Goal: Task Accomplishment & Management: Use online tool/utility

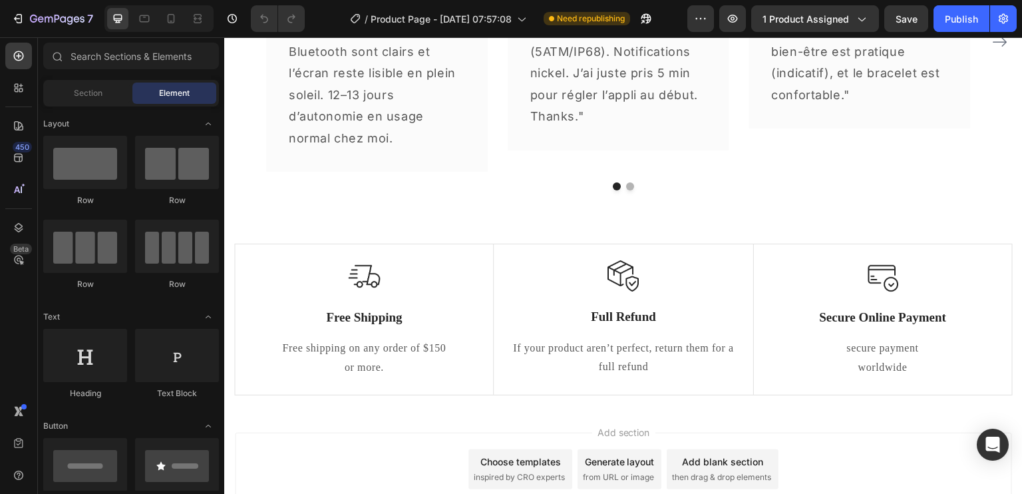
scroll to position [3093, 0]
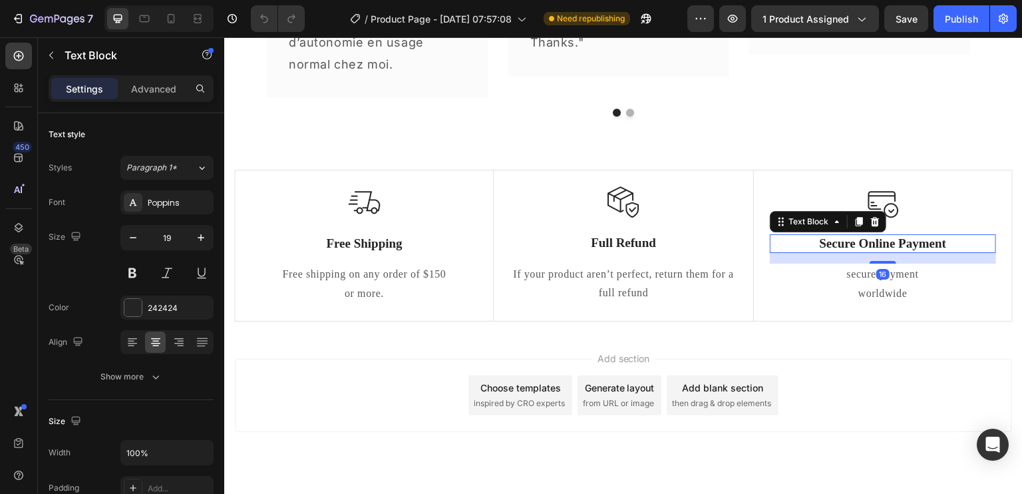
click at [891, 243] on p "Secure Online Payment" at bounding box center [882, 243] width 223 height 17
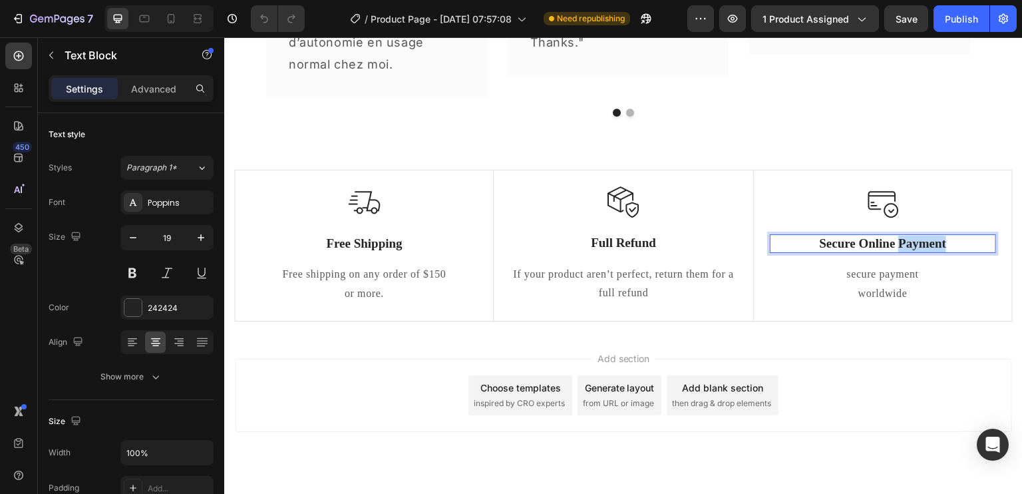
click at [891, 243] on p "Secure Online Payment" at bounding box center [882, 243] width 223 height 17
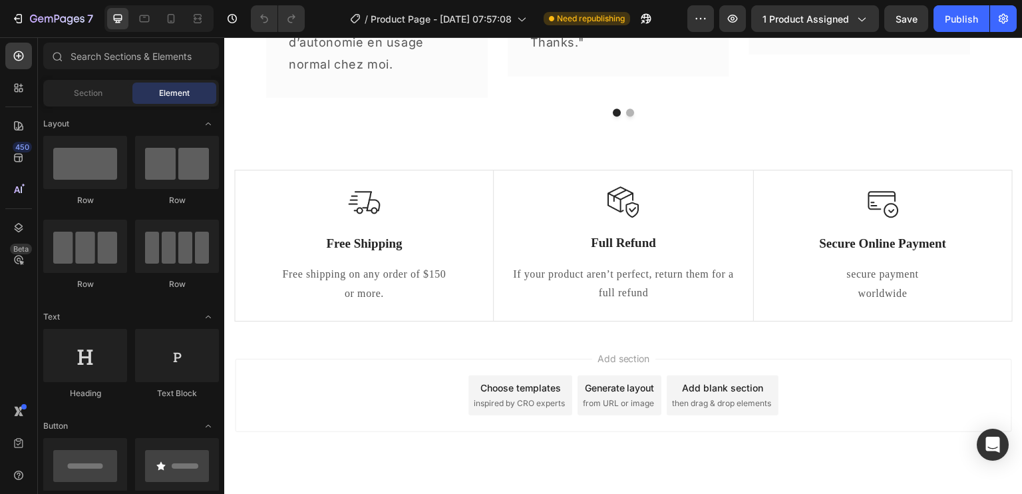
click at [883, 251] on div at bounding box center [883, 251] width 0 height 0
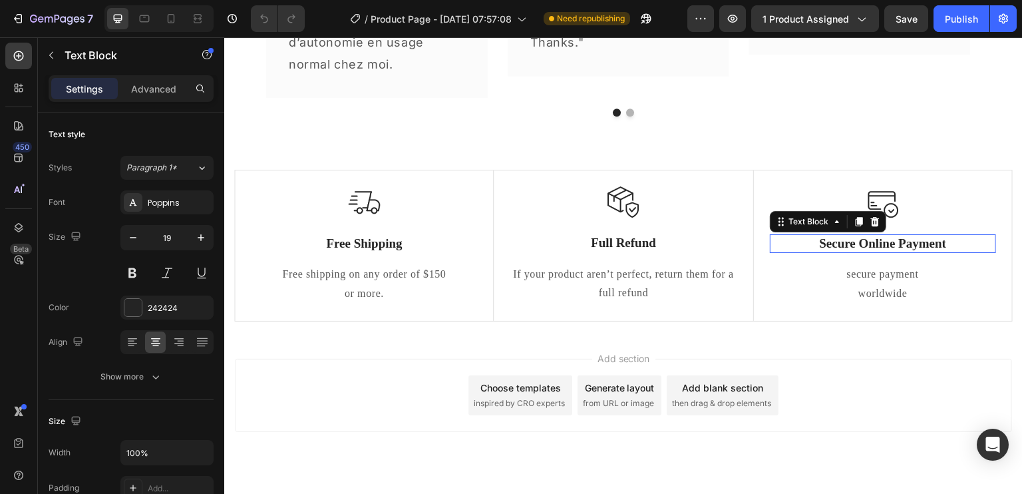
click at [877, 235] on p "Secure Online Payment" at bounding box center [882, 243] width 223 height 17
click at [875, 236] on p "Secure Online Payment" at bounding box center [882, 243] width 223 height 17
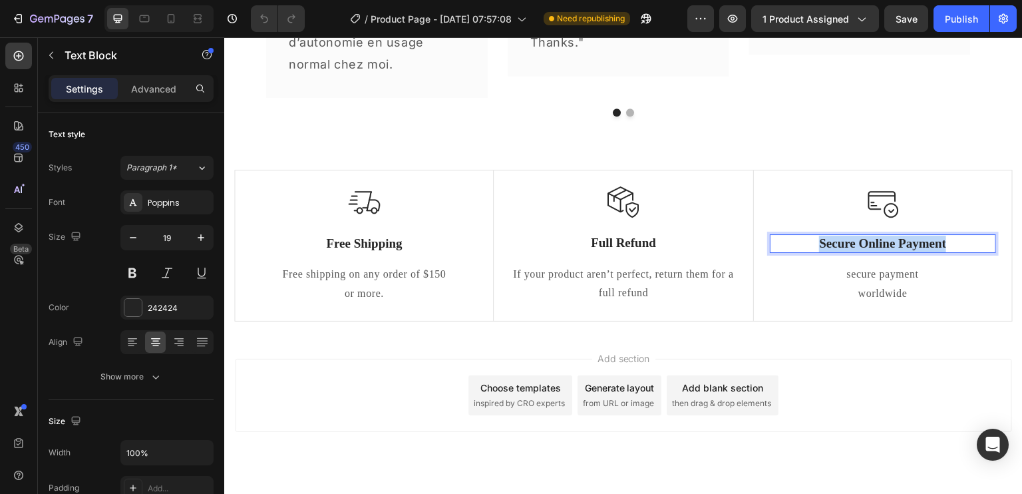
click at [875, 236] on p "Secure Online Payment" at bounding box center [882, 243] width 223 height 17
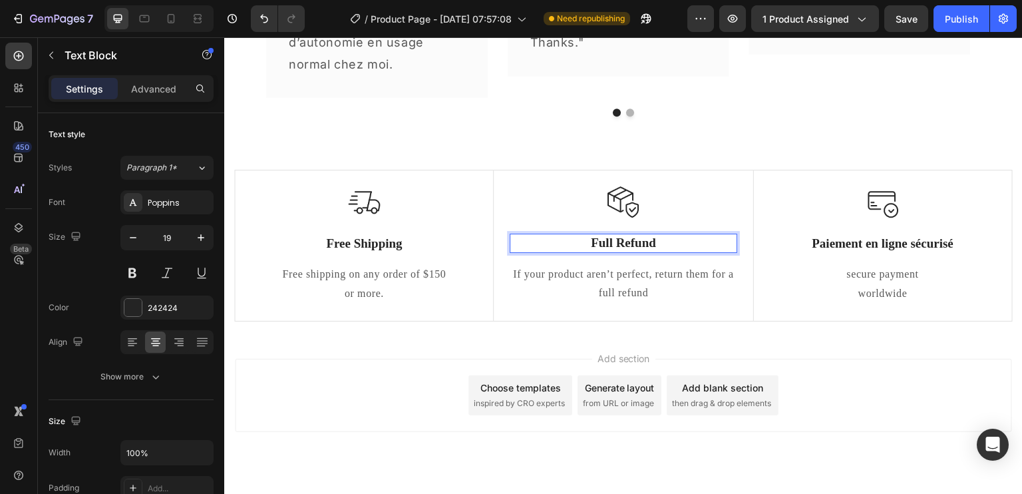
click at [622, 239] on p "Full Refund" at bounding box center [623, 243] width 224 height 17
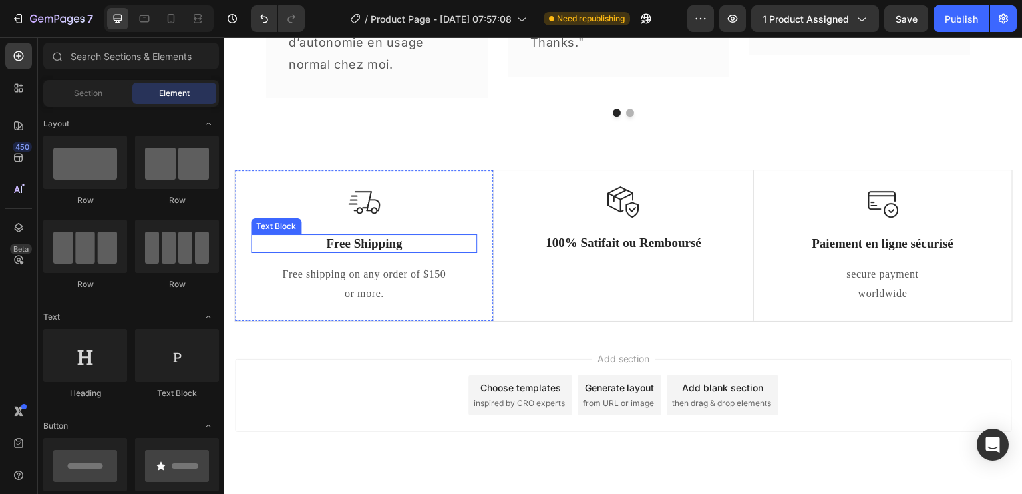
click at [356, 241] on p "Free Shipping" at bounding box center [363, 243] width 223 height 17
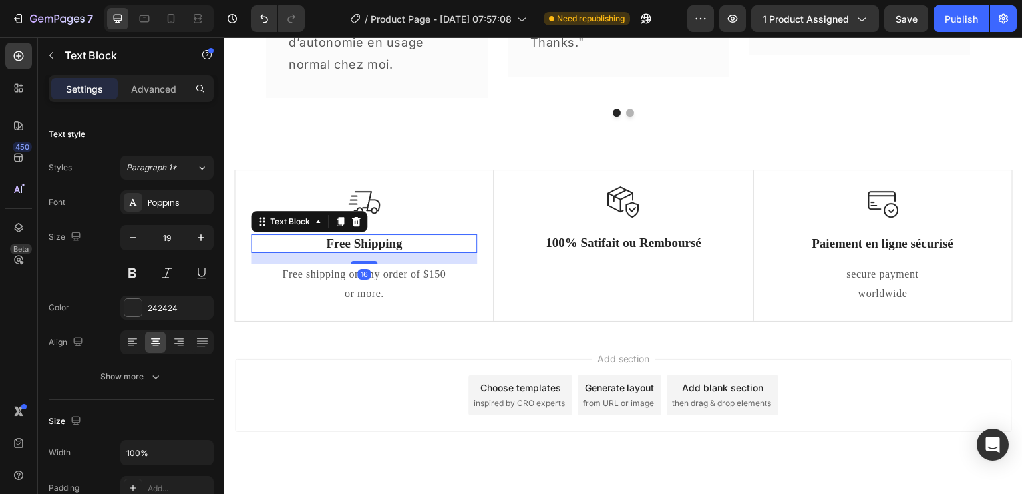
click at [356, 241] on p "Free Shipping" at bounding box center [363, 243] width 223 height 17
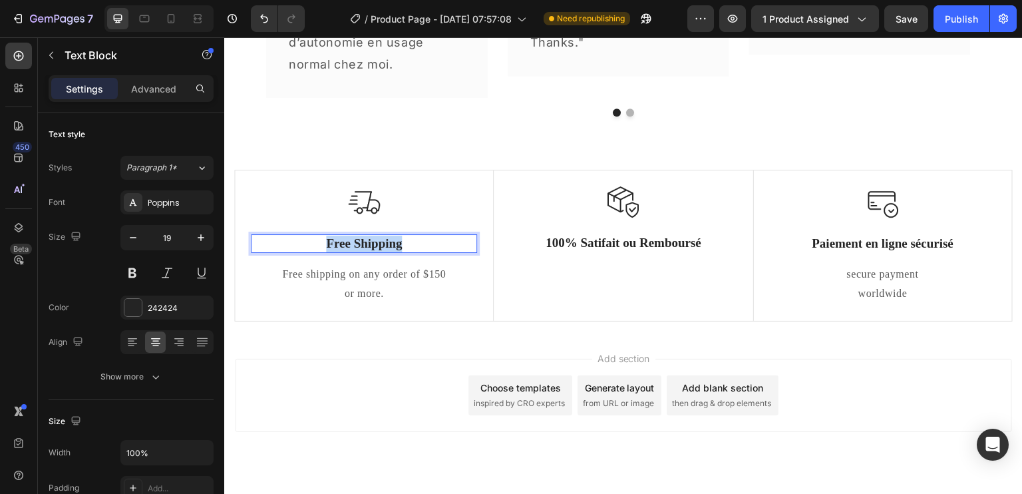
click at [356, 241] on p "Free Shipping" at bounding box center [363, 243] width 223 height 17
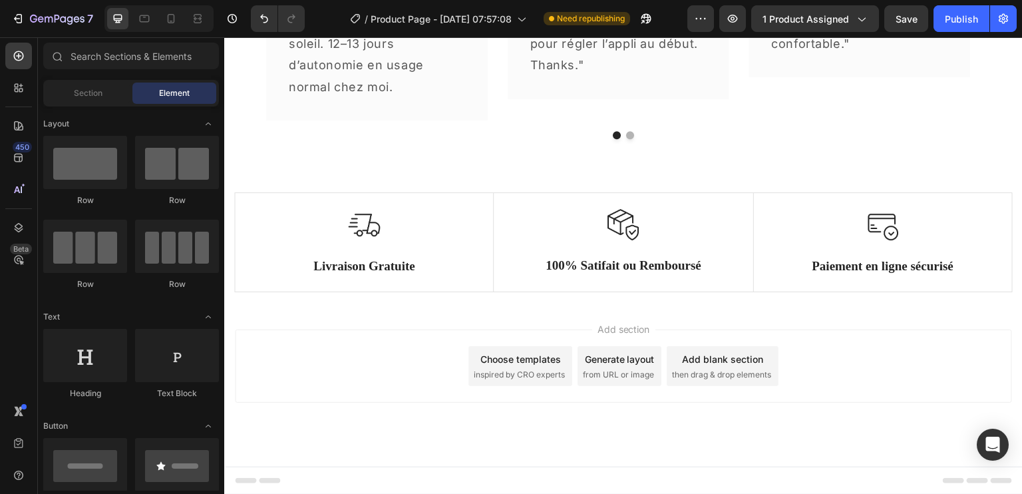
scroll to position [3070, 0]
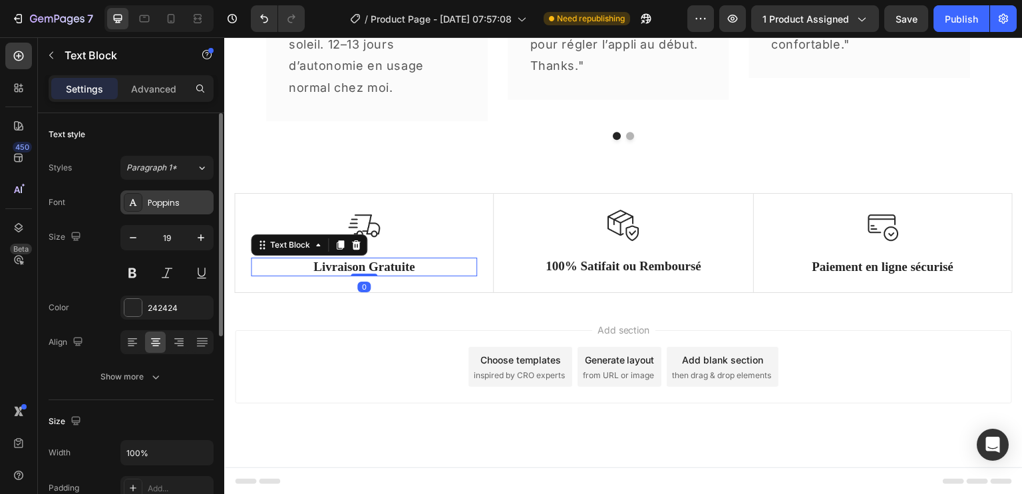
click at [165, 204] on div "Poppins" at bounding box center [179, 203] width 63 height 12
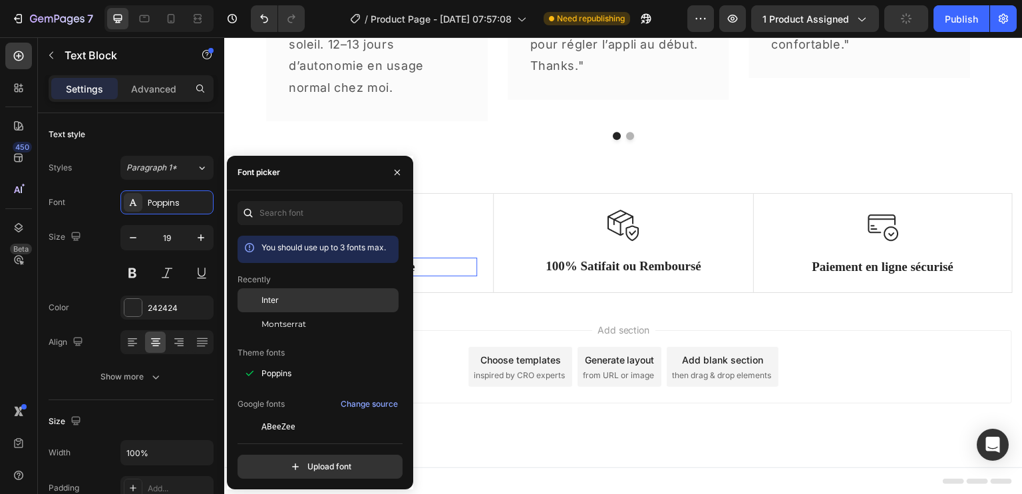
click at [285, 297] on div "Inter" at bounding box center [328, 300] width 134 height 12
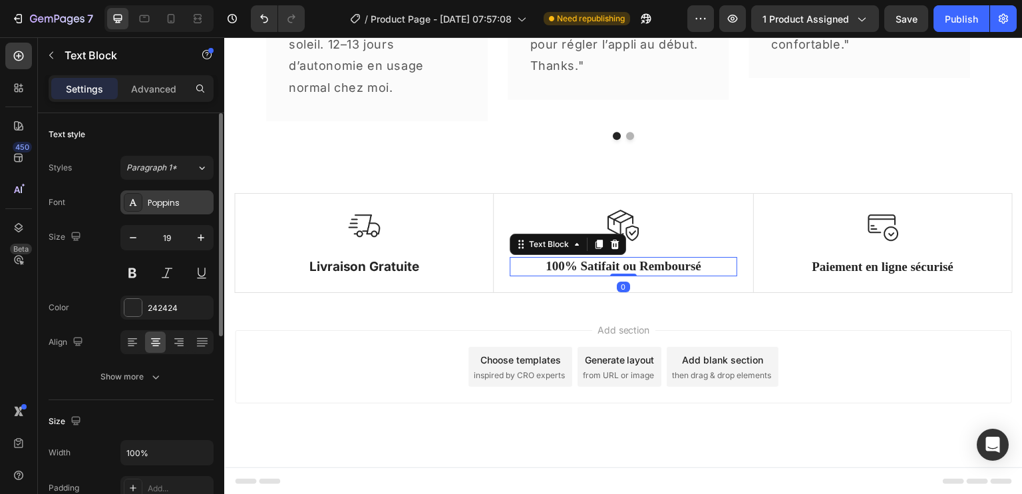
click at [171, 198] on div "Poppins" at bounding box center [179, 203] width 63 height 12
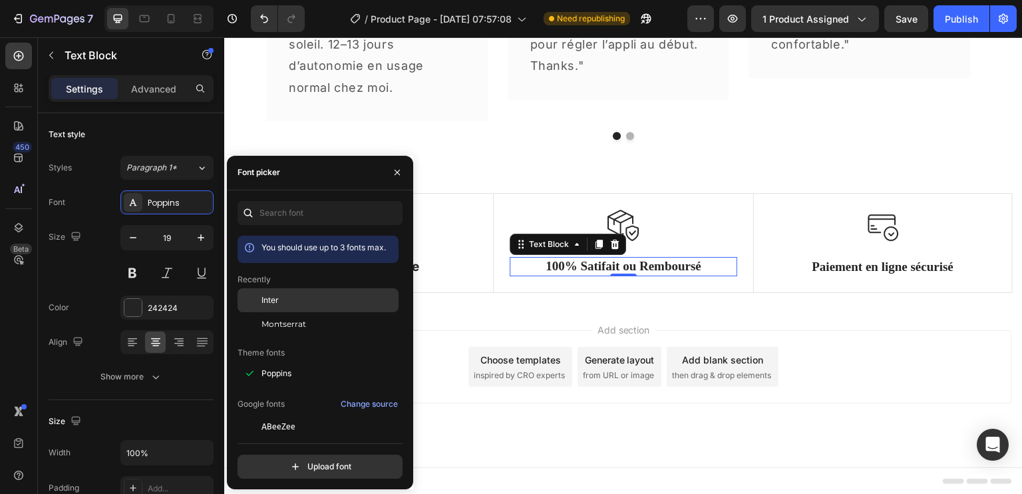
click at [265, 297] on span "Inter" at bounding box center [269, 300] width 17 height 12
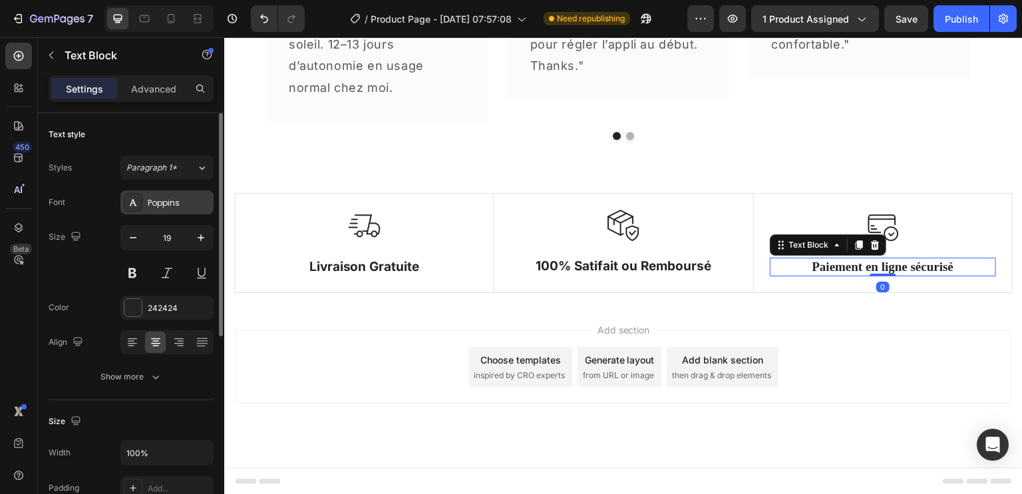
click at [180, 201] on div "Poppins" at bounding box center [179, 203] width 63 height 12
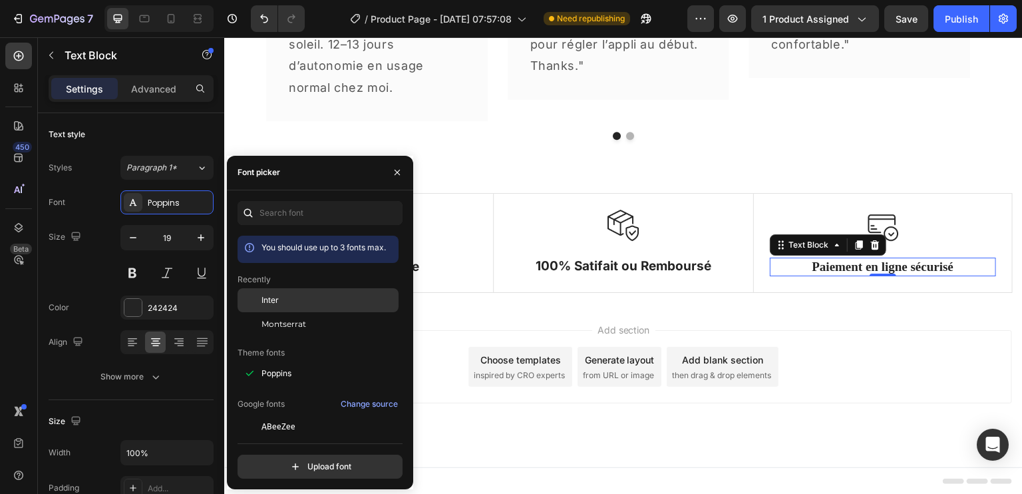
click at [287, 297] on div "Inter" at bounding box center [328, 300] width 134 height 12
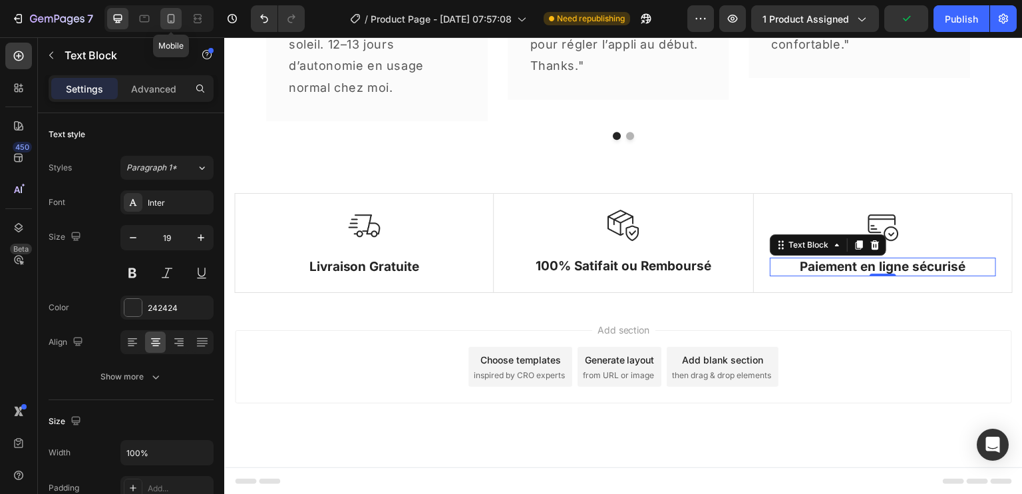
click at [172, 21] on icon at bounding box center [170, 18] width 13 height 13
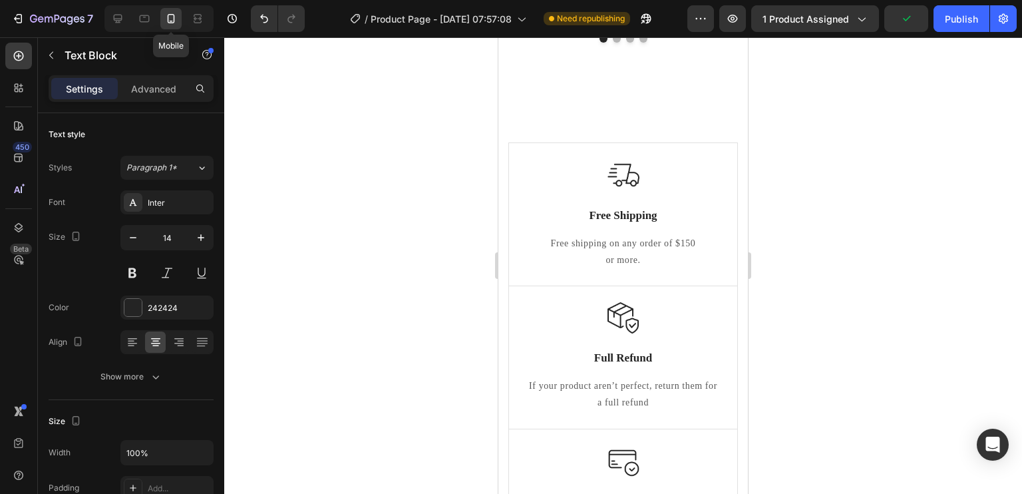
scroll to position [2966, 0]
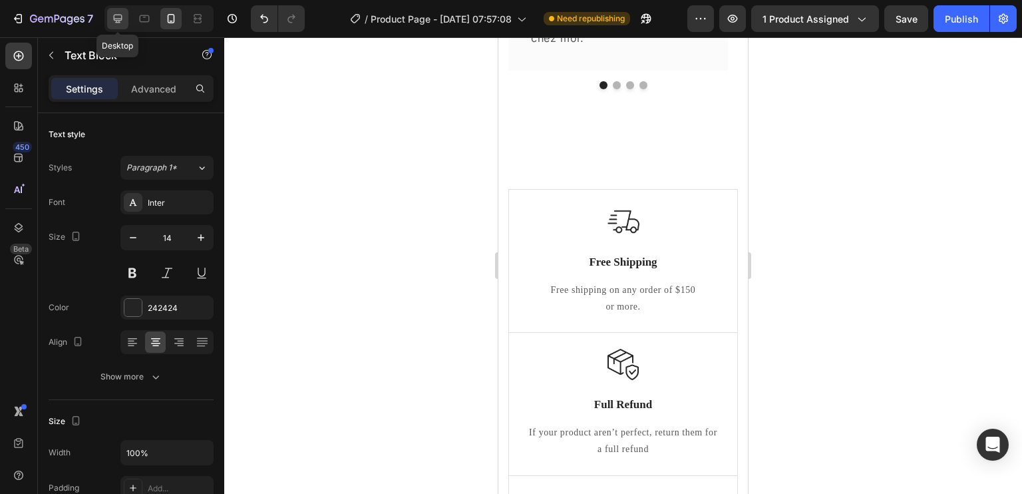
click at [113, 20] on icon at bounding box center [117, 18] width 13 height 13
type input "19"
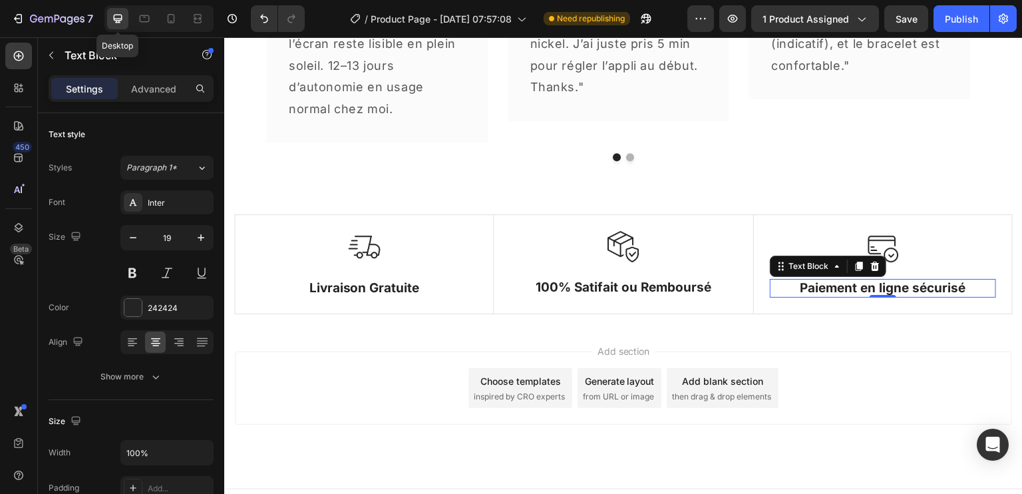
scroll to position [3070, 0]
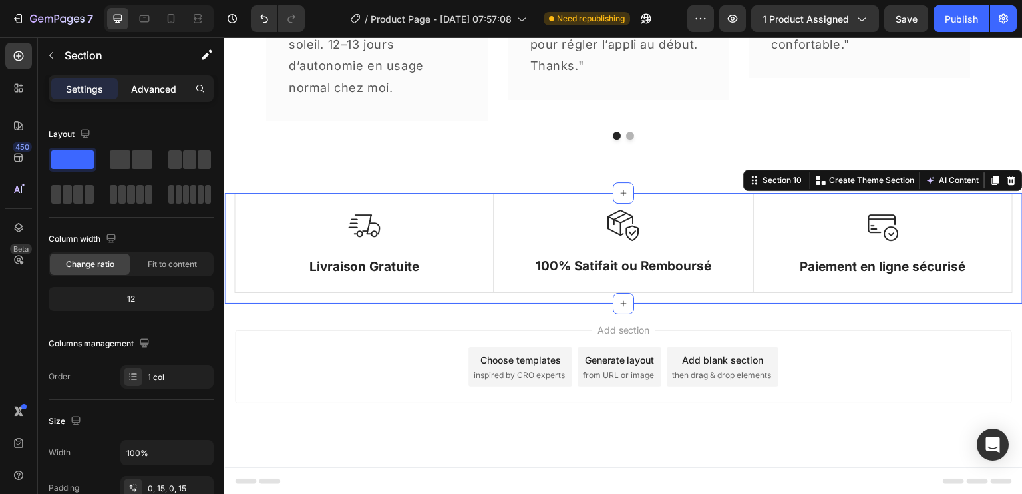
click at [150, 82] on p "Advanced" at bounding box center [153, 89] width 45 height 14
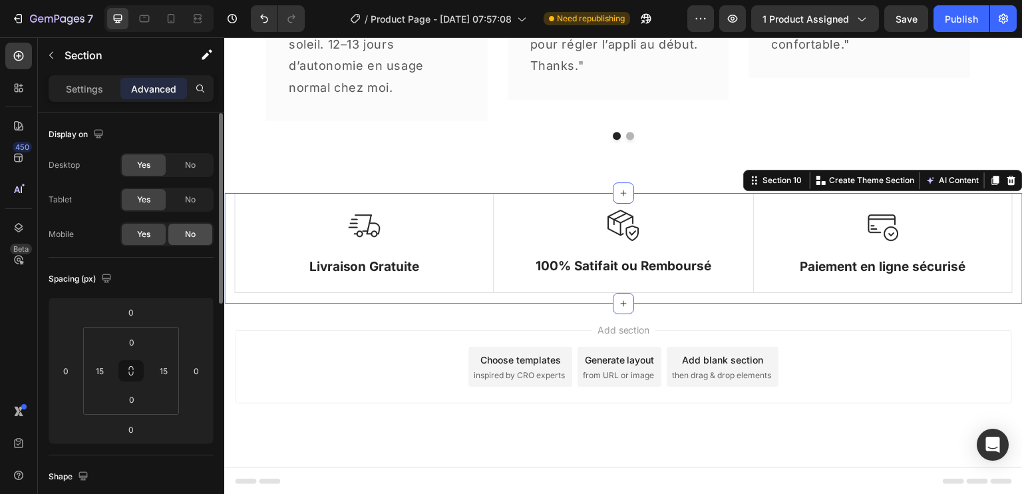
click at [194, 239] on span "No" at bounding box center [190, 234] width 11 height 12
click at [144, 234] on span "Yes" at bounding box center [143, 234] width 13 height 12
click at [170, 16] on icon at bounding box center [170, 18] width 13 height 13
type input "80"
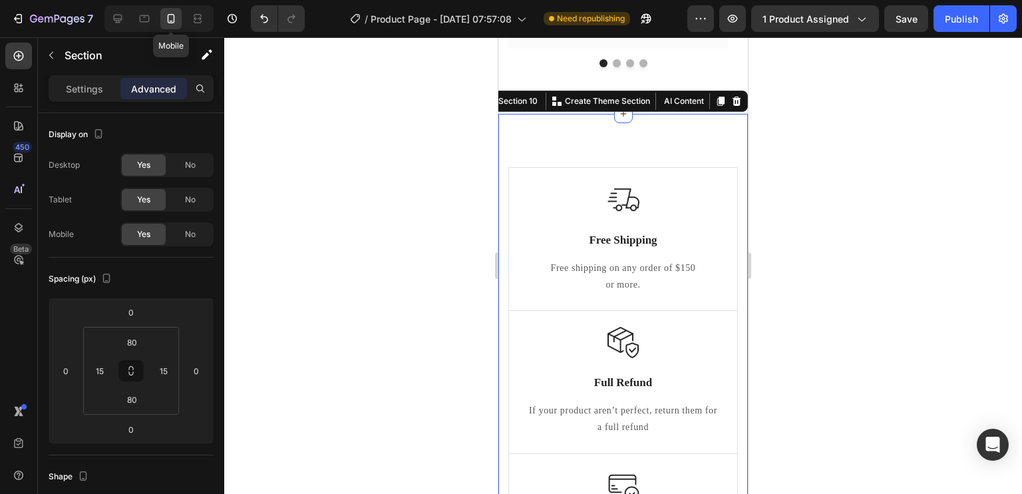
scroll to position [3018, 0]
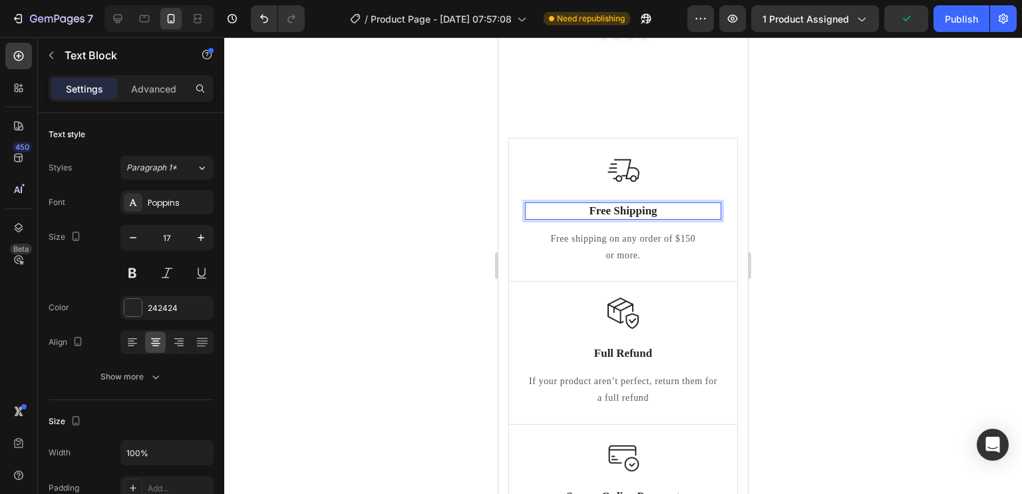
click at [613, 206] on p "Free Shipping" at bounding box center [623, 211] width 194 height 15
click at [204, 199] on div "Poppins" at bounding box center [179, 203] width 63 height 12
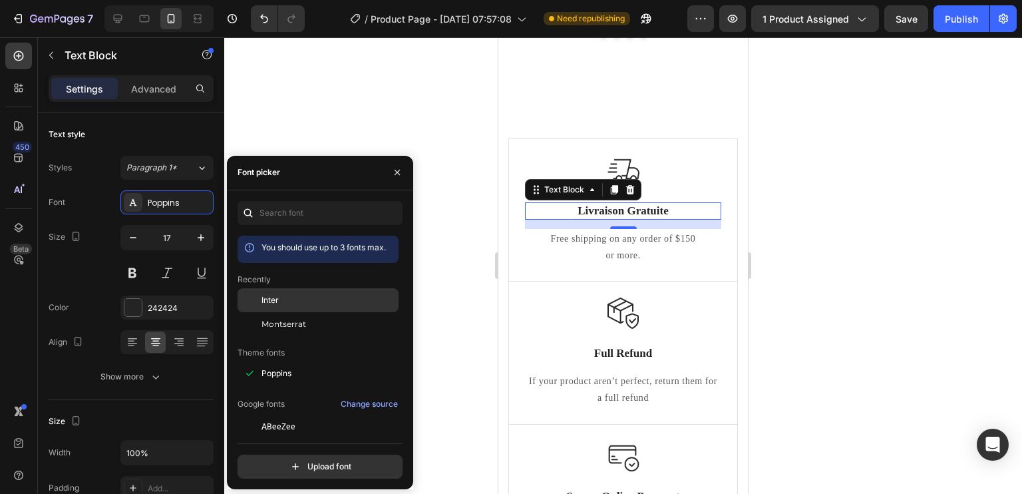
click at [284, 298] on div "Inter" at bounding box center [328, 300] width 134 height 12
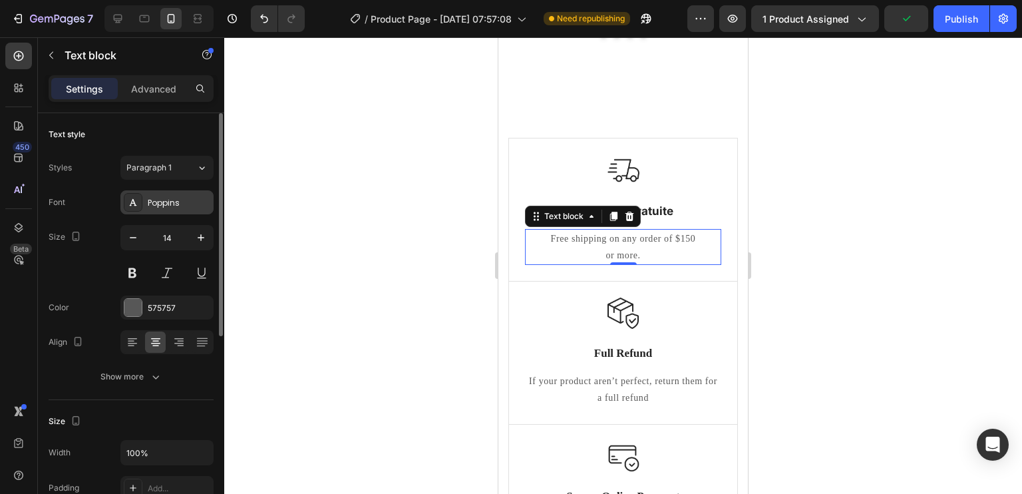
click at [184, 197] on div "Poppins" at bounding box center [179, 203] width 63 height 12
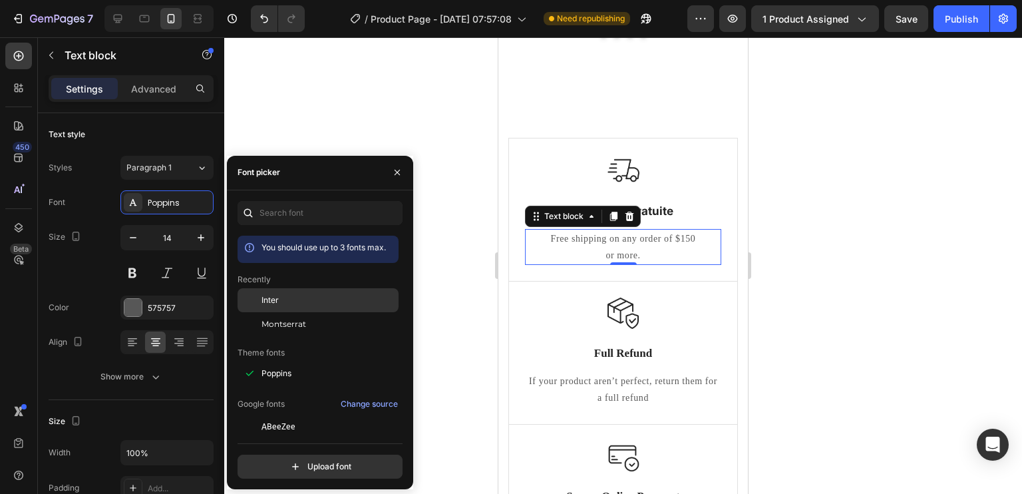
click at [281, 307] on div "Inter" at bounding box center [317, 300] width 161 height 24
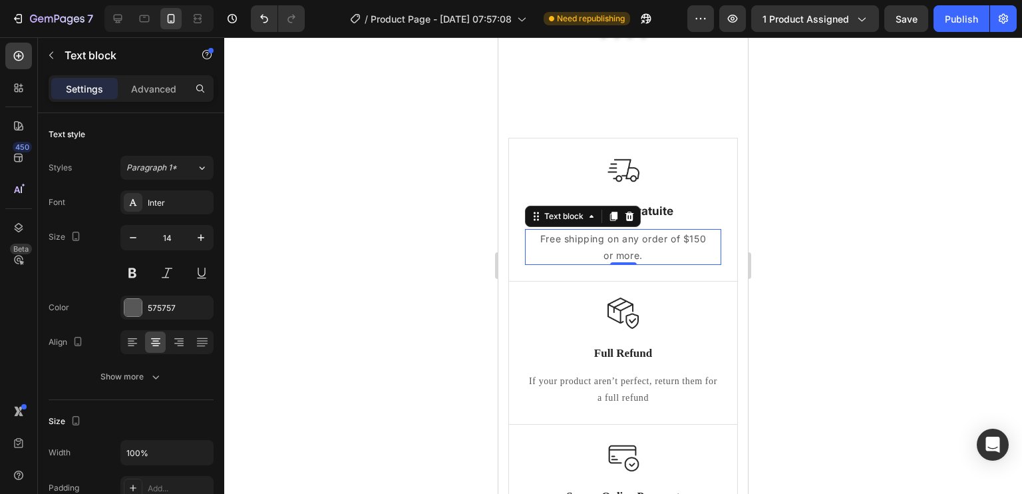
click at [595, 236] on p "Free shipping on any order of $150" at bounding box center [623, 238] width 194 height 17
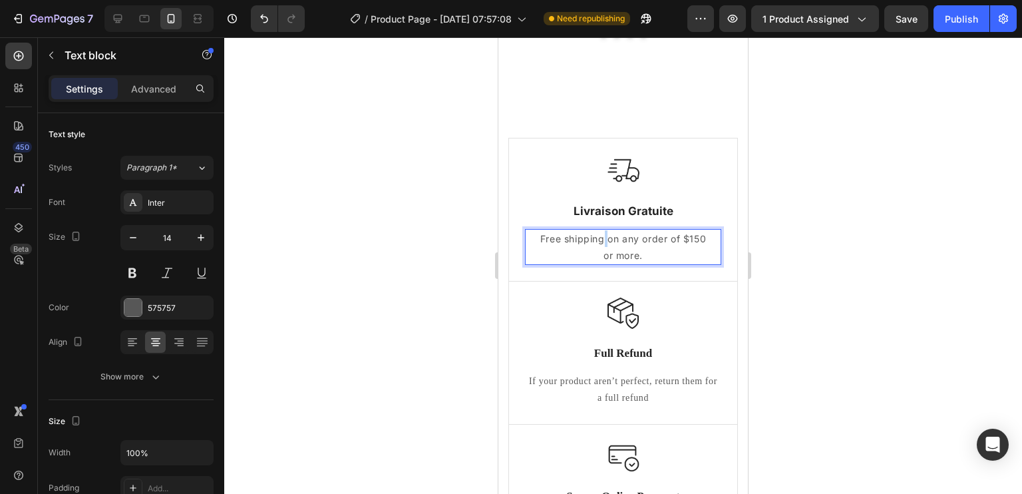
click at [595, 236] on p "Free shipping on any order of $150" at bounding box center [623, 238] width 194 height 17
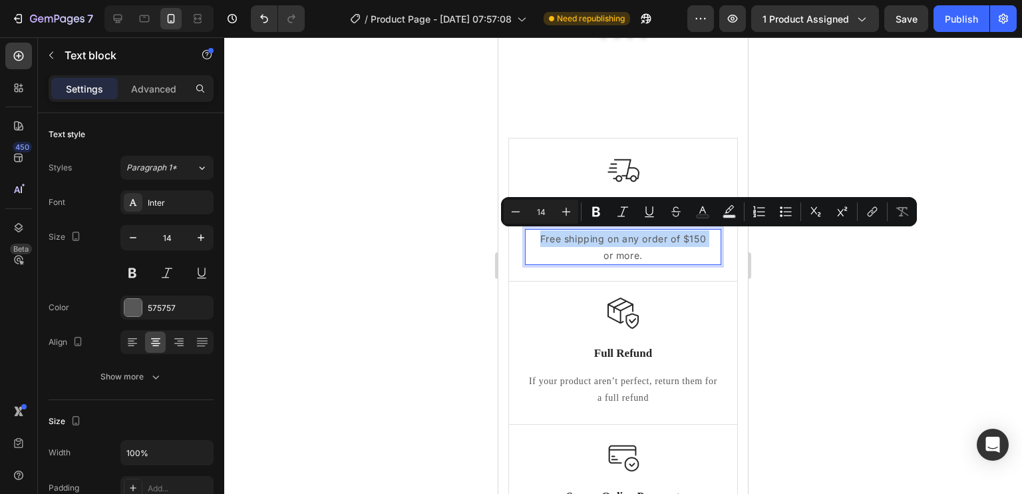
click at [607, 236] on p "Free shipping on any order of $150" at bounding box center [623, 238] width 194 height 17
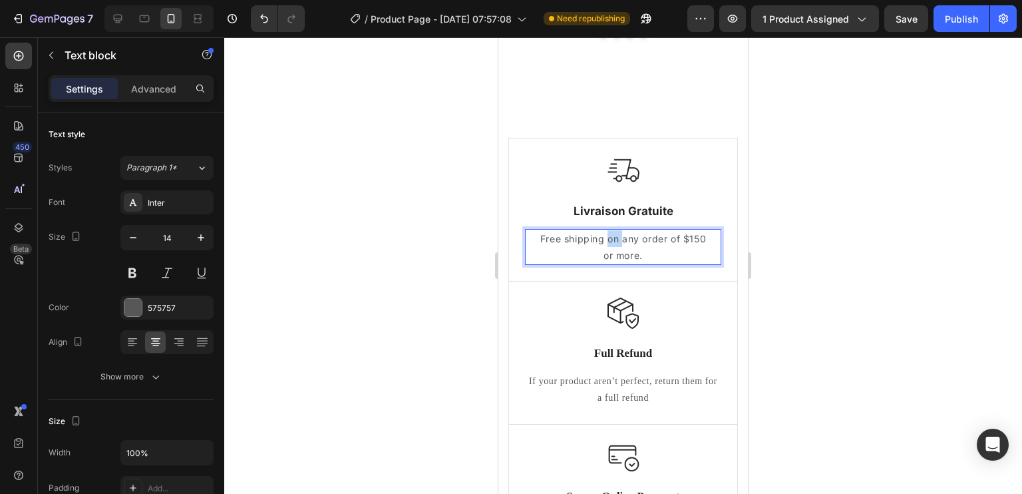
click at [607, 236] on p "Free shipping on any order of $150" at bounding box center [623, 238] width 194 height 17
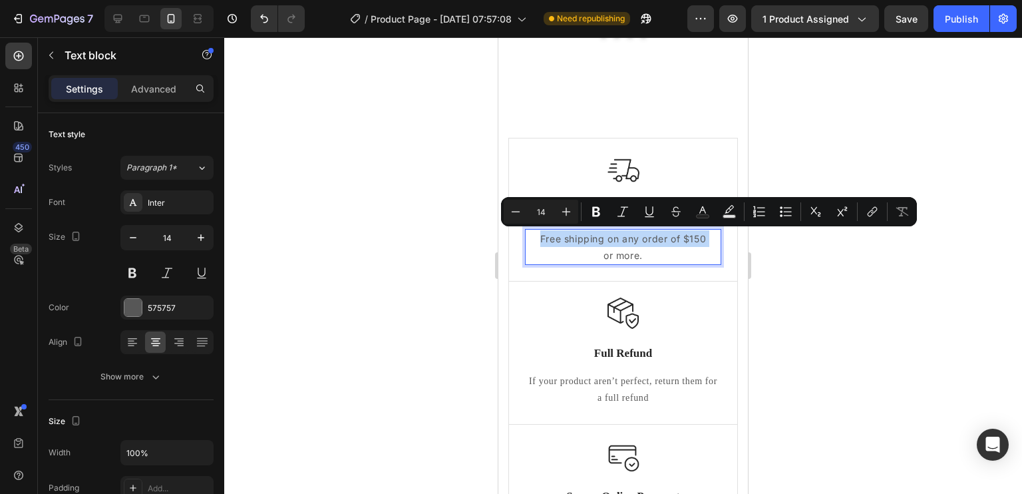
click at [607, 236] on p "Free shipping on any order of $150" at bounding box center [623, 238] width 194 height 17
click at [614, 250] on p "or more." at bounding box center [623, 255] width 194 height 17
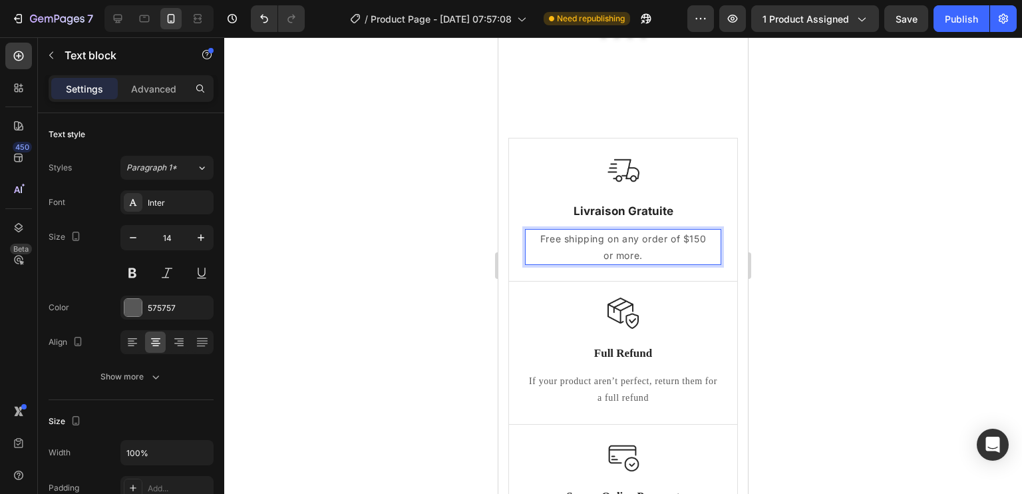
click at [620, 247] on p "or more." at bounding box center [623, 255] width 194 height 17
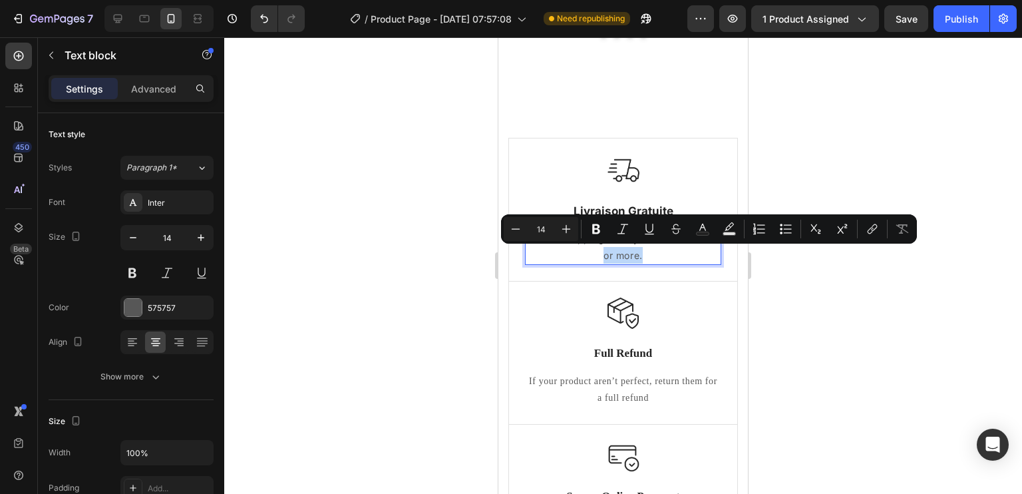
click at [626, 249] on p "or more." at bounding box center [623, 255] width 194 height 17
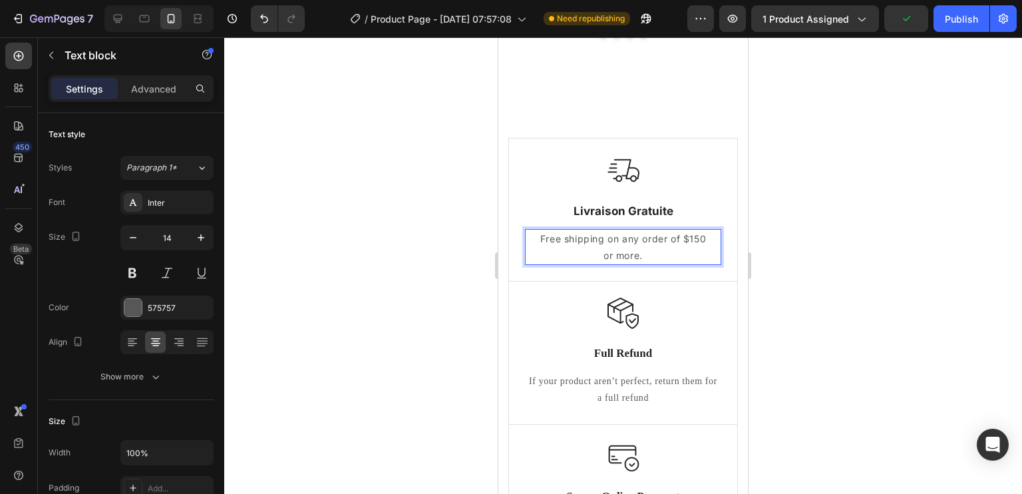
click at [644, 255] on p "or more." at bounding box center [623, 255] width 194 height 17
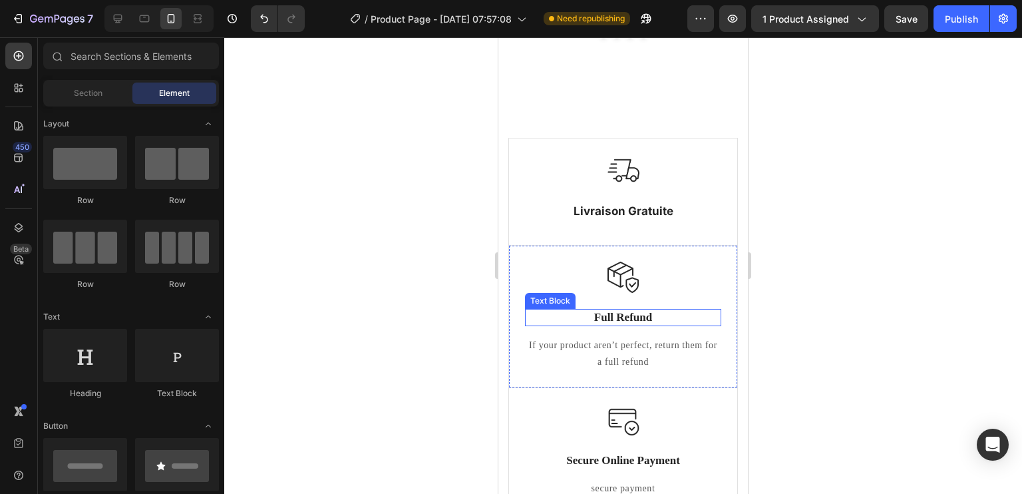
click at [635, 312] on p "Full Refund" at bounding box center [623, 317] width 194 height 15
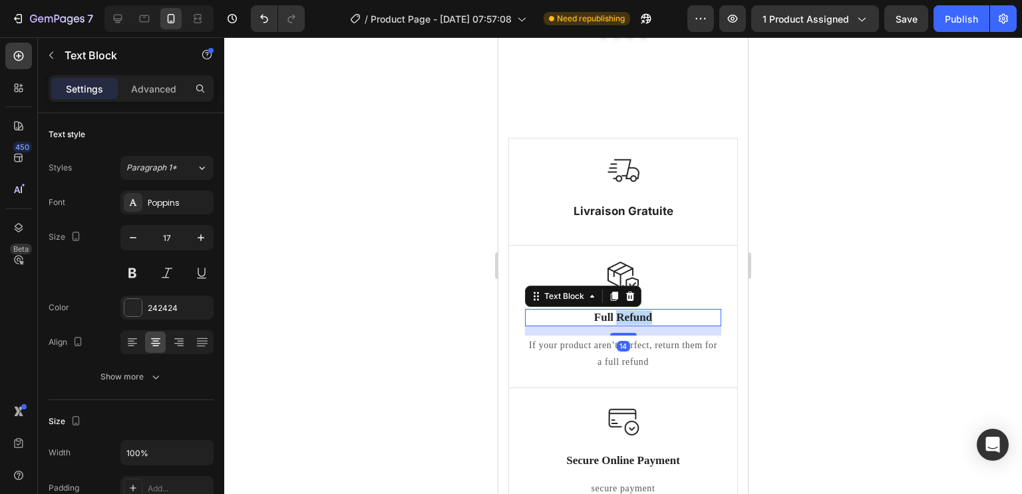
click at [635, 312] on p "Full Refund" at bounding box center [623, 317] width 194 height 15
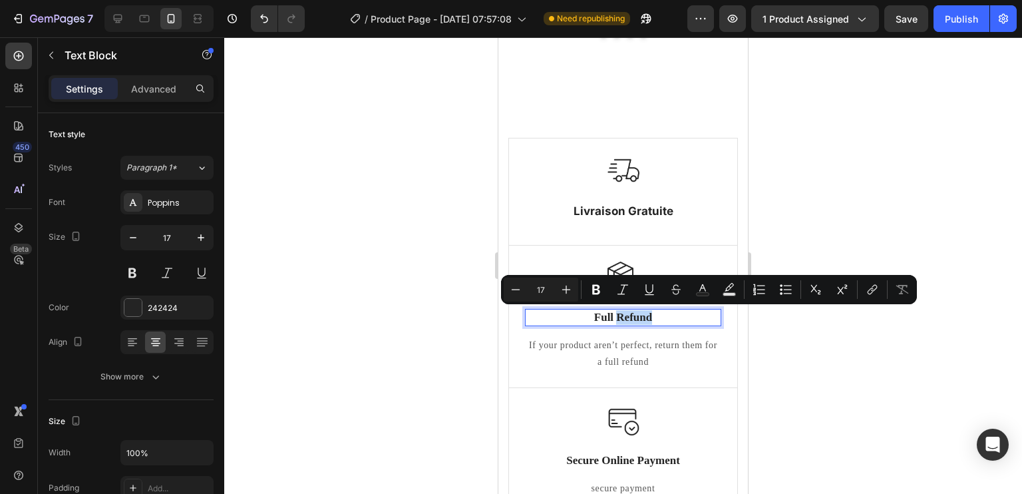
click at [635, 312] on p "Full Refund" at bounding box center [623, 317] width 194 height 15
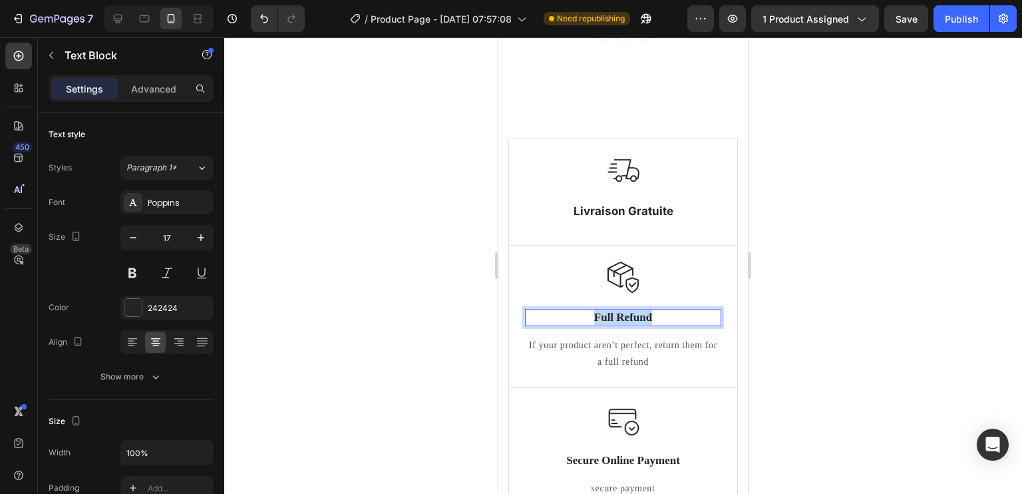
click at [635, 312] on p "Full Refund" at bounding box center [623, 317] width 194 height 15
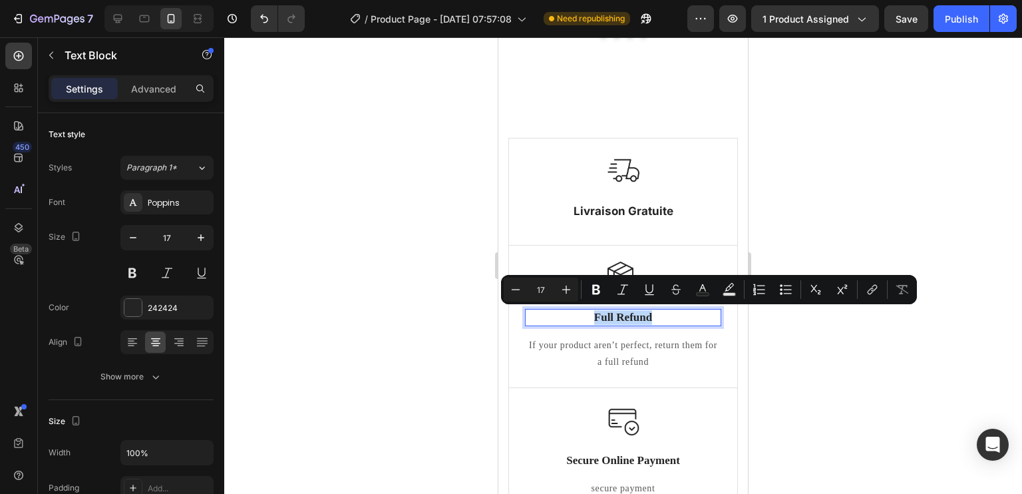
click at [635, 312] on p "Full Refund" at bounding box center [623, 317] width 194 height 15
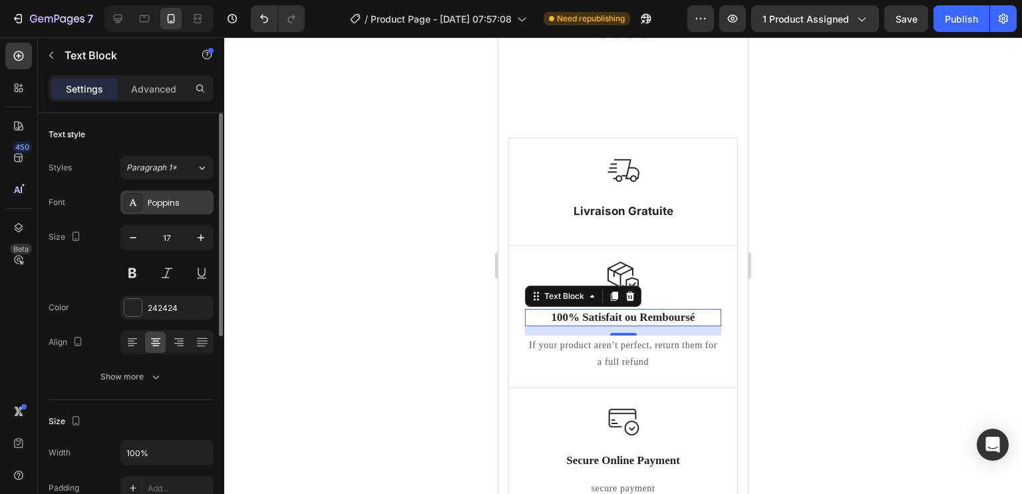
click at [171, 191] on div "Poppins" at bounding box center [166, 202] width 93 height 24
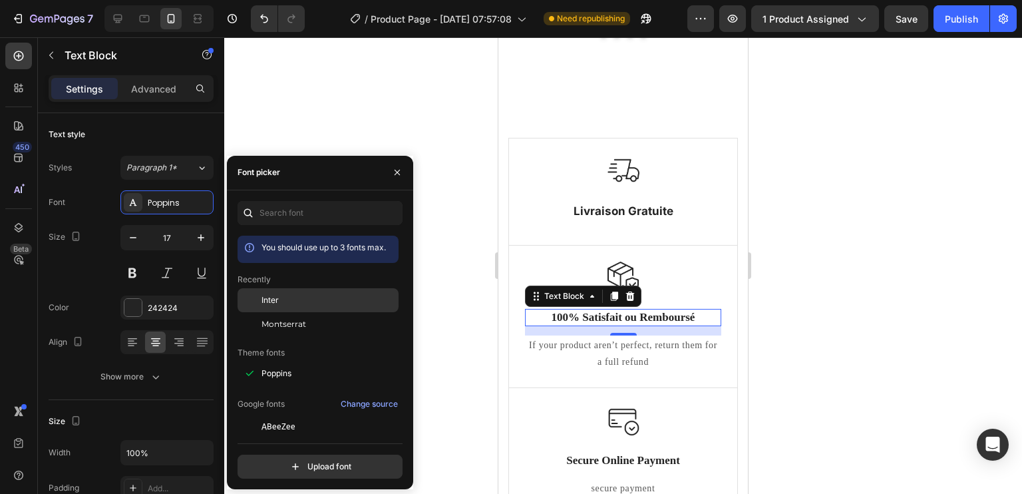
click at [276, 297] on span "Inter" at bounding box center [269, 300] width 17 height 12
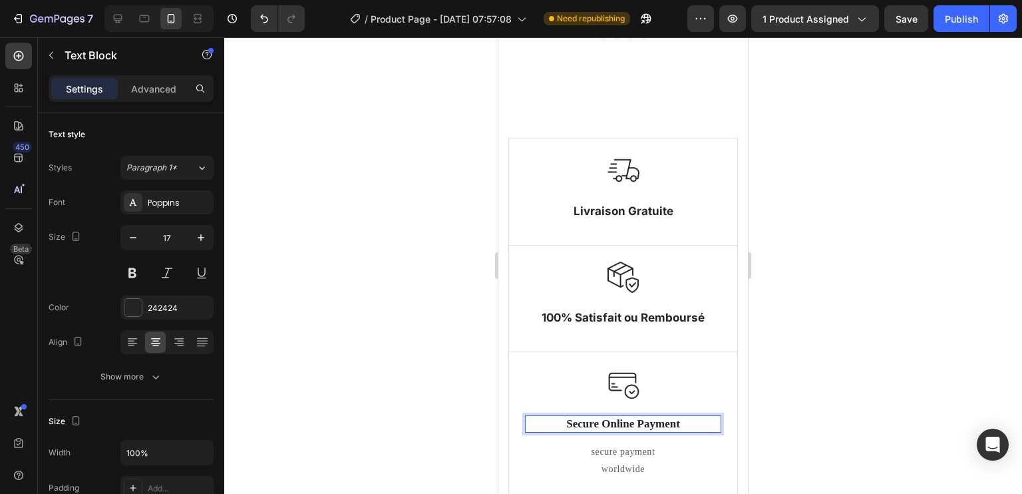
click at [629, 416] on p "Secure Online Payment" at bounding box center [623, 423] width 194 height 15
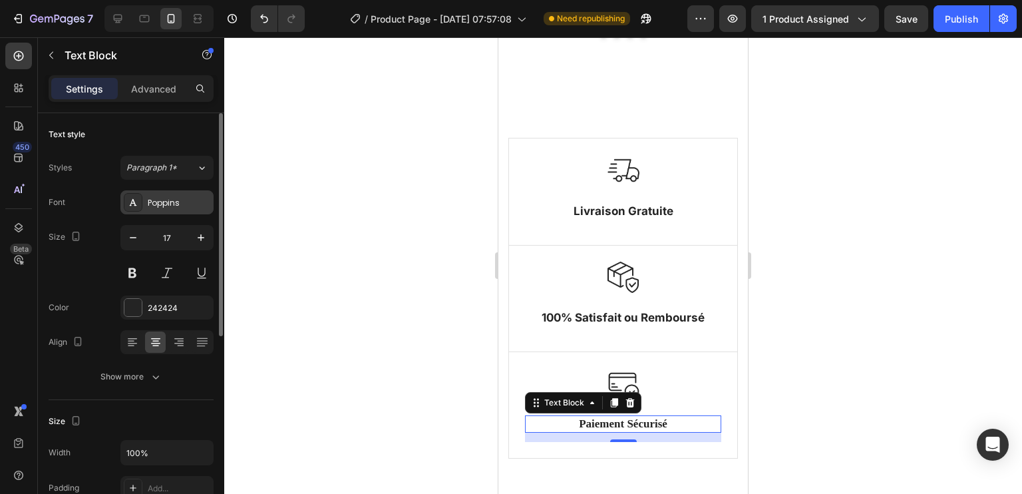
click at [168, 202] on div "Poppins" at bounding box center [179, 203] width 63 height 12
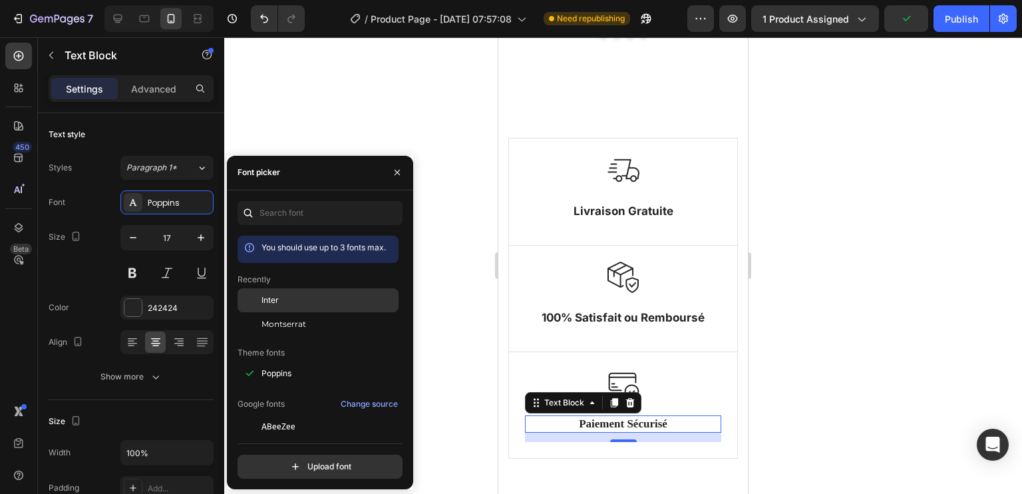
click at [278, 301] on span "Inter" at bounding box center [269, 300] width 17 height 12
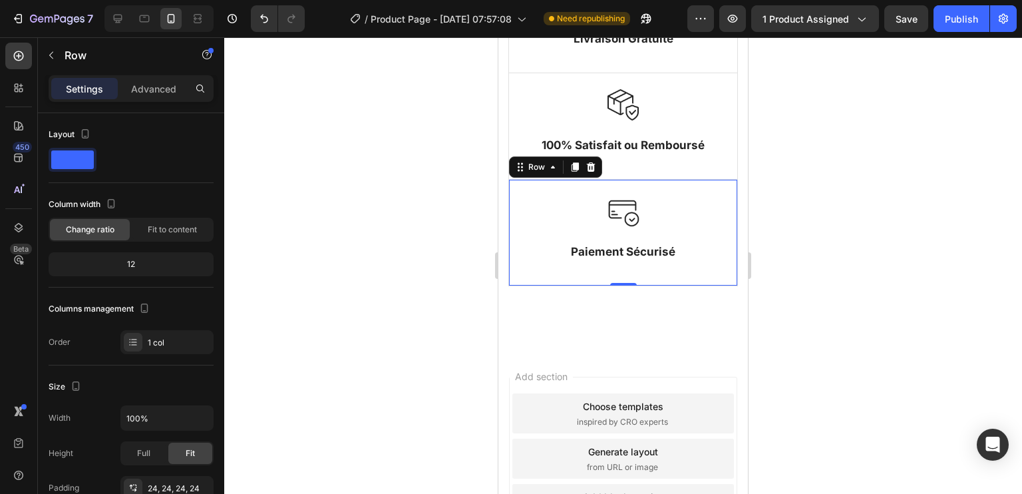
scroll to position [3195, 0]
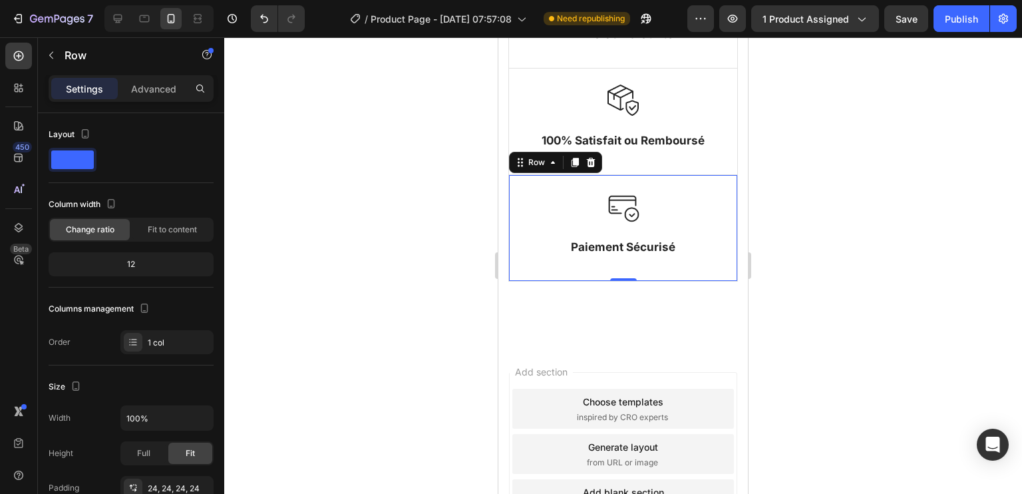
click at [682, 312] on div "Image Livraison Gratuite Text Block Row Image 100% Satifait ou Remboursé Text B…" at bounding box center [622, 127] width 249 height 438
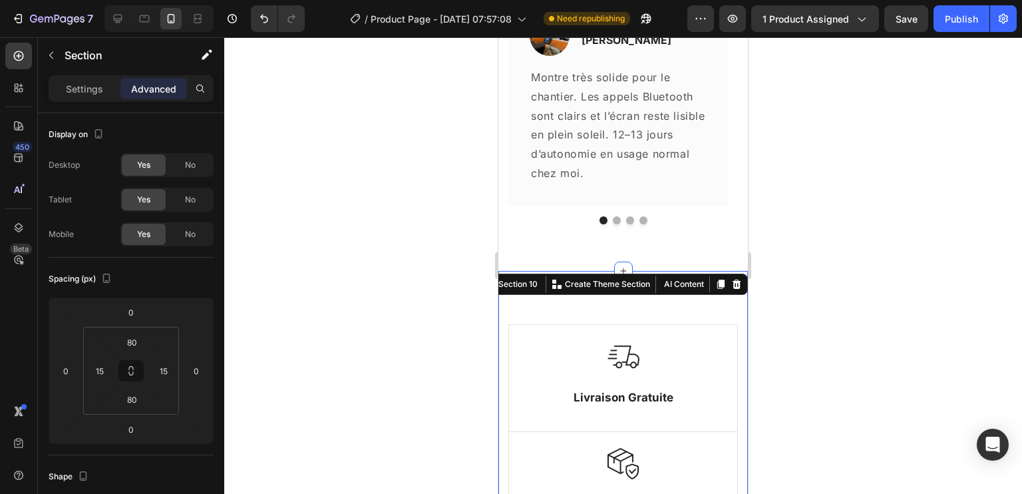
scroll to position [2830, 0]
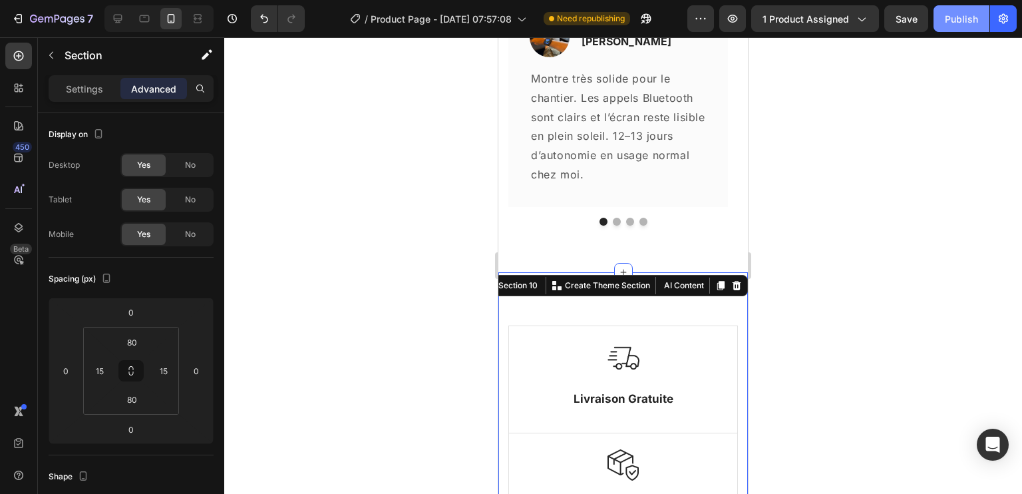
click at [946, 20] on div "Publish" at bounding box center [960, 19] width 33 height 14
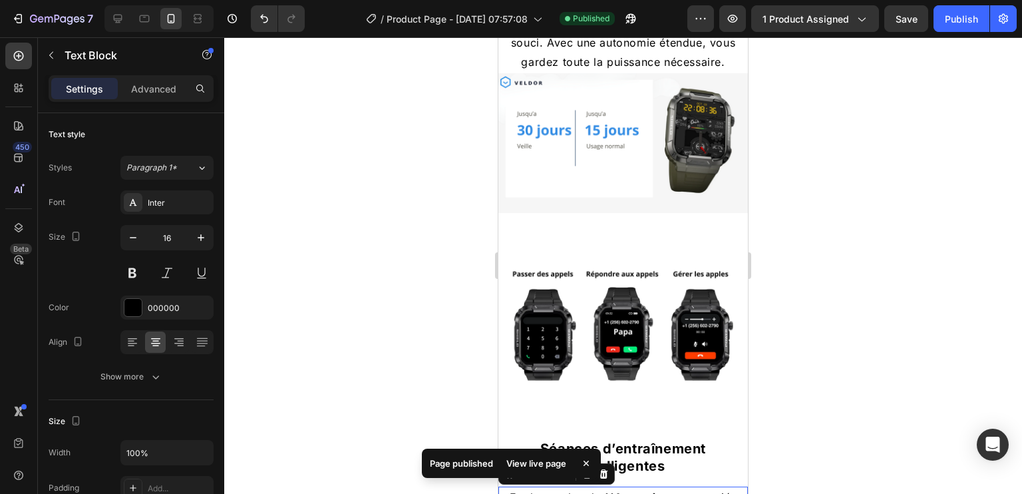
scroll to position [909, 0]
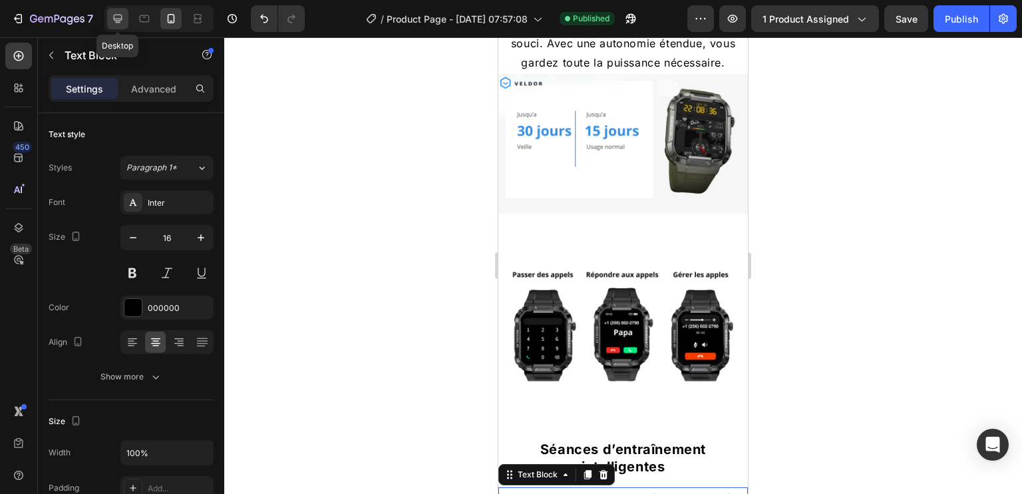
click at [116, 15] on icon at bounding box center [117, 18] width 13 height 13
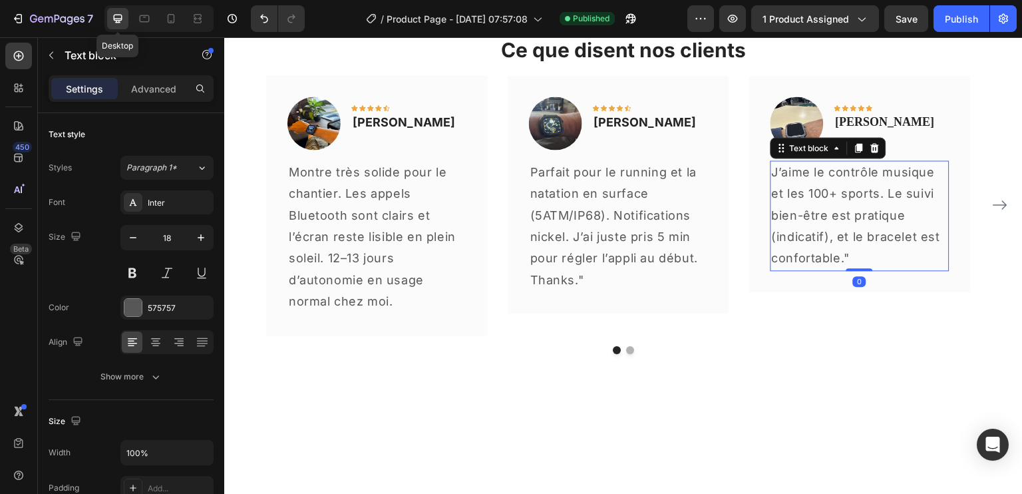
scroll to position [2642, 0]
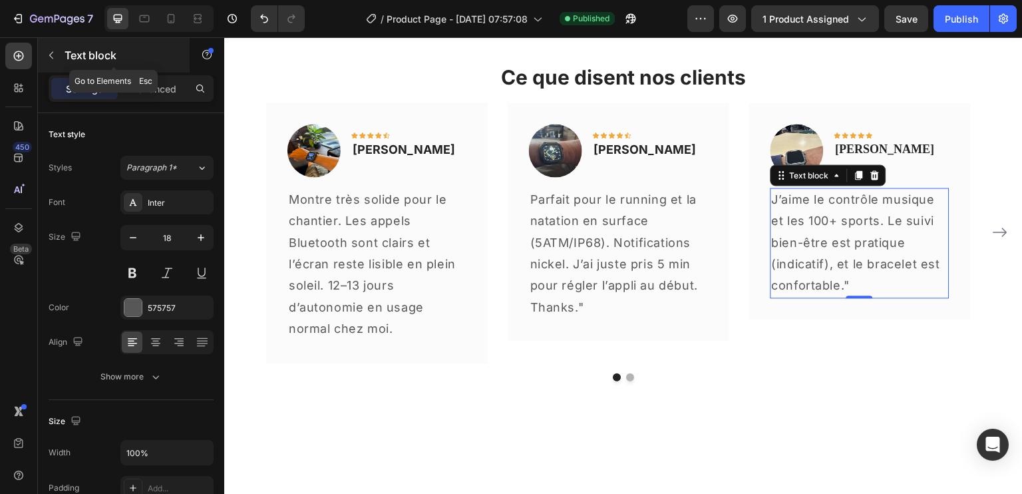
click at [59, 55] on button "button" at bounding box center [51, 55] width 21 height 21
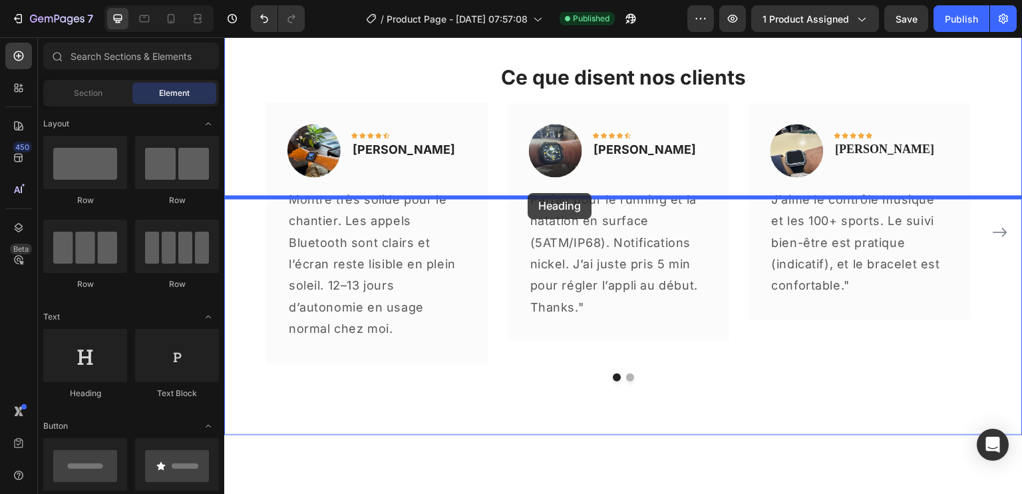
drag, startPoint x: 321, startPoint y: 398, endPoint x: 527, endPoint y: 192, distance: 291.6
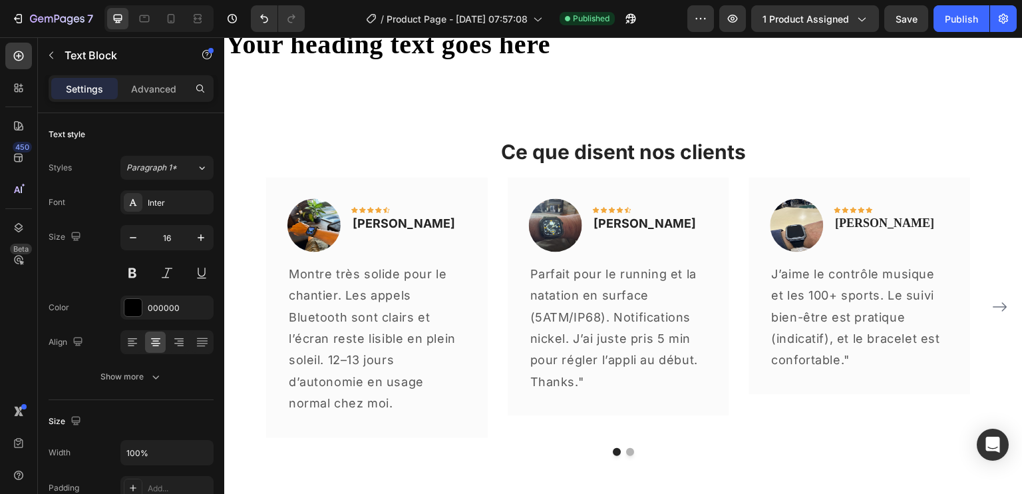
scroll to position [2650, 0]
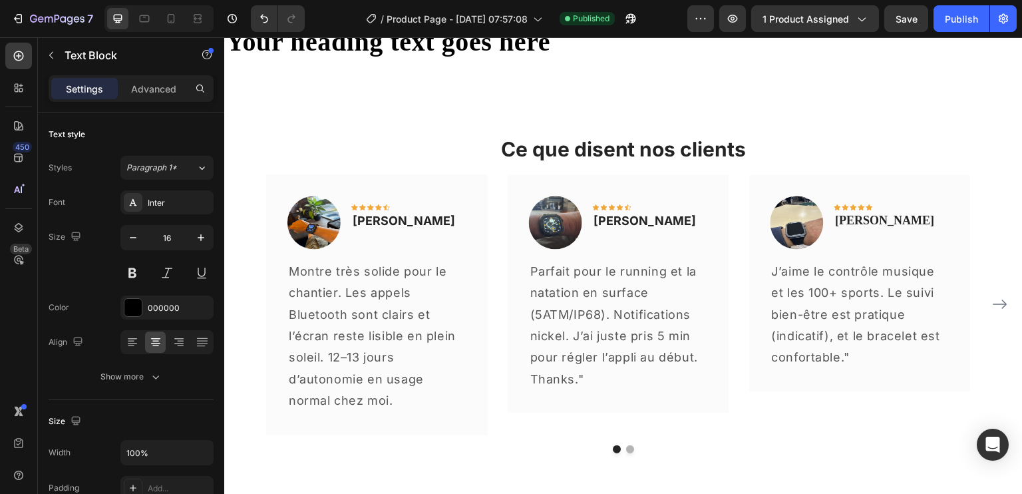
click at [548, 61] on h2 "Your heading text goes here" at bounding box center [623, 41] width 798 height 37
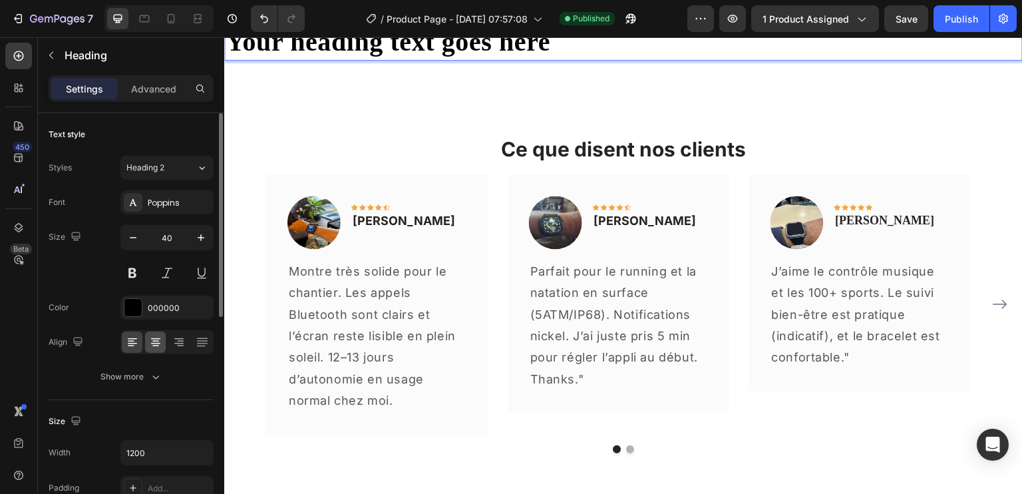
click at [154, 341] on icon at bounding box center [155, 341] width 7 height 1
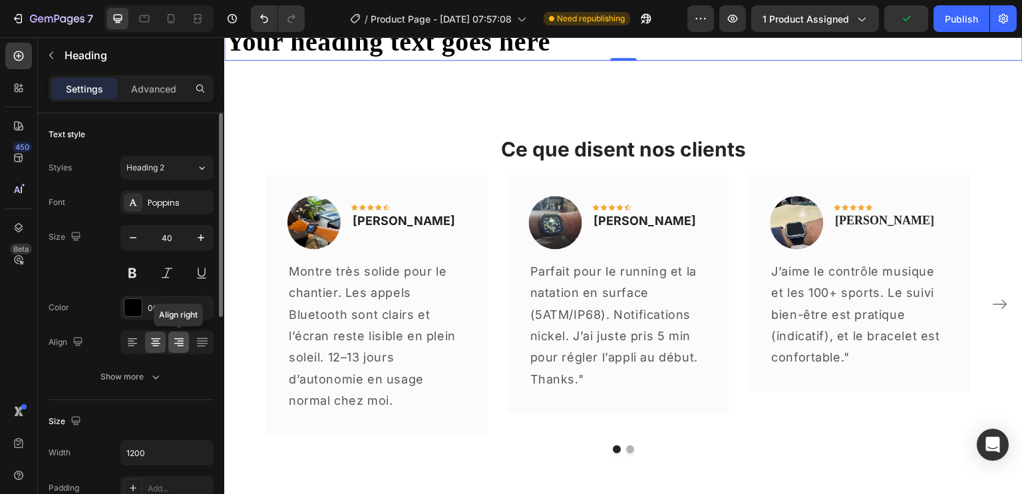
click at [176, 336] on icon at bounding box center [178, 341] width 13 height 13
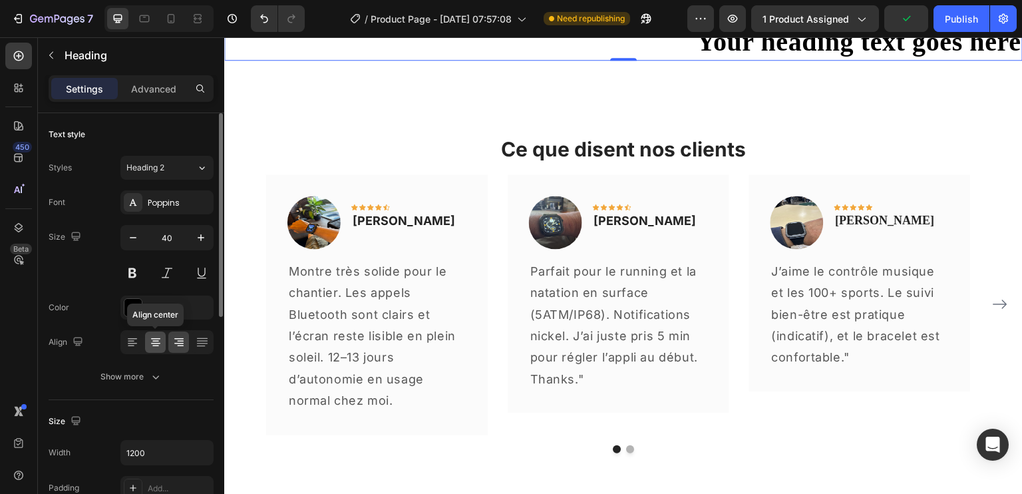
click at [155, 344] on icon at bounding box center [155, 341] width 13 height 13
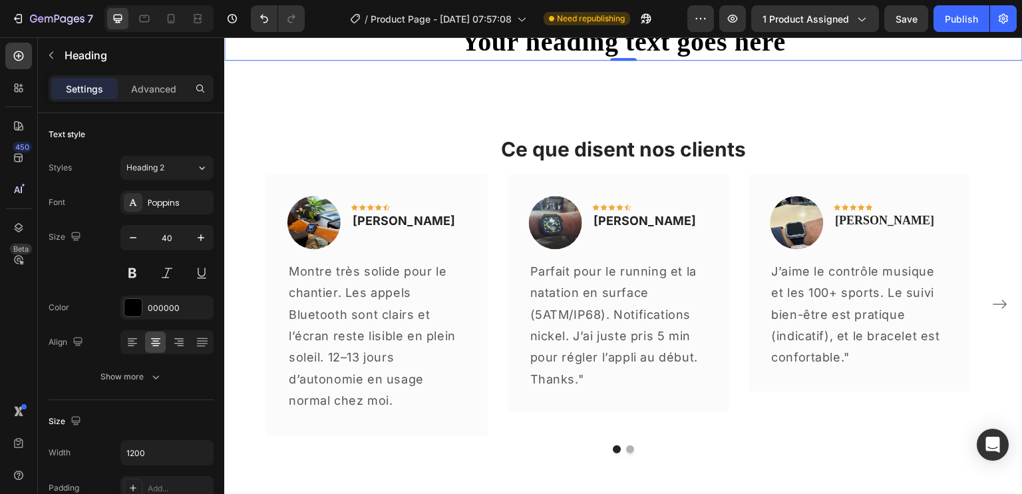
click at [518, 59] on p "Your heading text goes here" at bounding box center [622, 42] width 795 height 35
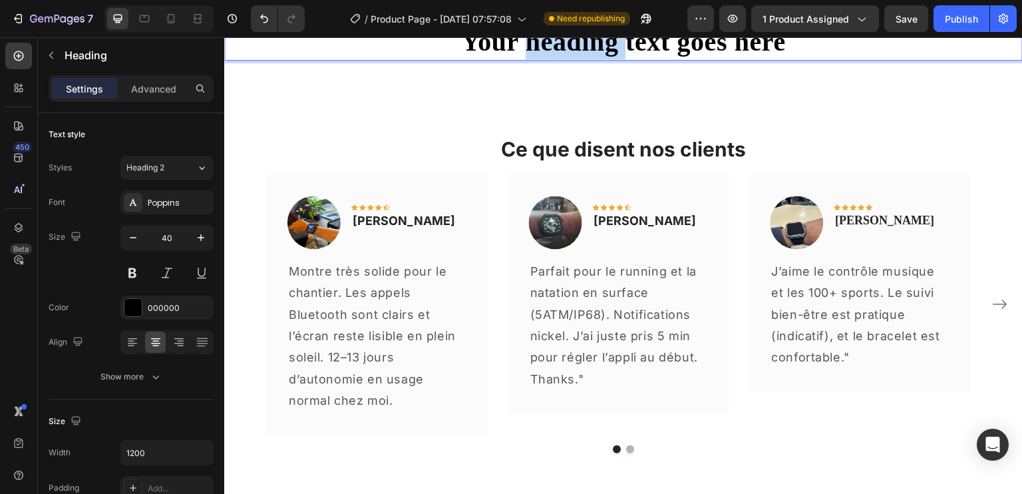
click at [518, 59] on p "Your heading text goes here" at bounding box center [622, 42] width 795 height 35
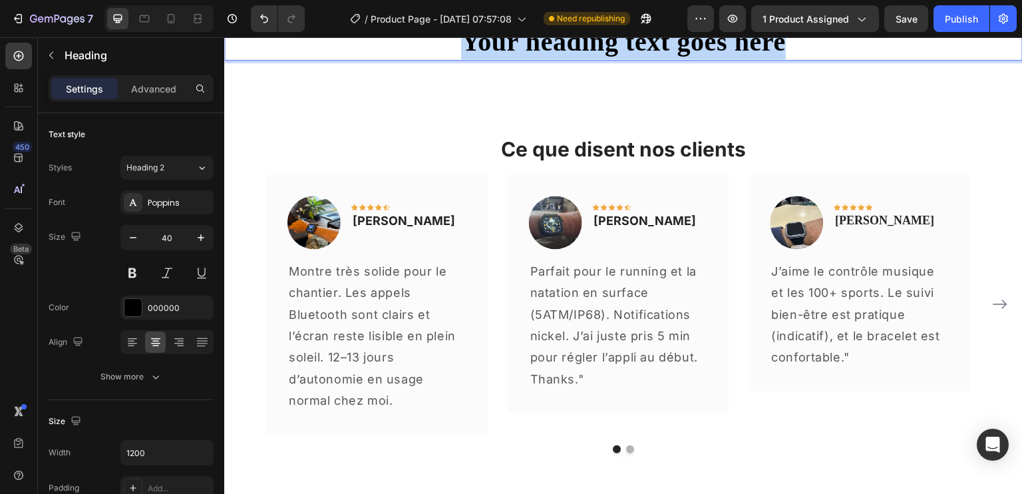
click at [518, 59] on p "Your heading text goes here" at bounding box center [622, 42] width 795 height 35
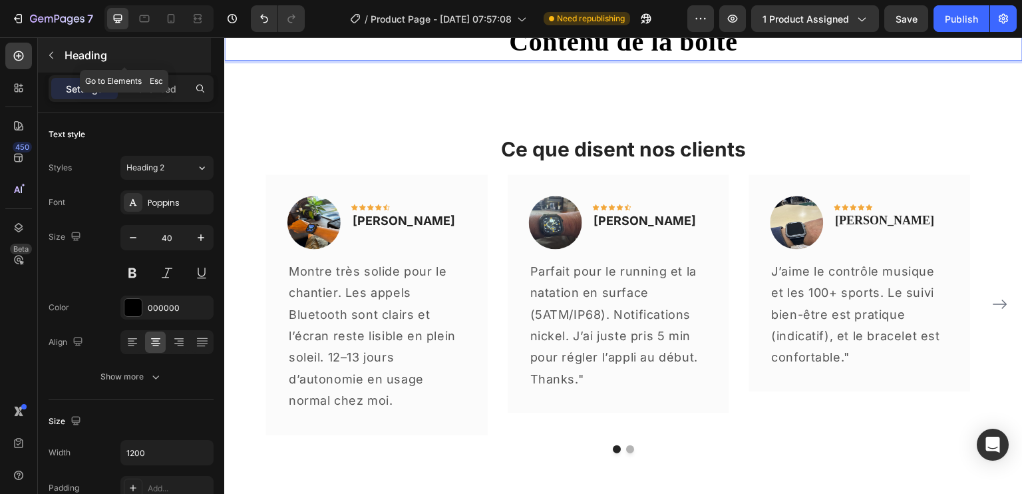
click at [57, 55] on button "button" at bounding box center [51, 55] width 21 height 21
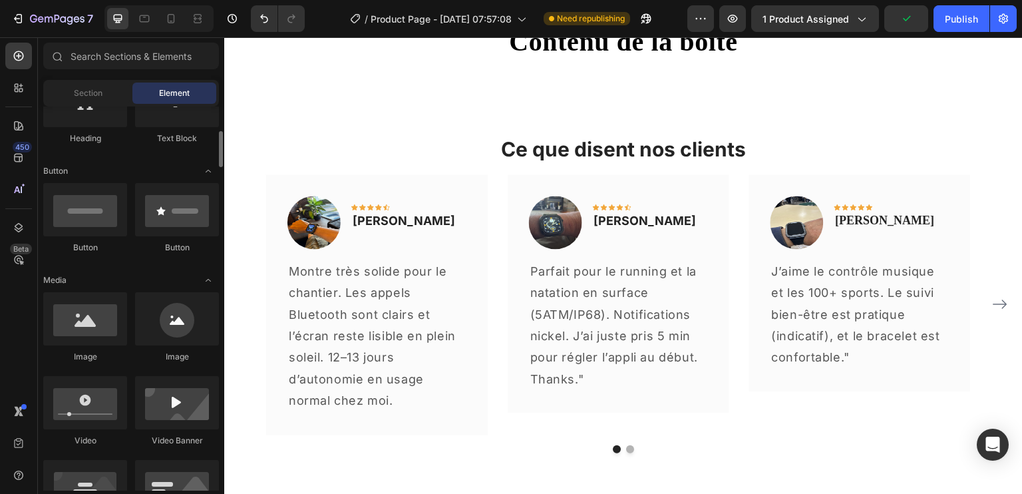
scroll to position [255, 0]
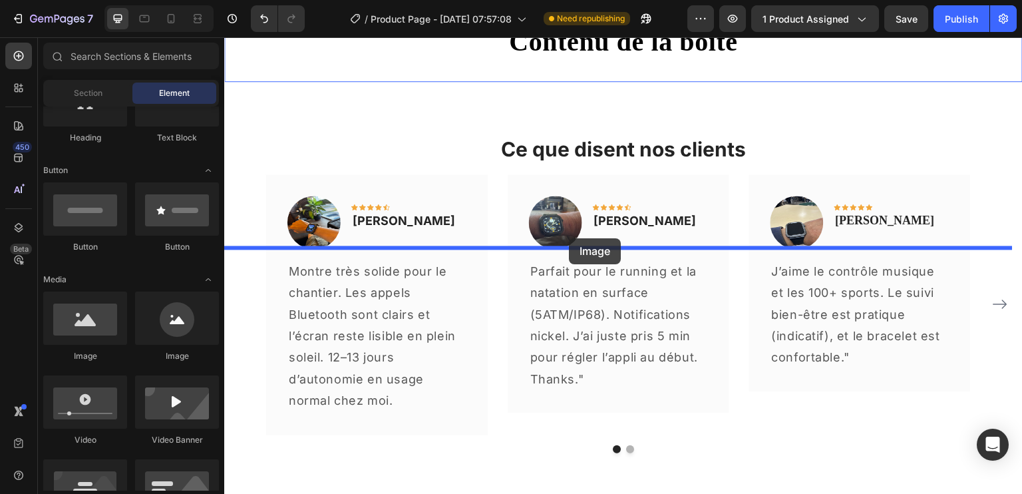
drag, startPoint x: 297, startPoint y: 360, endPoint x: 569, endPoint y: 238, distance: 298.0
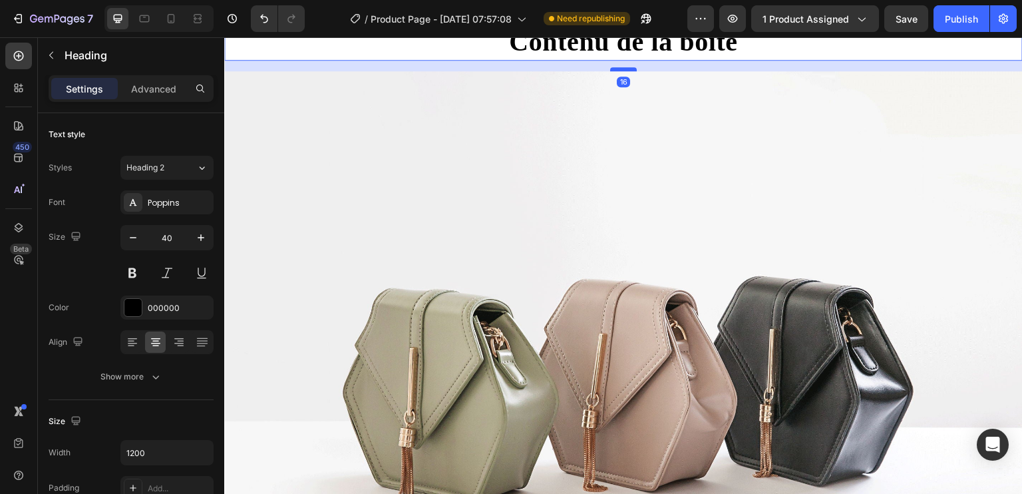
drag, startPoint x: 621, startPoint y: 245, endPoint x: 623, endPoint y: 255, distance: 10.1
click at [623, 71] on div at bounding box center [623, 69] width 27 height 4
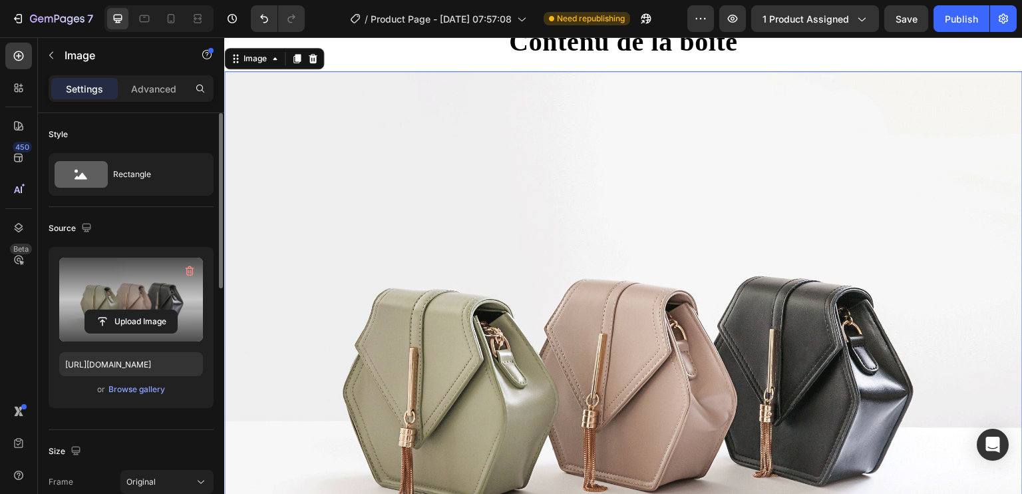
click at [122, 281] on label at bounding box center [131, 299] width 144 height 84
click at [122, 310] on input "file" at bounding box center [131, 321] width 92 height 23
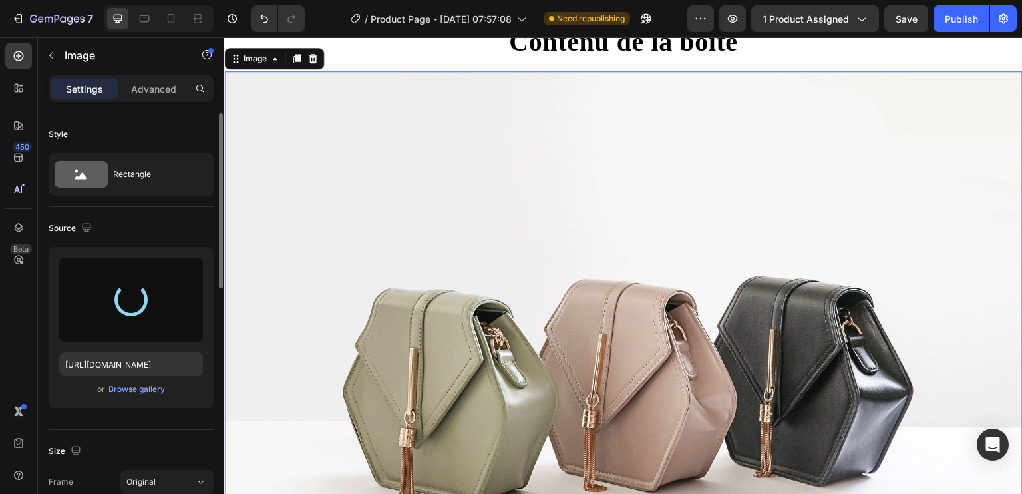
type input "https://cdn.shopify.com/s/files/1/0914/5257/2029/files/gempages_577318064299705…"
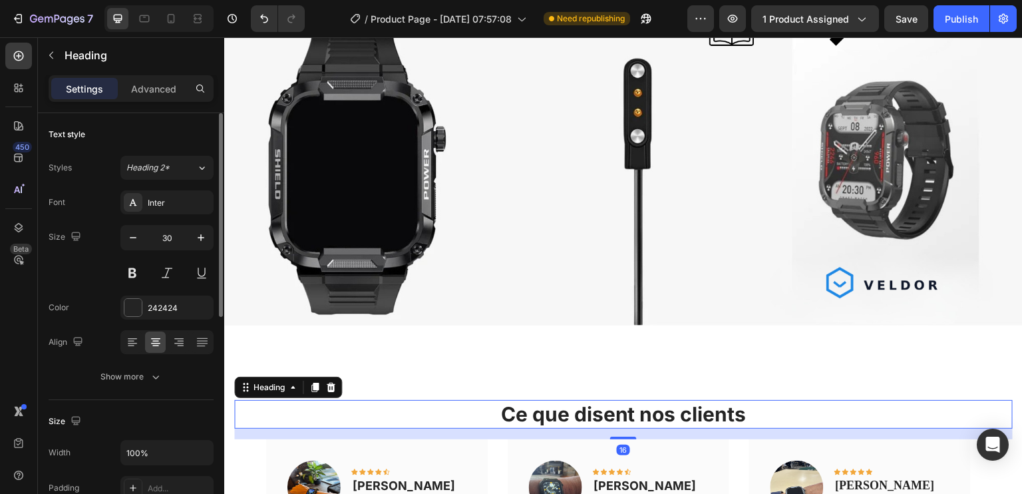
scroll to position [2918, 0]
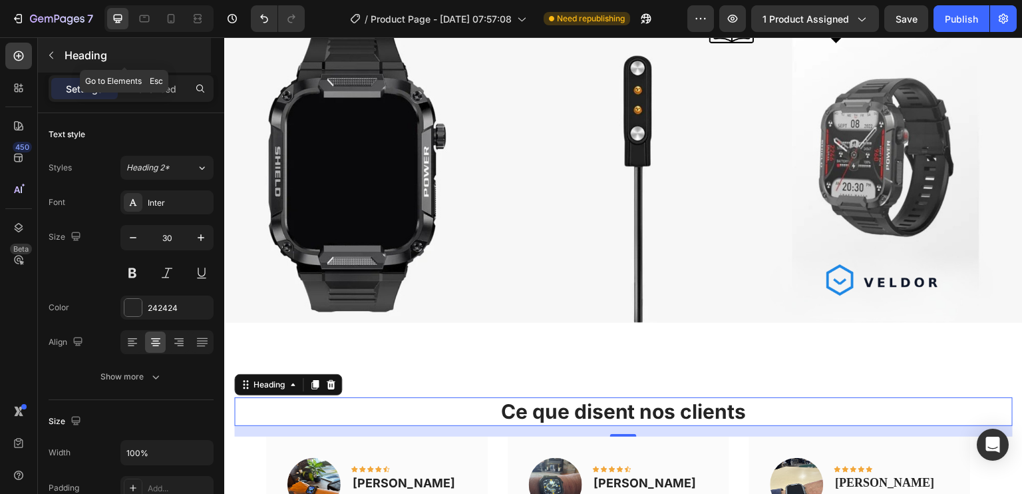
click at [47, 50] on icon "button" at bounding box center [51, 55] width 11 height 11
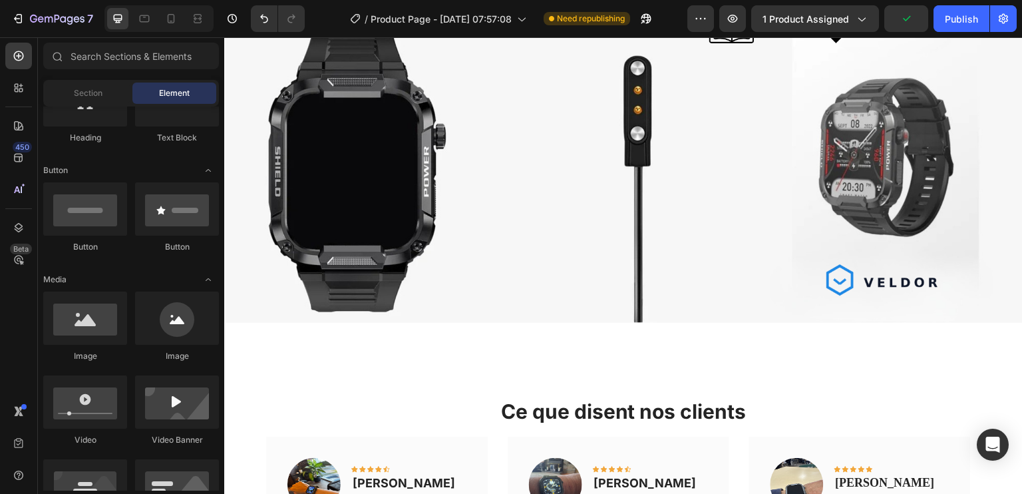
click at [162, 291] on div "Heading Text Block" at bounding box center [131, 500] width 176 height 418
drag, startPoint x: 386, startPoint y: 187, endPoint x: 299, endPoint y: 158, distance: 92.3
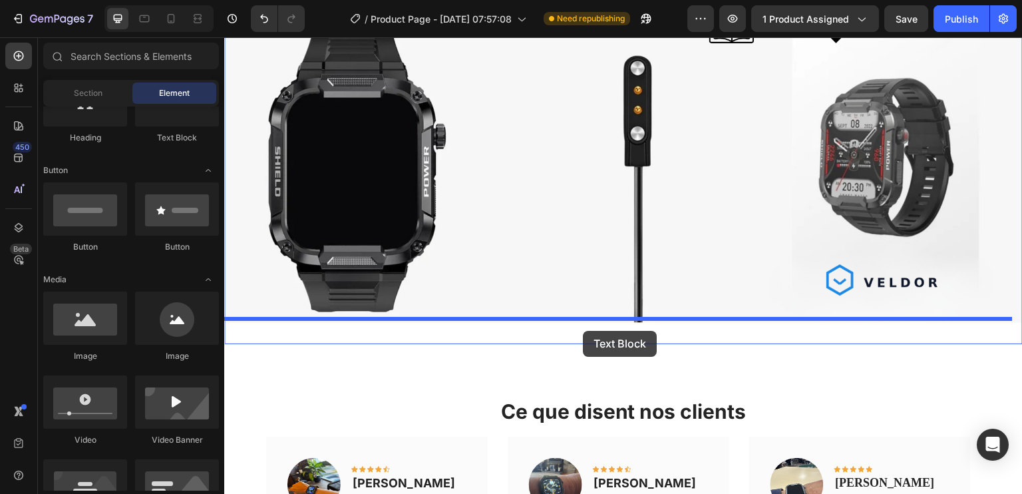
drag, startPoint x: 390, startPoint y: 178, endPoint x: 583, endPoint y: 331, distance: 246.2
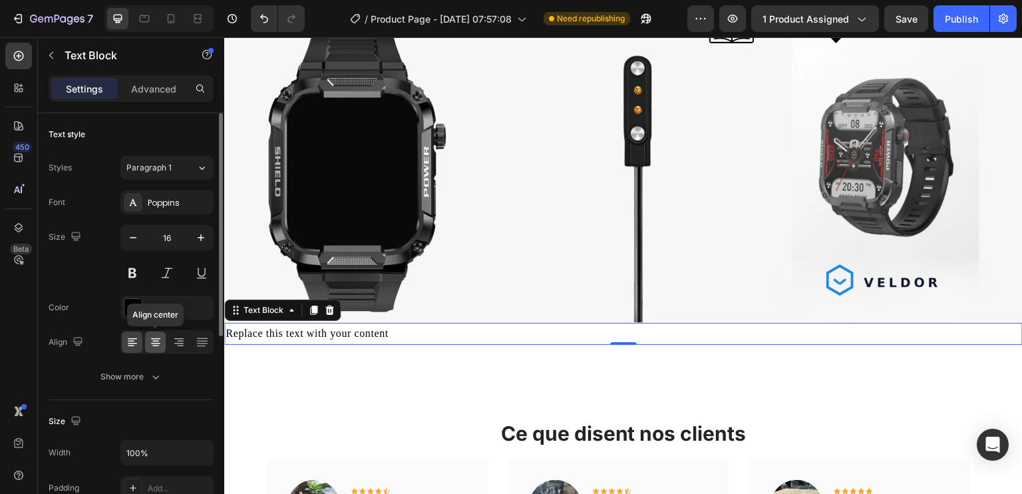
click at [156, 335] on icon at bounding box center [155, 341] width 13 height 13
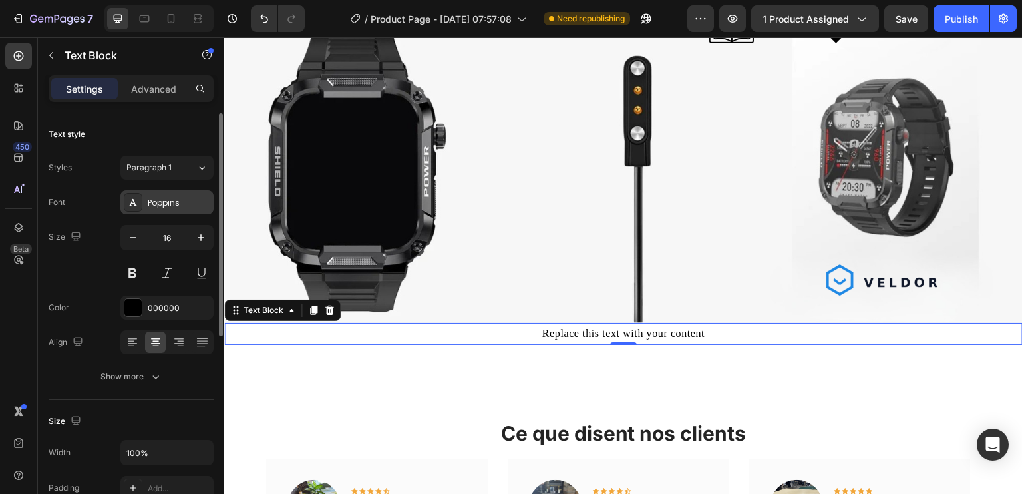
click at [175, 202] on div "Poppins" at bounding box center [179, 203] width 63 height 12
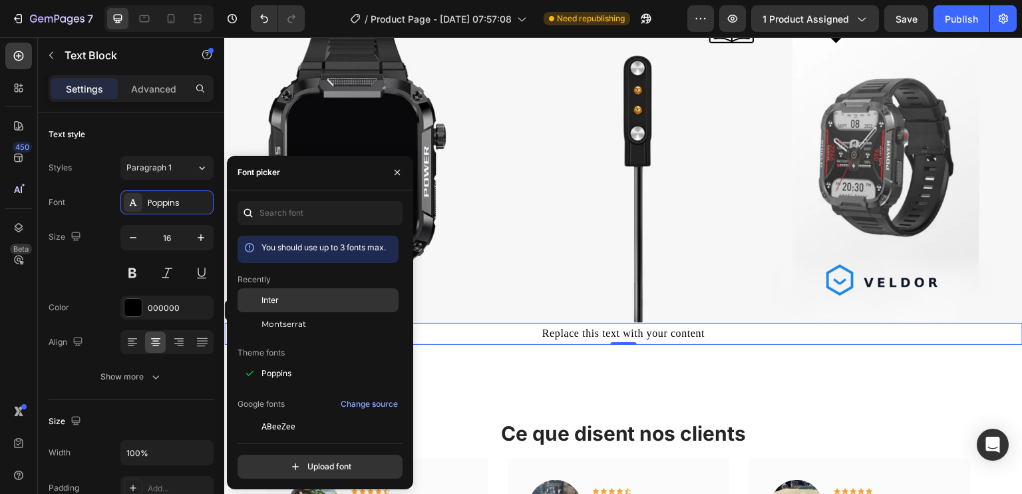
click at [295, 300] on div "Inter" at bounding box center [328, 300] width 134 height 12
click at [555, 323] on div "Replace this text with your content" at bounding box center [623, 334] width 798 height 22
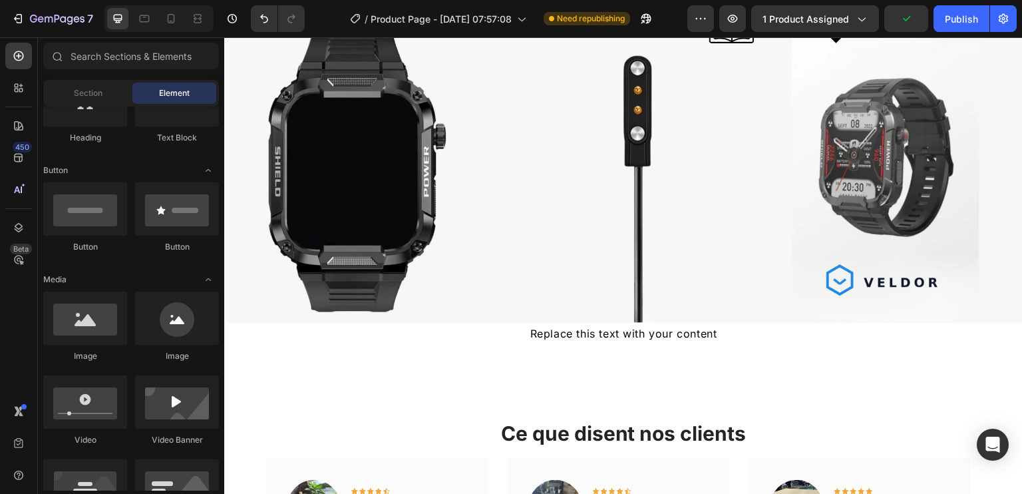
click at [547, 305] on div at bounding box center [547, 305] width 0 height 0
click at [581, 324] on p "Replace this text with your content" at bounding box center [622, 333] width 795 height 19
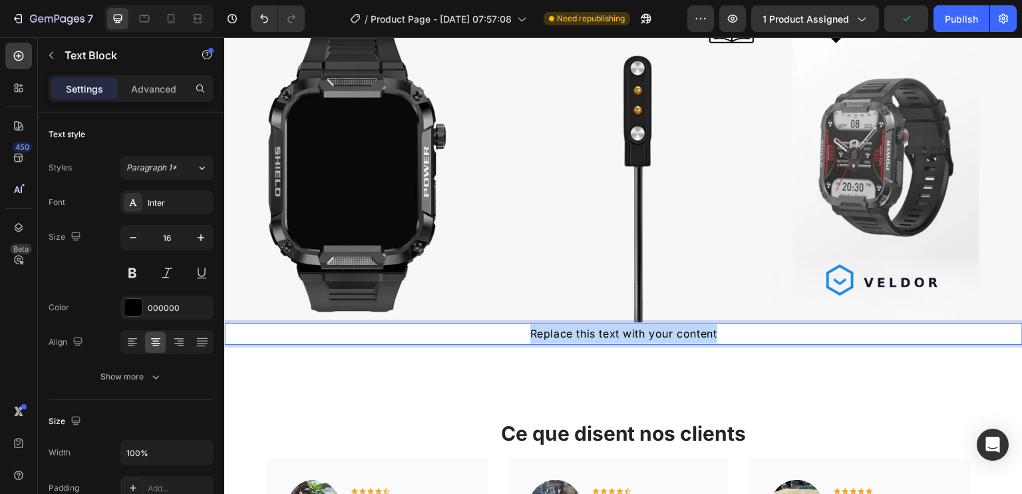
click at [581, 324] on p "Replace this text with your content" at bounding box center [622, 333] width 795 height 19
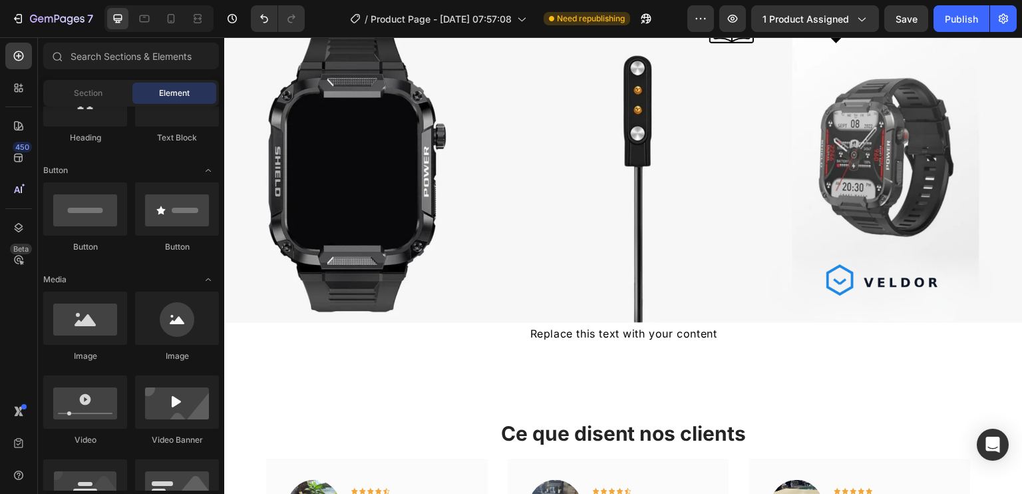
click at [573, 305] on div at bounding box center [573, 305] width 0 height 0
click at [583, 330] on p "Replace this text with your content" at bounding box center [622, 333] width 795 height 19
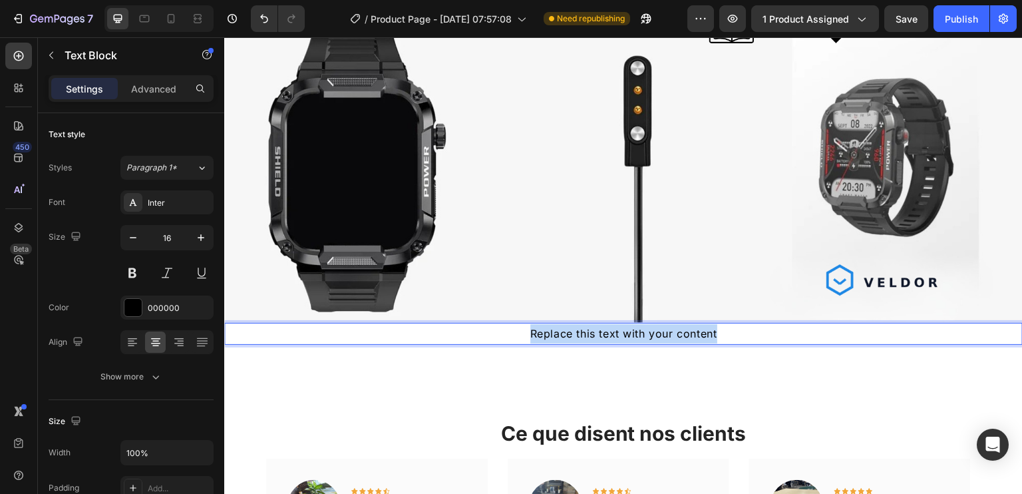
click at [583, 330] on p "Replace this text with your content" at bounding box center [622, 333] width 795 height 19
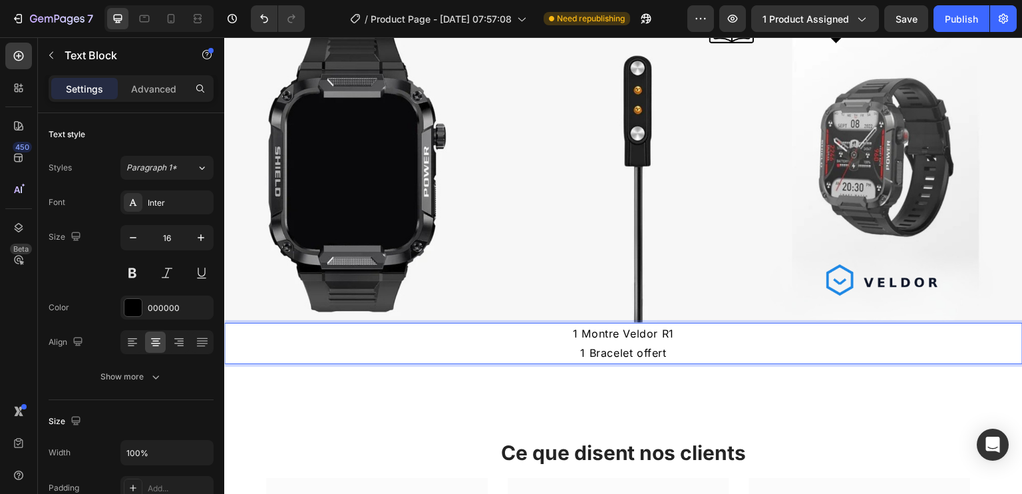
click at [611, 343] on p "1 Bracelet offert" at bounding box center [622, 352] width 795 height 19
click at [579, 346] on p "1 Bracelet offert" at bounding box center [622, 352] width 795 height 19
click at [678, 349] on p "2e Bracelet offert" at bounding box center [622, 352] width 795 height 19
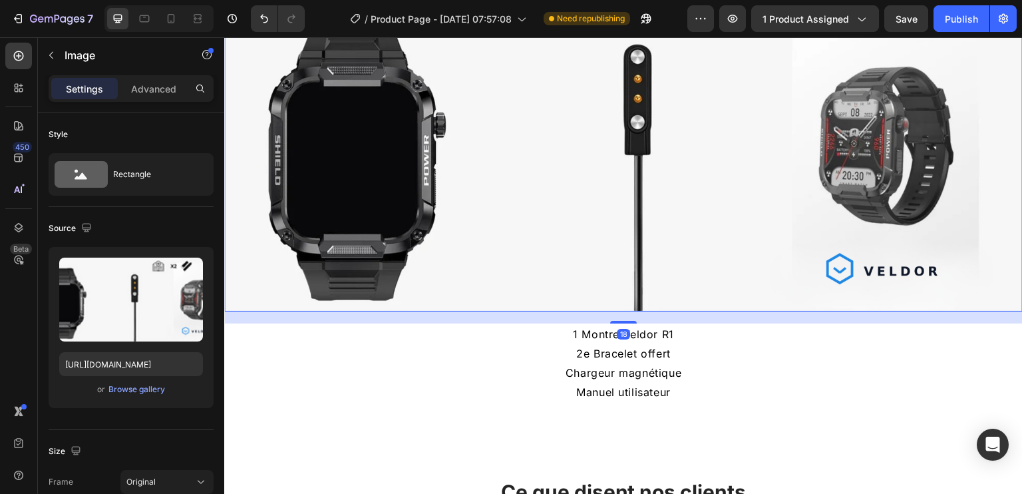
scroll to position [2929, 0]
drag, startPoint x: 616, startPoint y: 317, endPoint x: 619, endPoint y: 327, distance: 11.0
click at [619, 312] on div "16" at bounding box center [623, 312] width 798 height 0
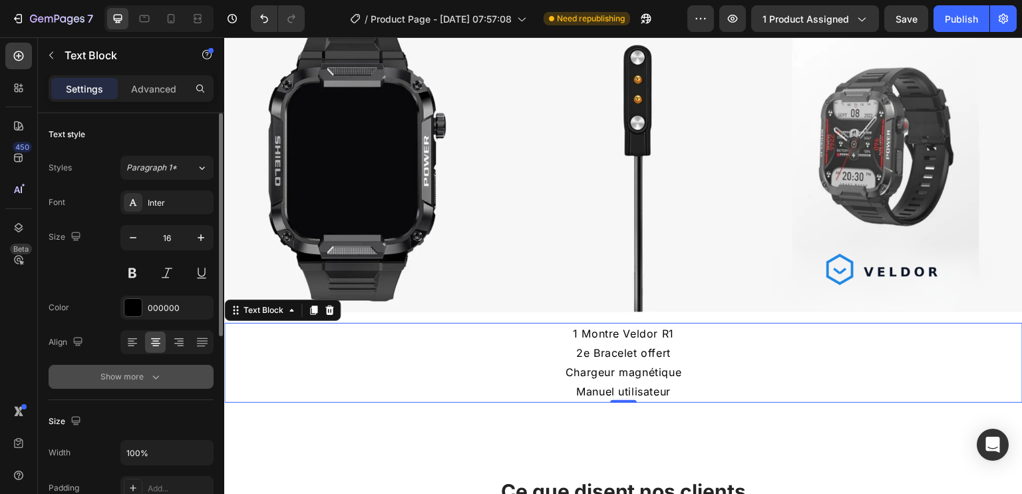
click at [158, 376] on icon "button" at bounding box center [155, 376] width 13 height 13
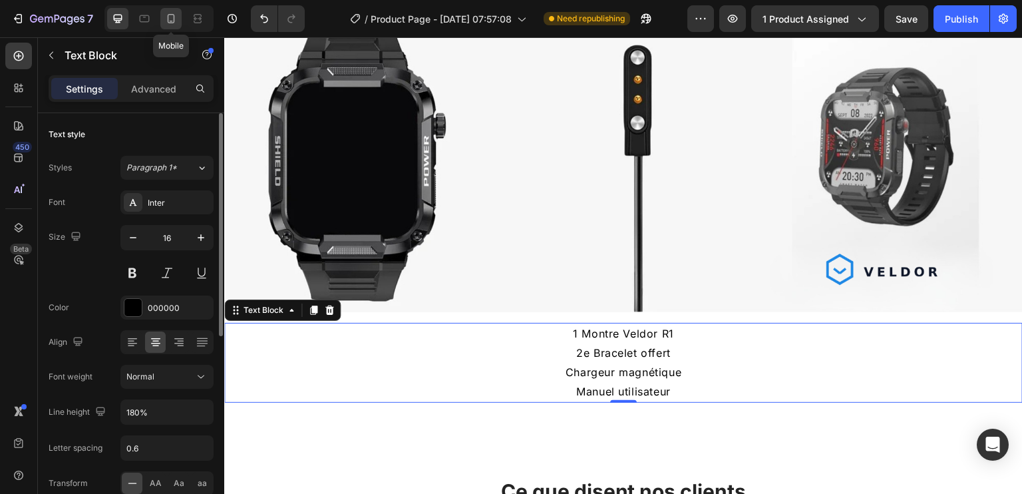
click at [172, 18] on icon at bounding box center [170, 18] width 13 height 13
type input "14"
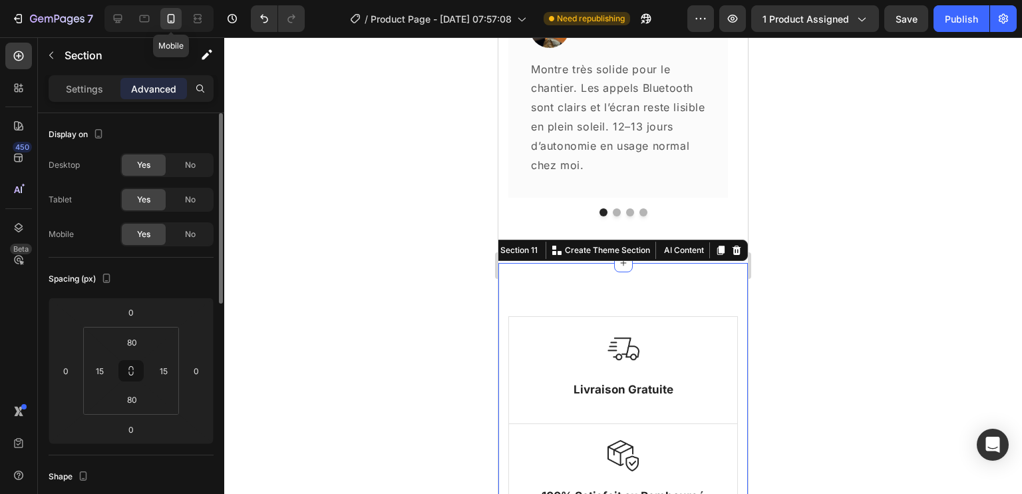
scroll to position [2949, 0]
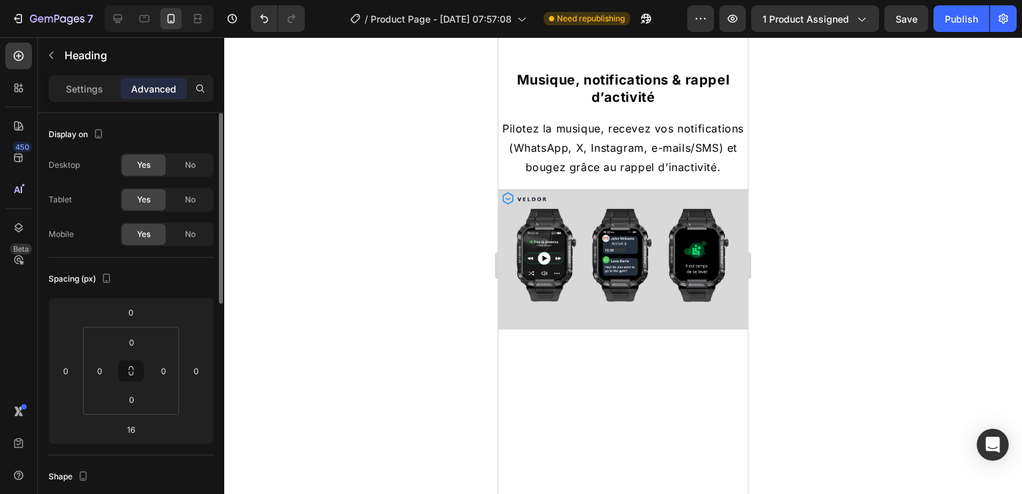
scroll to position [2054, 0]
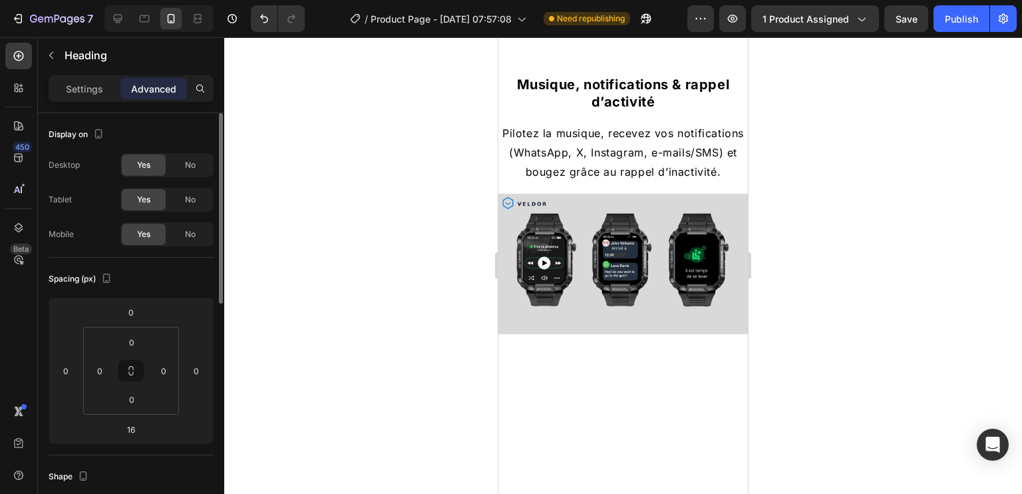
click at [640, 112] on h2 "Musique, notifications & rappel d’activité" at bounding box center [622, 92] width 249 height 37
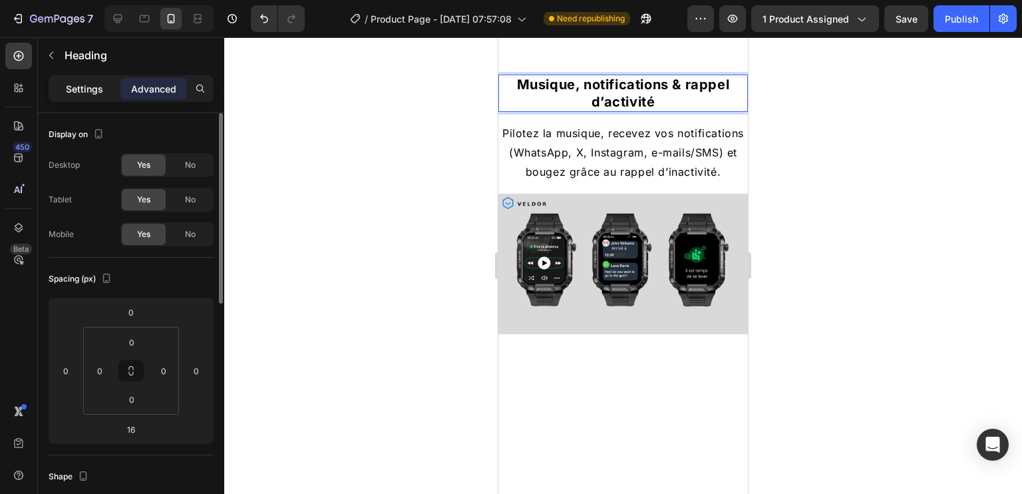
click at [80, 87] on p "Settings" at bounding box center [84, 89] width 37 height 14
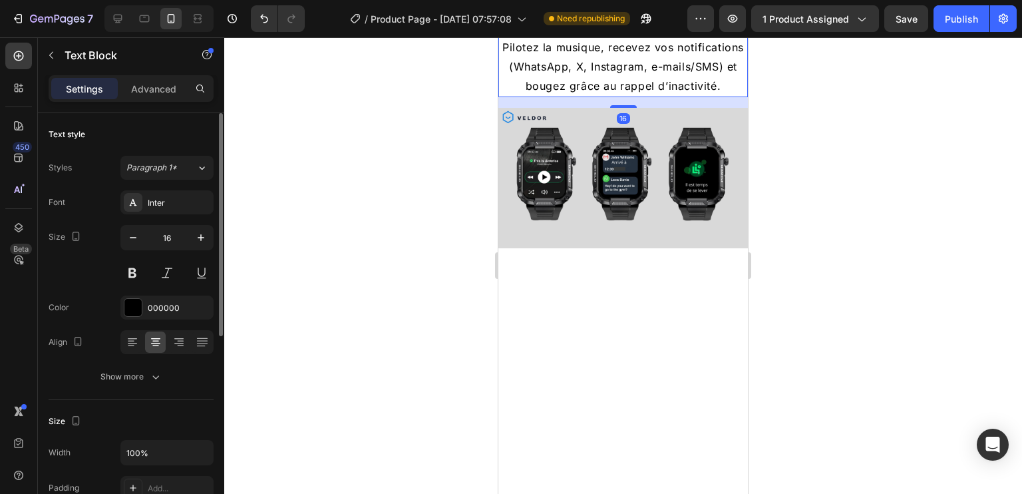
scroll to position [2142, 0]
click at [649, 93] on p "Pilotez la musique, recevez vos notifications (WhatsApp, X, Instagram, e-mails/…" at bounding box center [622, 64] width 247 height 57
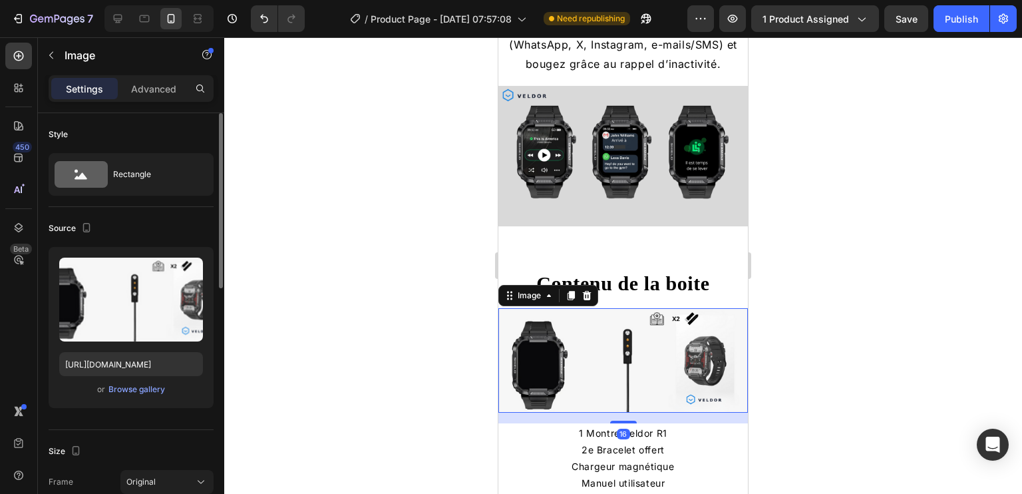
scroll to position [2453, 0]
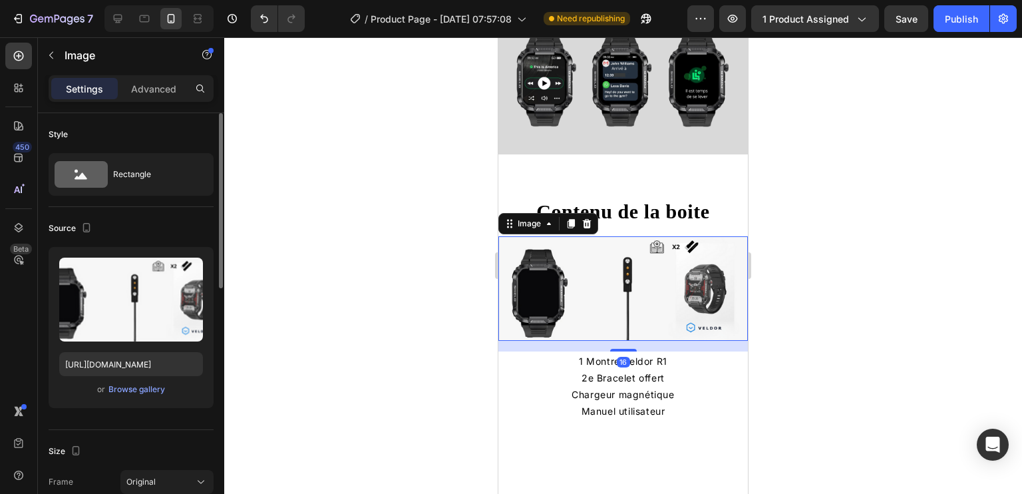
click at [658, 225] on h2 "Contenu de la boite" at bounding box center [622, 211] width 249 height 29
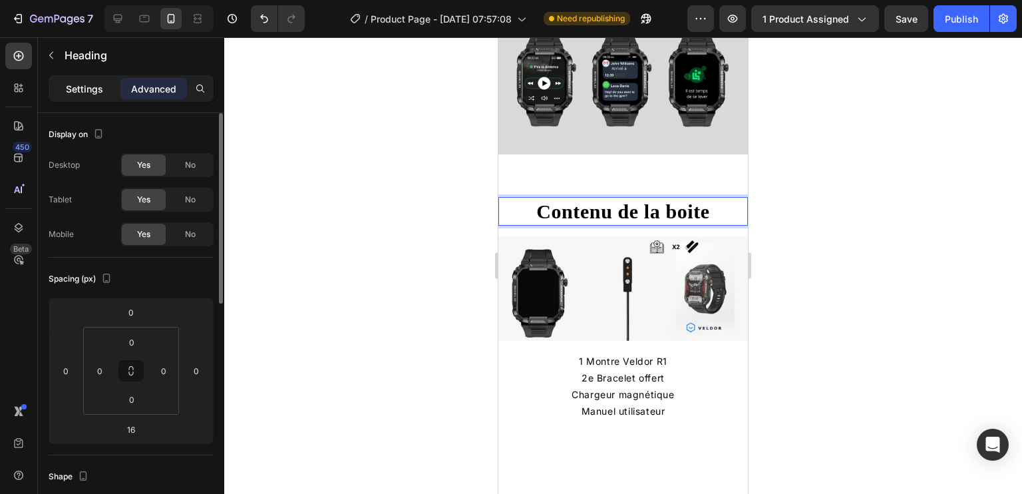
click at [83, 82] on p "Settings" at bounding box center [84, 89] width 37 height 14
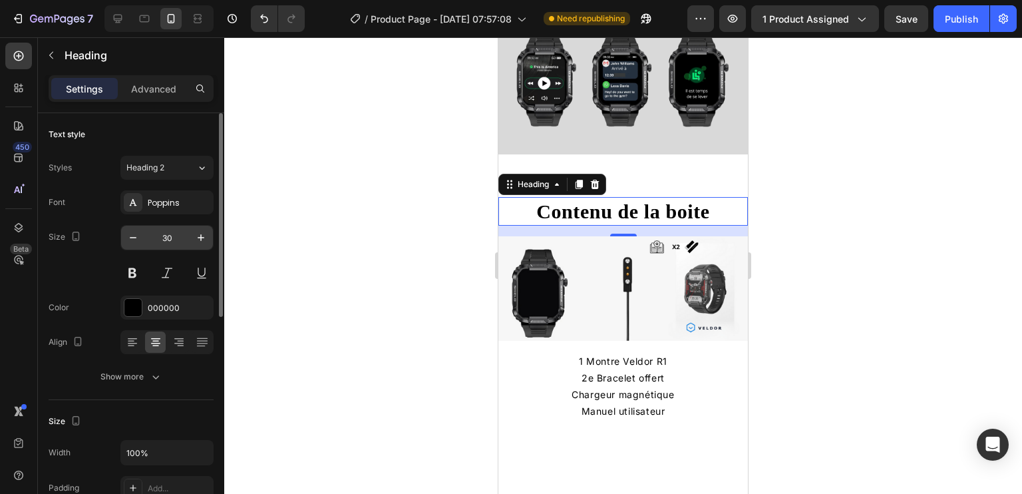
click at [168, 237] on input "30" at bounding box center [167, 237] width 44 height 24
type input "20"
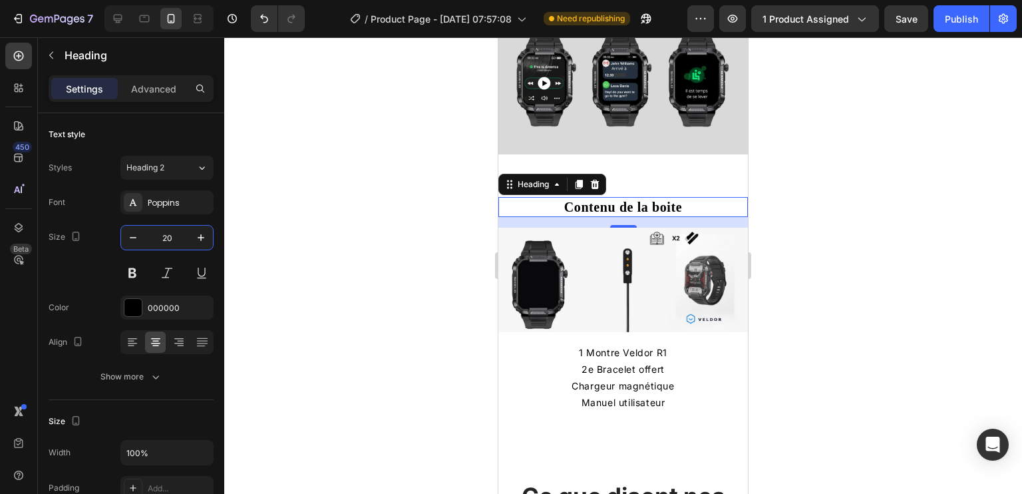
click at [631, 388] on p "Chargeur magnétique" at bounding box center [622, 385] width 247 height 17
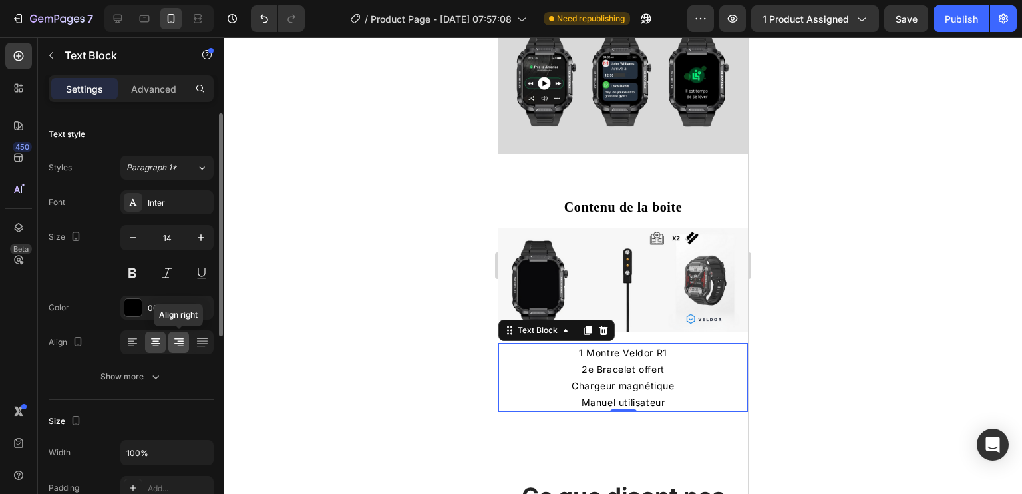
click at [184, 340] on icon at bounding box center [178, 341] width 13 height 13
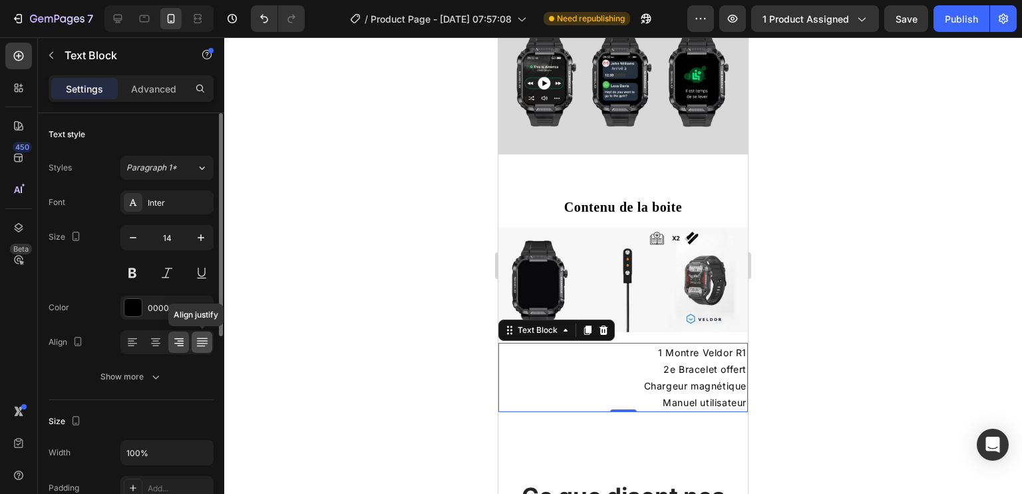
click at [200, 340] on icon at bounding box center [201, 340] width 11 height 1
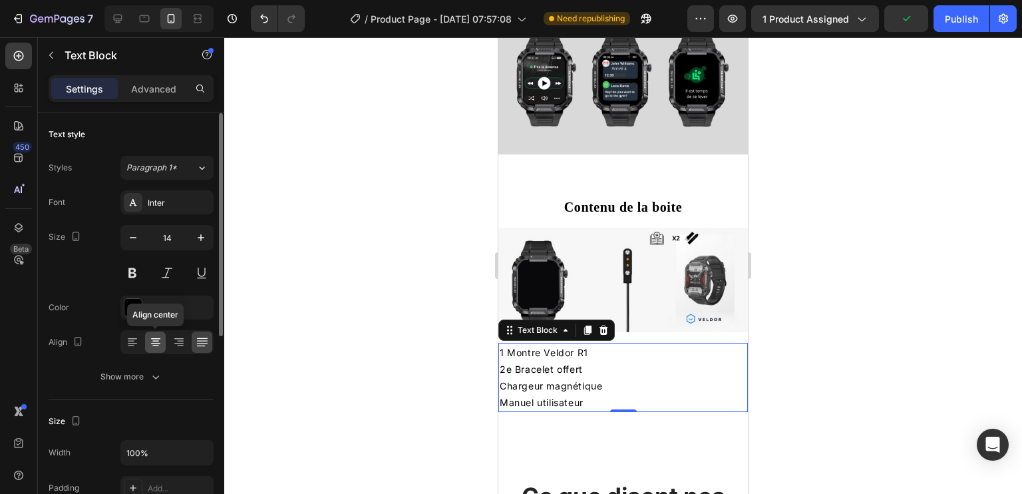
click at [156, 338] on icon at bounding box center [155, 338] width 9 height 1
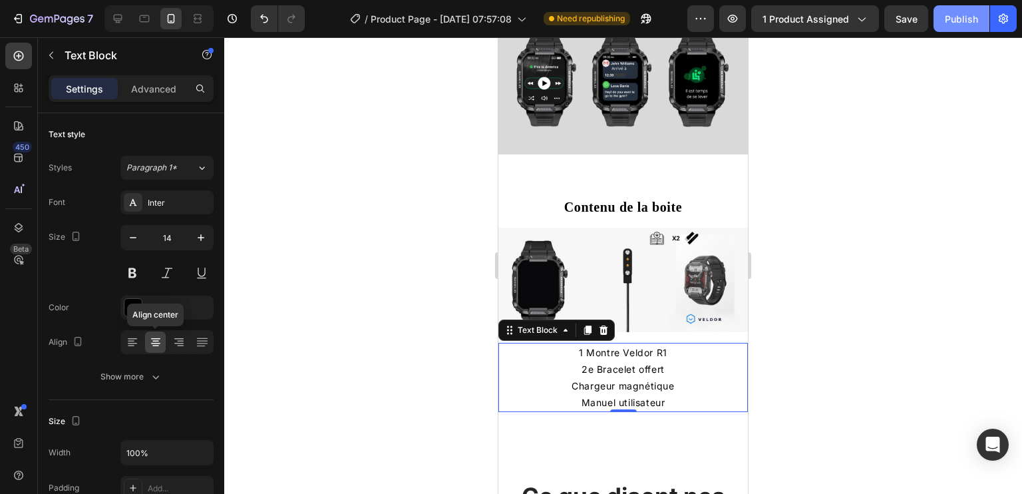
click at [960, 23] on div "Publish" at bounding box center [960, 19] width 33 height 14
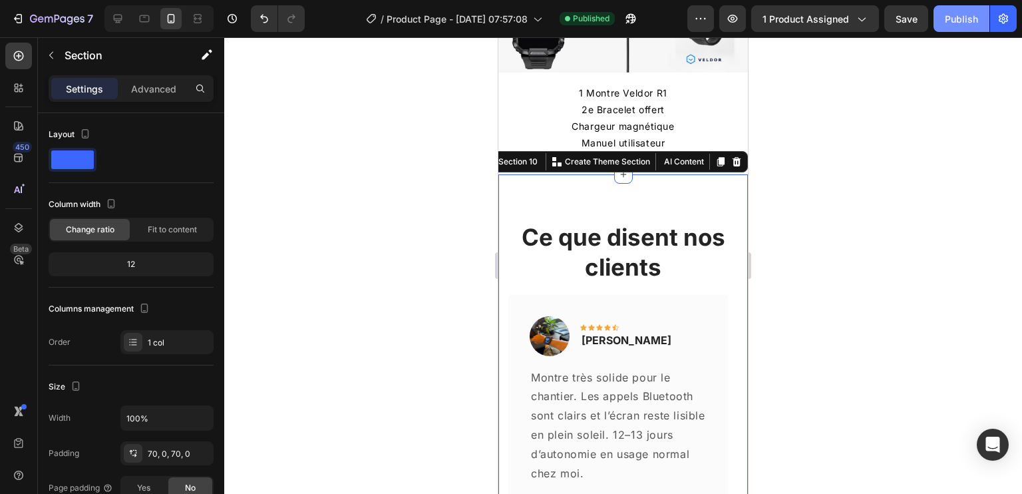
scroll to position [2727, 0]
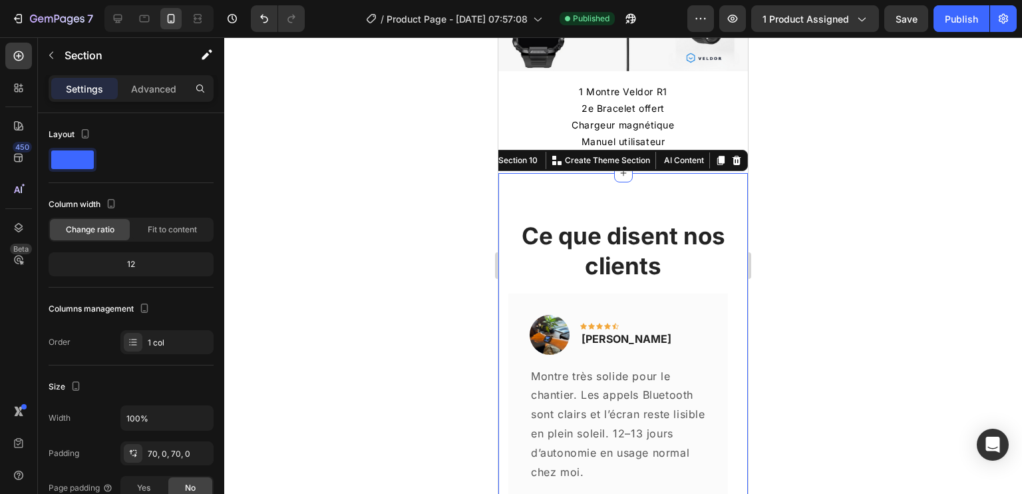
click at [684, 266] on h2 "Ce que disent nos clients" at bounding box center [622, 250] width 229 height 63
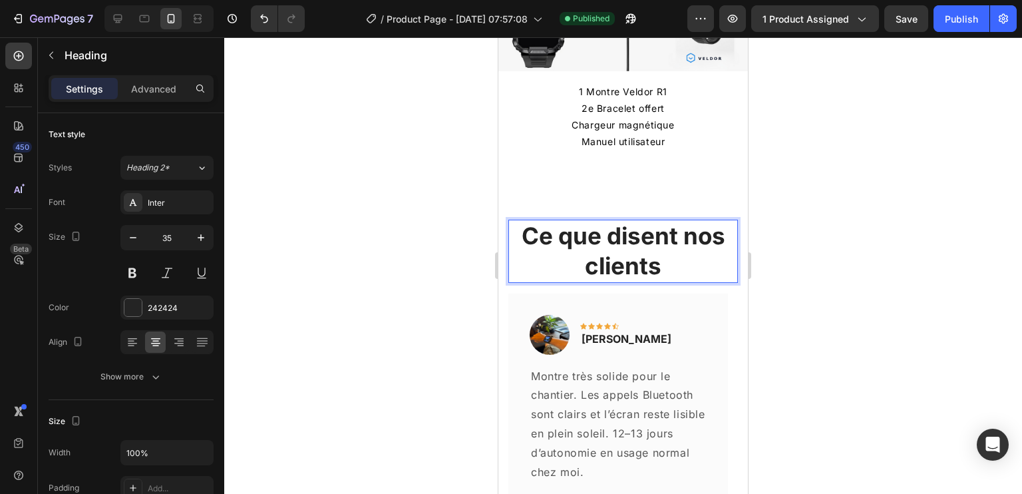
click at [724, 308] on div "Image Icon Icon Icon Icon Icon Row Adrien Text block Row Montre très solide pou…" at bounding box center [617, 398] width 219 height 211
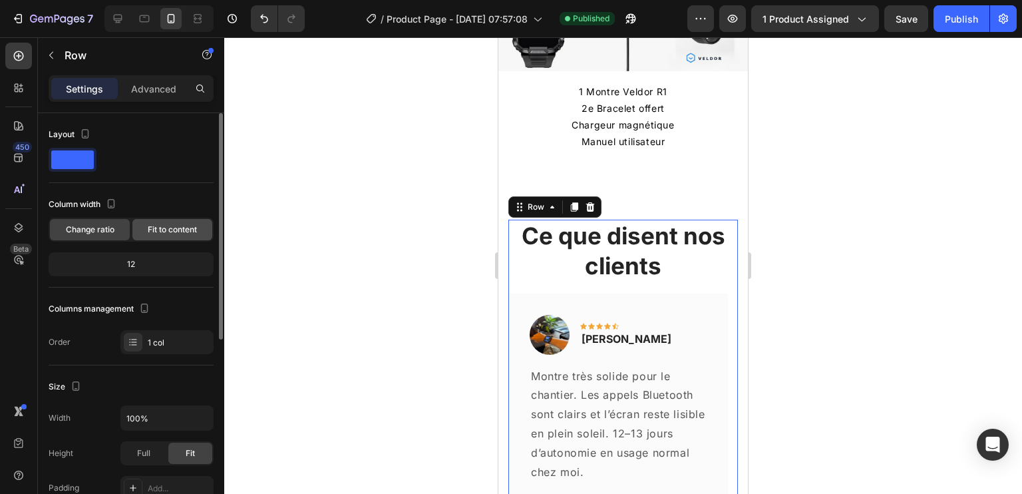
click at [162, 227] on span "Fit to content" at bounding box center [172, 229] width 49 height 12
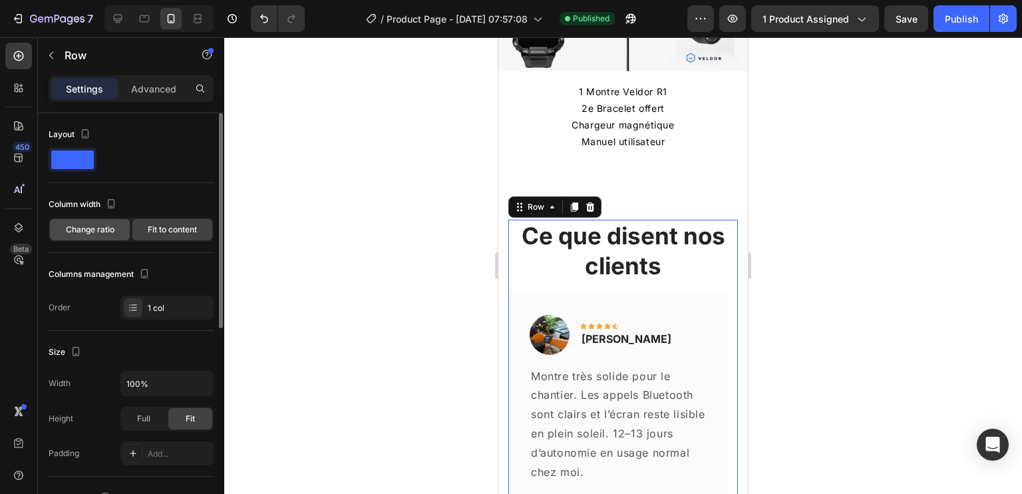
click at [94, 233] on span "Change ratio" at bounding box center [90, 229] width 49 height 12
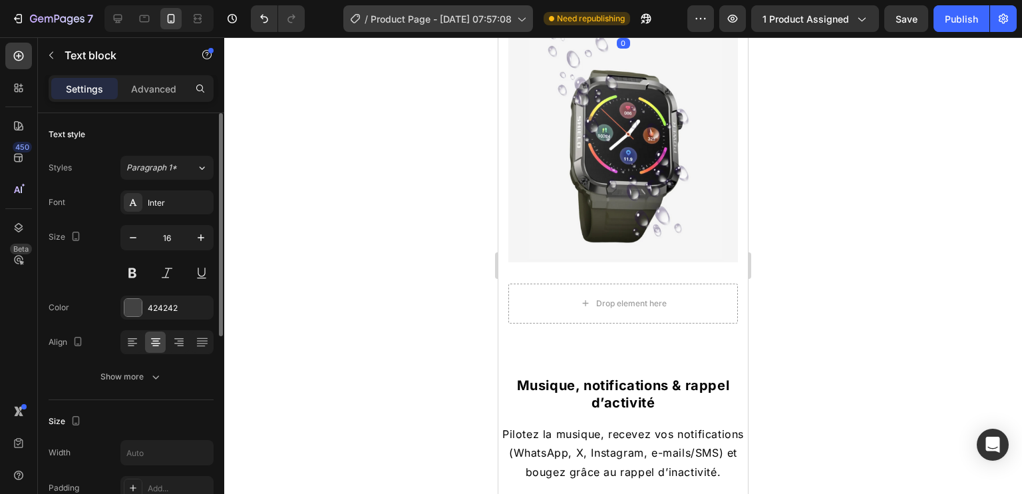
scroll to position [1627, 0]
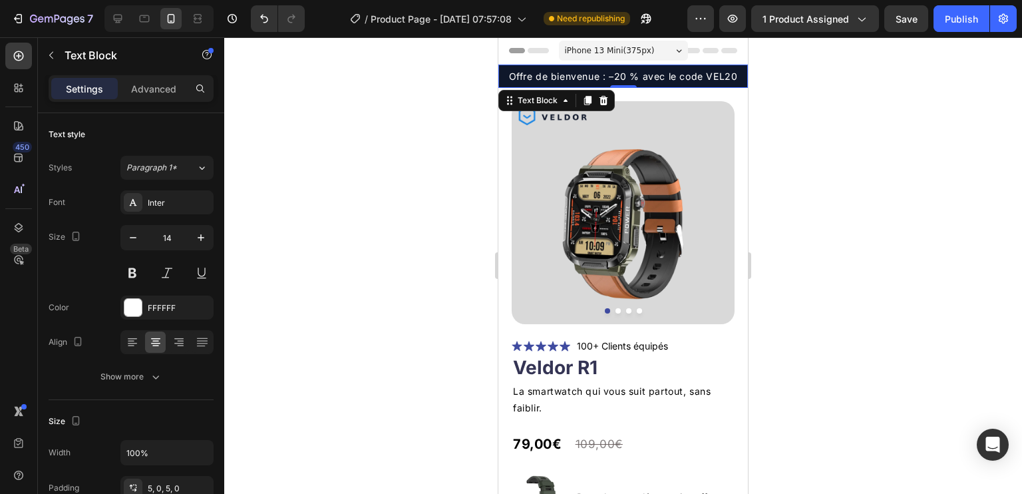
click at [615, 76] on p "Offre de bienvenue : –20 % avec le code VEL20" at bounding box center [622, 76] width 249 height 17
click at [734, 74] on p "Offre de bienvenue : –10 % avec le code VEL20" at bounding box center [622, 76] width 249 height 17
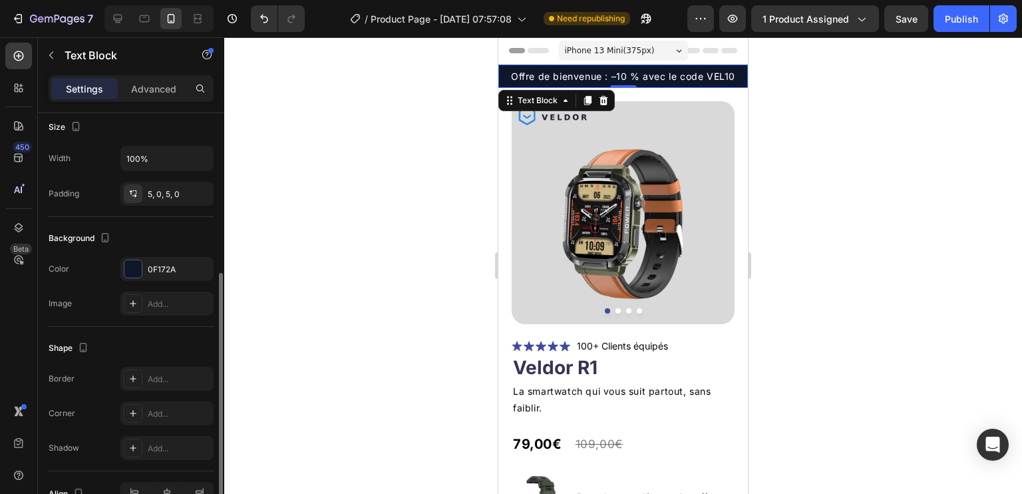
scroll to position [296, 0]
click at [134, 261] on div at bounding box center [132, 266] width 17 height 17
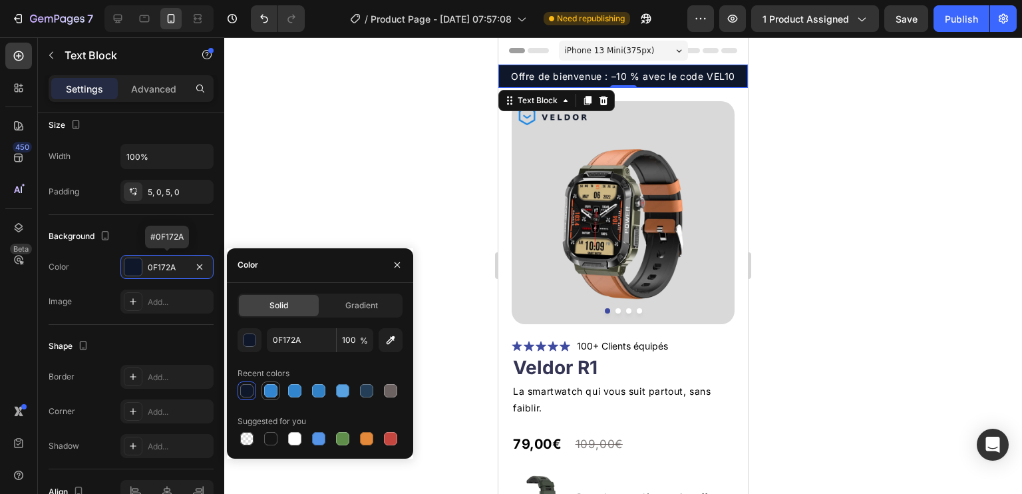
click at [277, 391] on div at bounding box center [270, 390] width 13 height 13
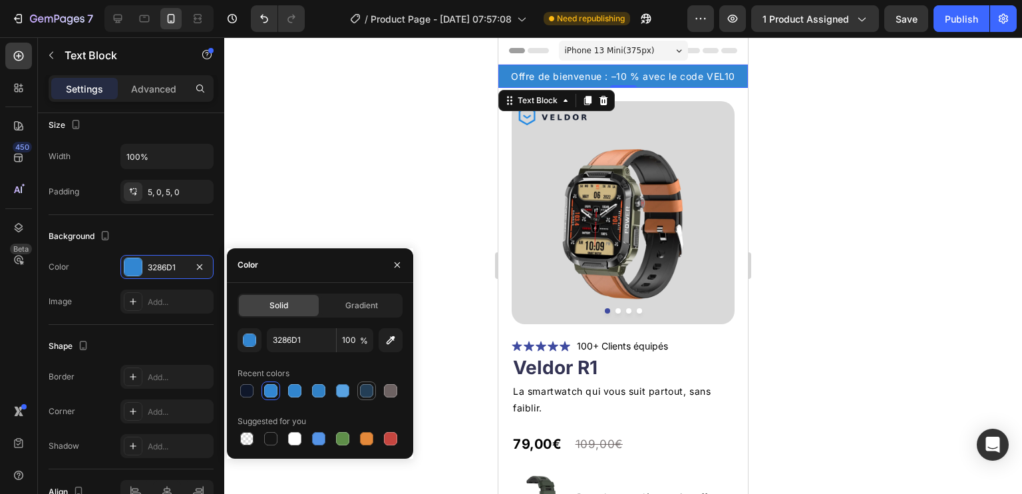
click at [366, 391] on div at bounding box center [366, 390] width 13 height 13
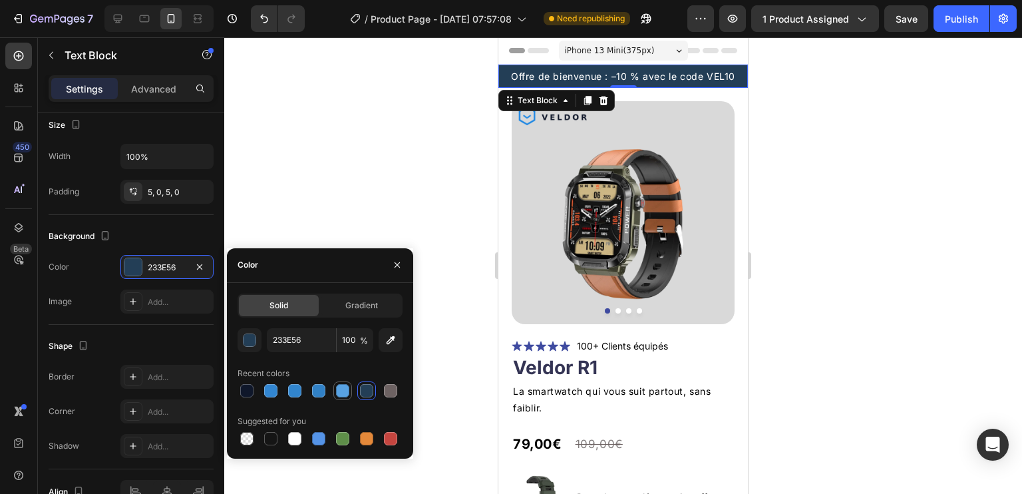
click at [349, 392] on div at bounding box center [342, 390] width 13 height 13
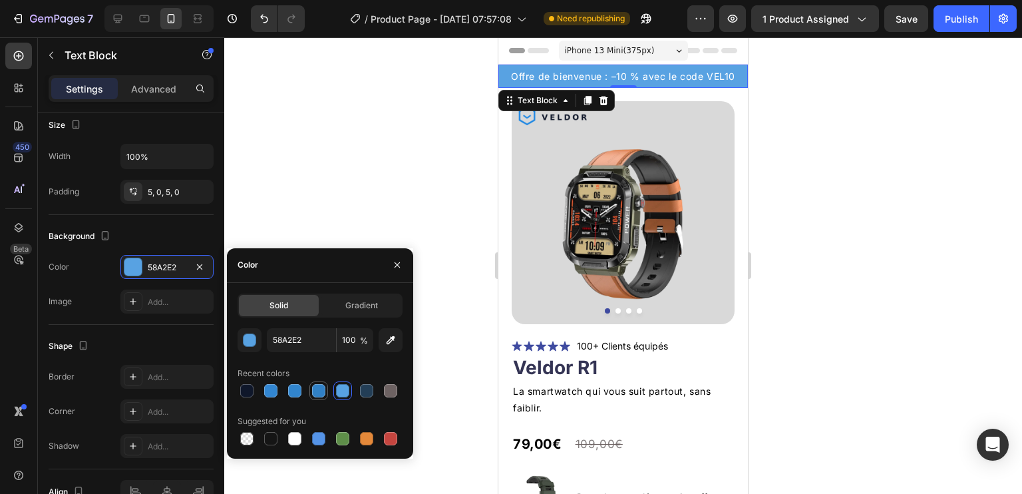
click at [323, 393] on div at bounding box center [318, 390] width 13 height 13
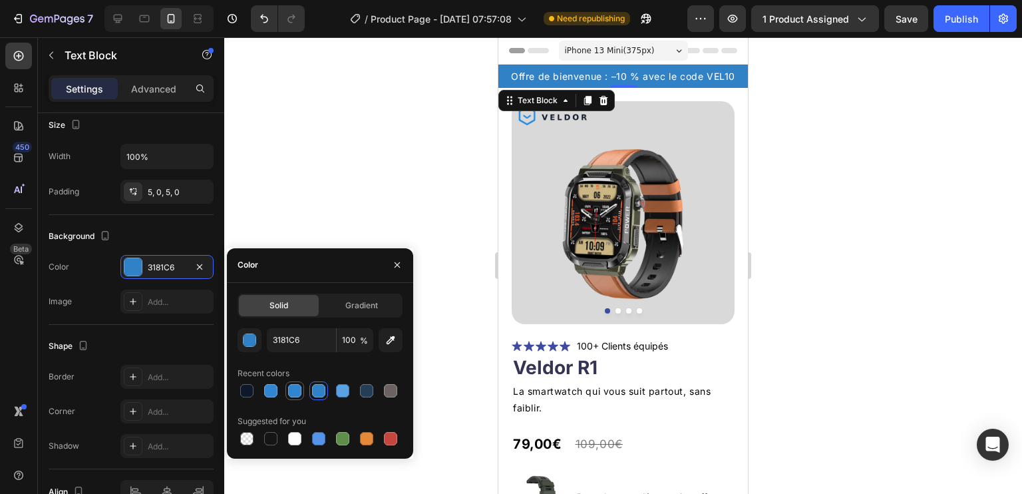
click at [299, 390] on div at bounding box center [294, 390] width 13 height 13
click at [366, 444] on div at bounding box center [366, 438] width 13 height 13
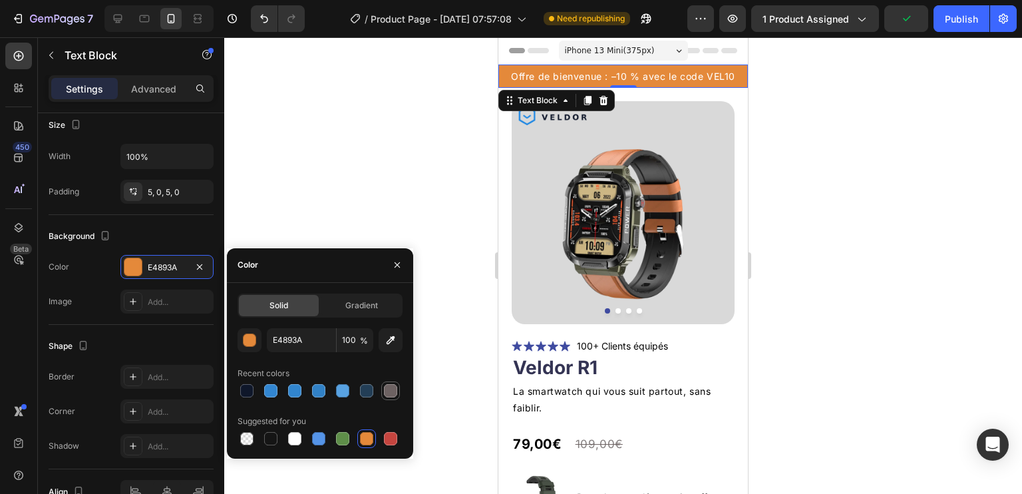
click at [394, 393] on div at bounding box center [390, 390] width 13 height 13
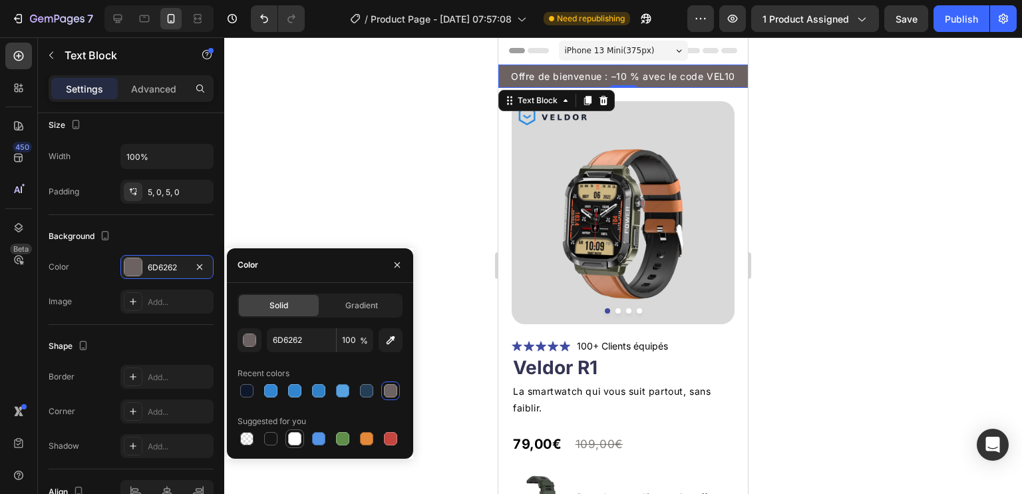
click at [296, 439] on div at bounding box center [294, 438] width 13 height 13
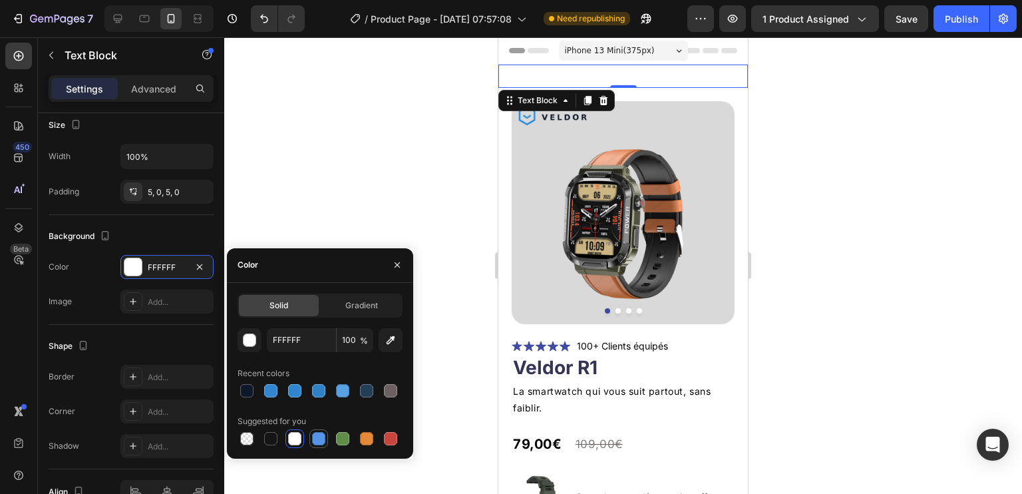
click at [320, 440] on div at bounding box center [318, 438] width 13 height 13
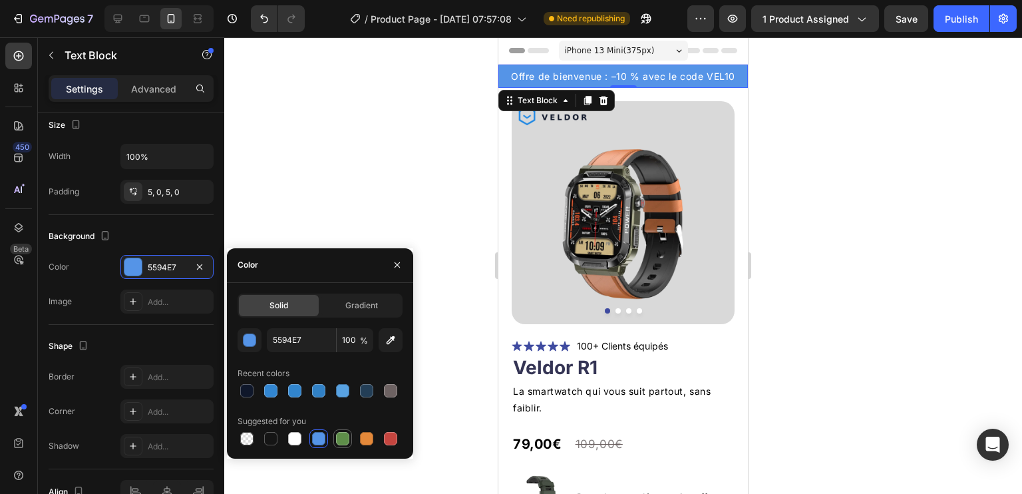
click at [344, 444] on div at bounding box center [342, 438] width 13 height 13
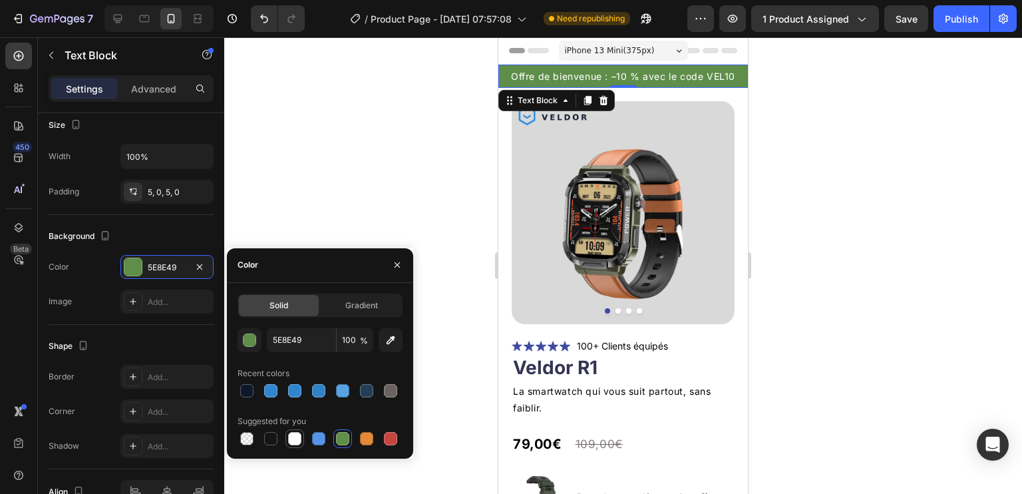
click at [298, 440] on div at bounding box center [294, 438] width 13 height 13
type input "FFFFFF"
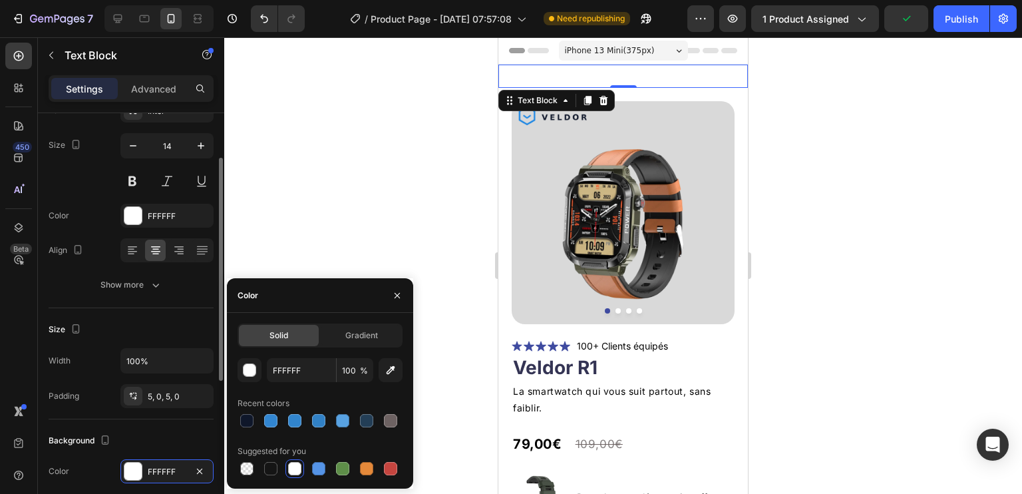
scroll to position [89, 0]
click at [132, 219] on div at bounding box center [132, 218] width 17 height 17
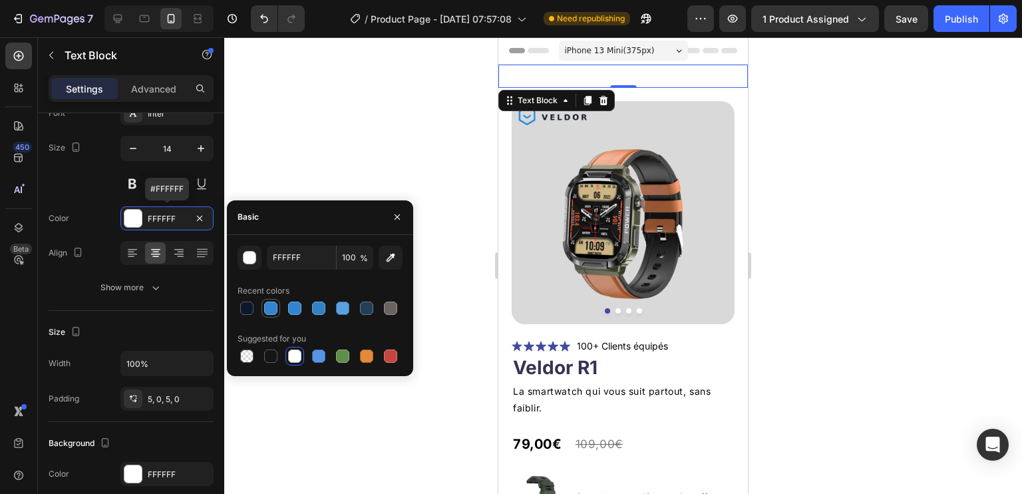
click at [273, 309] on div at bounding box center [270, 307] width 13 height 13
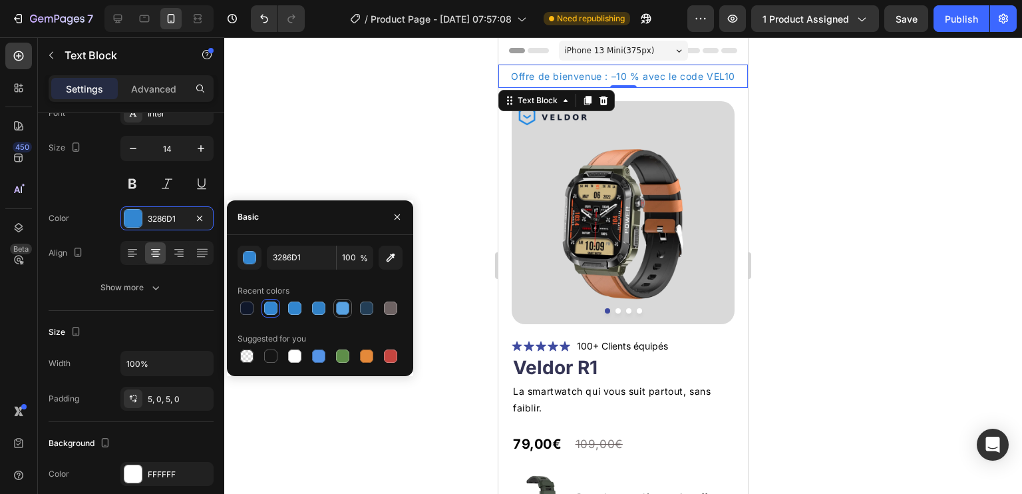
click at [349, 309] on div at bounding box center [342, 307] width 13 height 13
click at [366, 303] on div at bounding box center [366, 307] width 13 height 13
click at [297, 357] on div at bounding box center [294, 355] width 13 height 13
type input "FFFFFF"
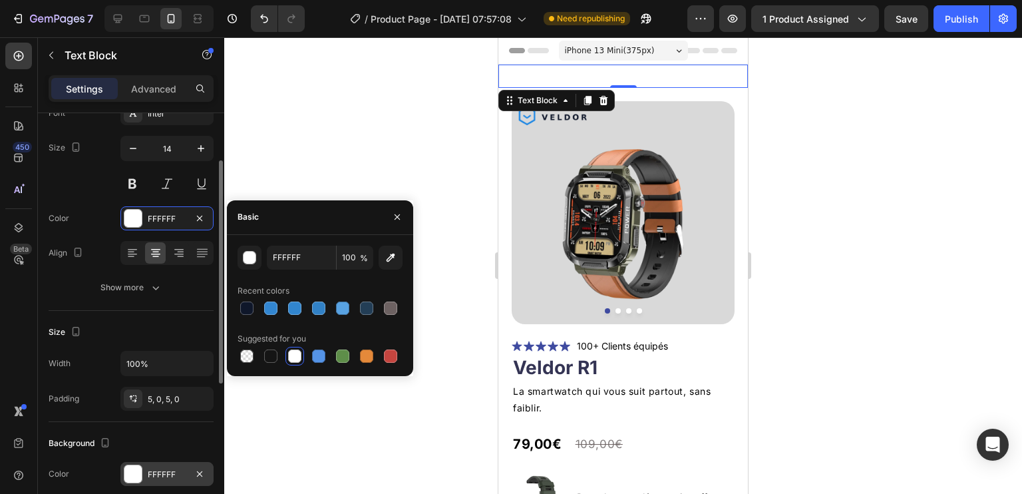
click at [136, 467] on div at bounding box center [132, 473] width 17 height 17
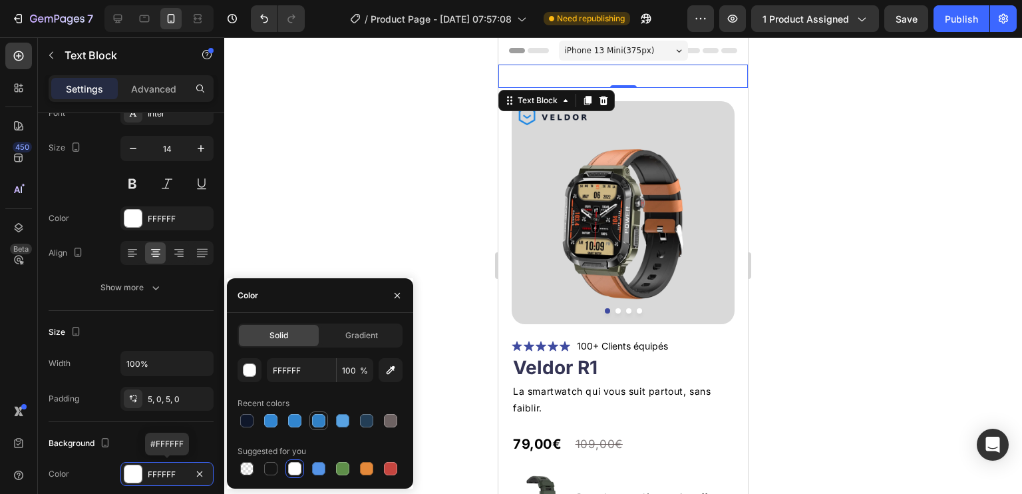
click at [321, 422] on div at bounding box center [318, 420] width 13 height 13
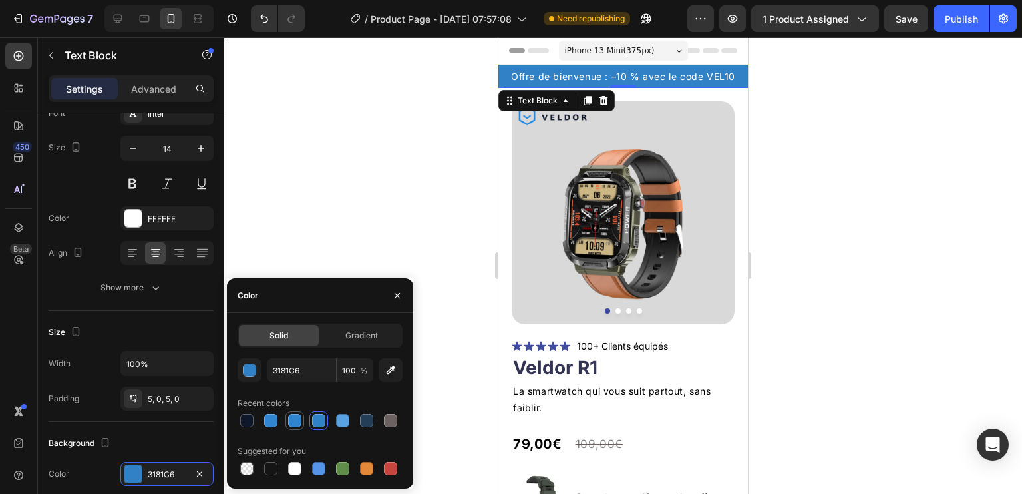
click at [296, 421] on div at bounding box center [294, 420] width 13 height 13
click at [271, 418] on div at bounding box center [270, 420] width 13 height 13
click at [338, 420] on div at bounding box center [342, 420] width 13 height 13
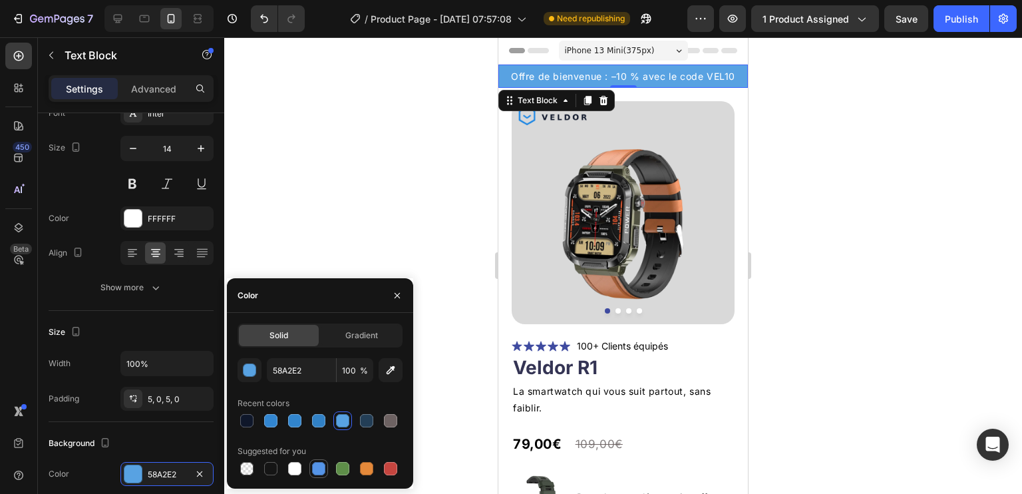
click at [319, 470] on div at bounding box center [318, 468] width 13 height 13
click at [319, 418] on div at bounding box center [318, 420] width 13 height 13
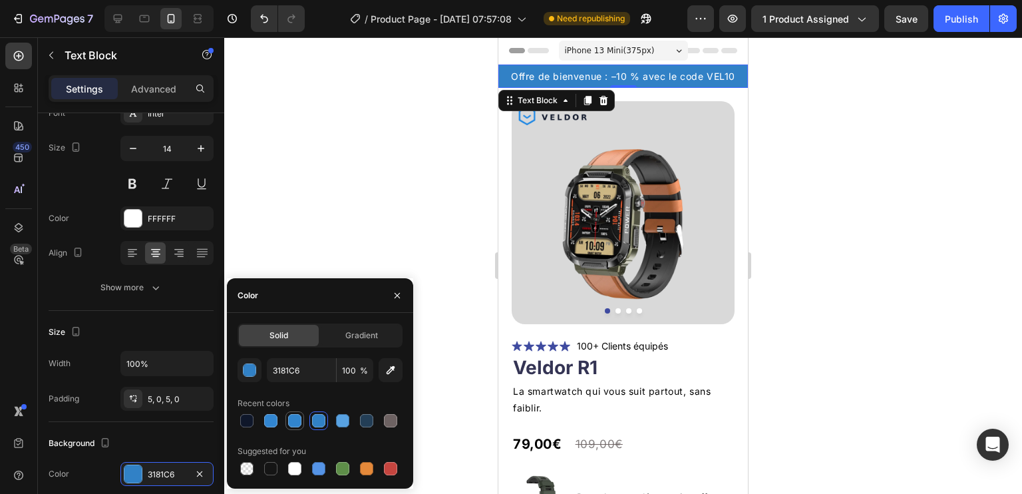
click at [295, 423] on div at bounding box center [294, 420] width 13 height 13
click at [273, 423] on div at bounding box center [270, 420] width 13 height 13
click at [274, 468] on div at bounding box center [270, 468] width 13 height 13
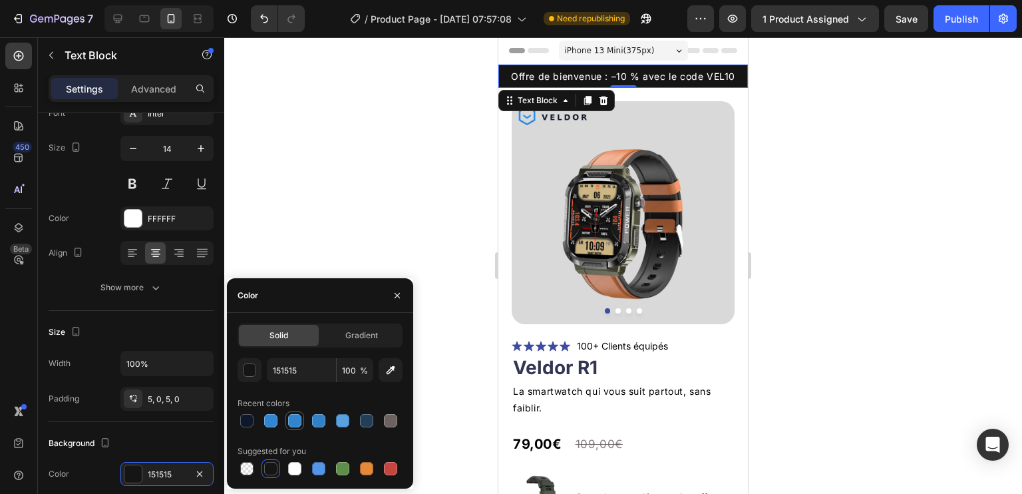
click at [296, 420] on div at bounding box center [294, 420] width 13 height 13
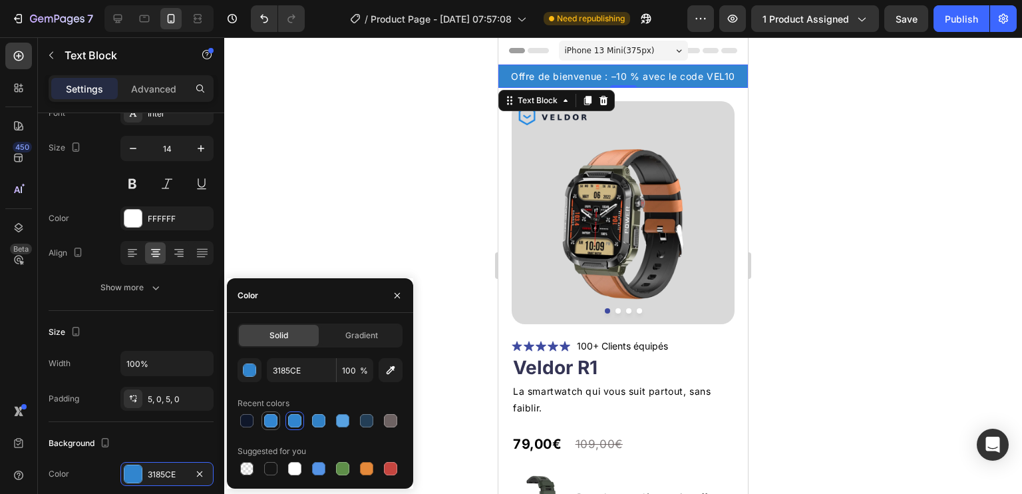
click at [274, 418] on div at bounding box center [270, 420] width 13 height 13
type input "3286D1"
click at [962, 17] on div "Publish" at bounding box center [960, 19] width 33 height 14
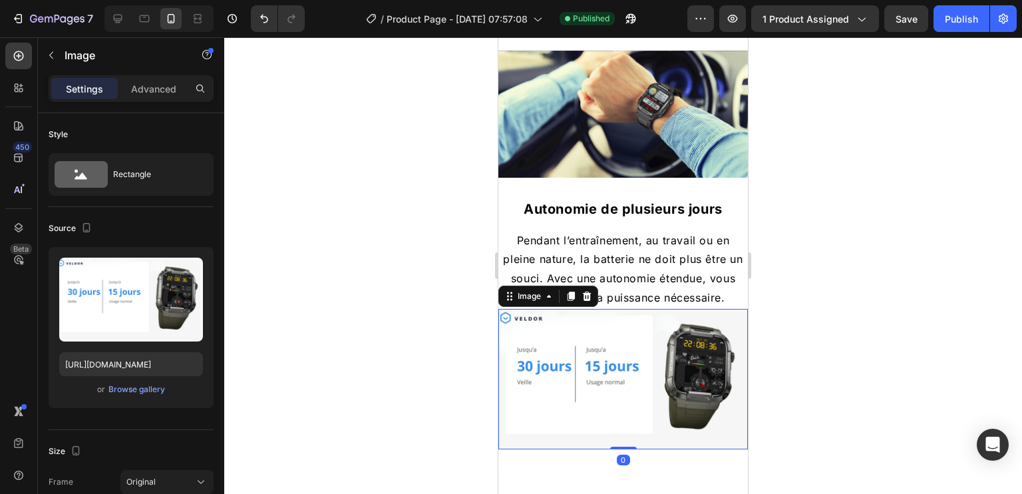
scroll to position [867, 0]
click at [646, 245] on p "Pendant l’entraînement, au travail ou en pleine nature, la batterie ne doit plu…" at bounding box center [622, 269] width 247 height 76
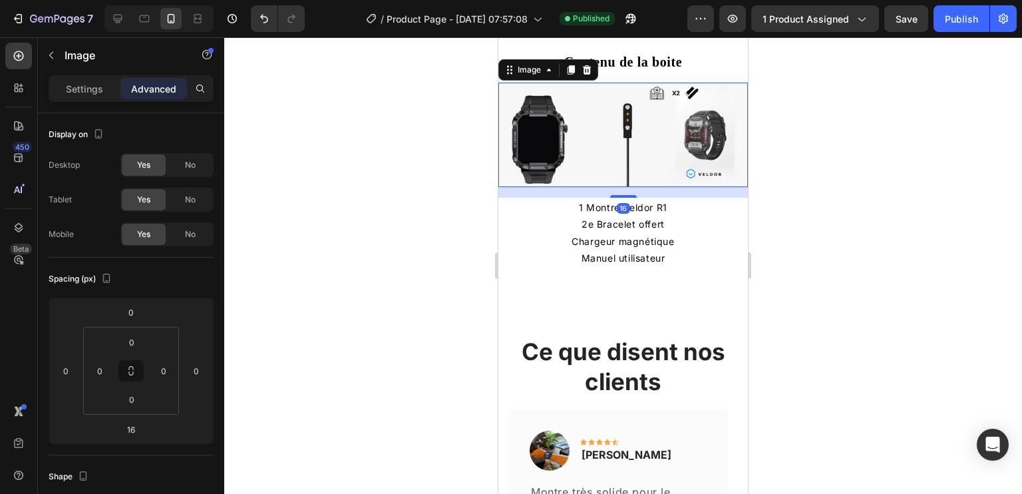
scroll to position [2660, 0]
click at [631, 239] on p "Chargeur magnétique" at bounding box center [622, 241] width 247 height 17
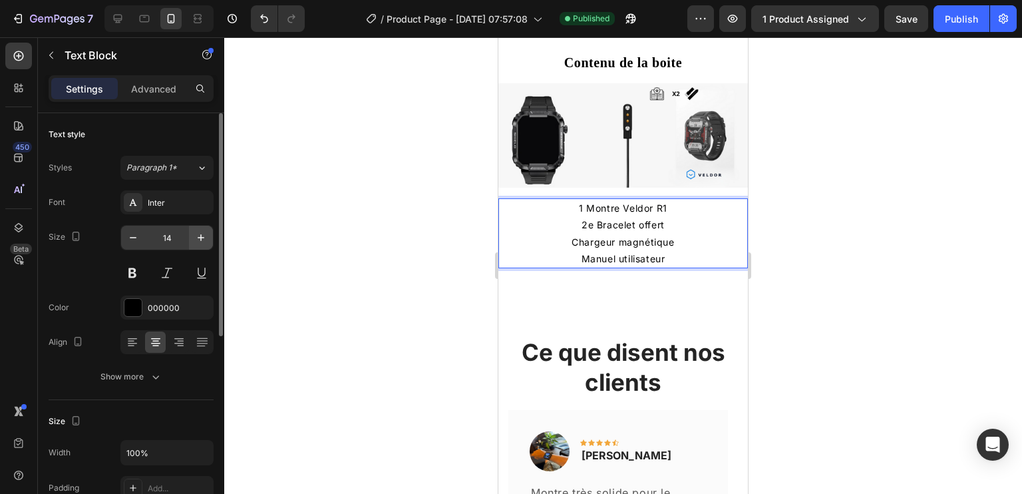
click at [205, 236] on icon "button" at bounding box center [200, 237] width 13 height 13
click at [200, 237] on icon "button" at bounding box center [201, 237] width 7 height 7
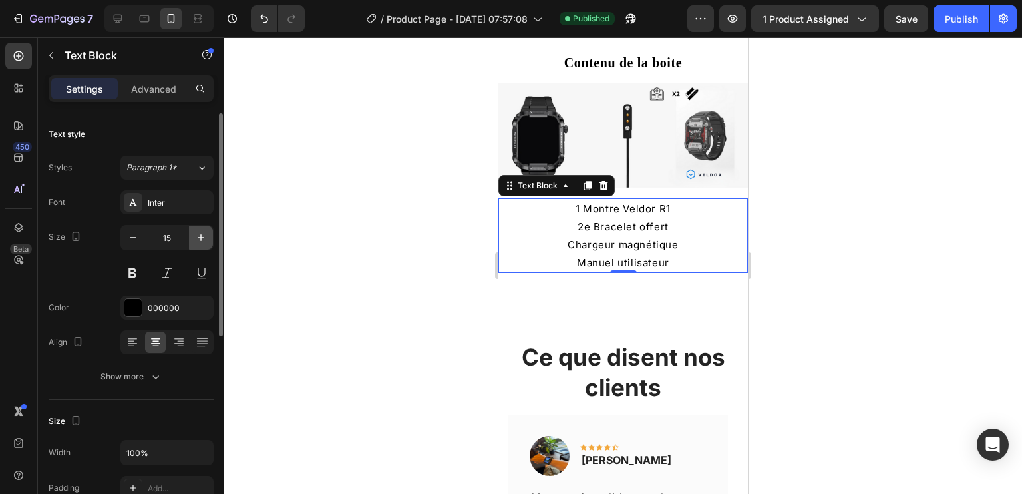
click at [200, 237] on icon "button" at bounding box center [201, 237] width 7 height 7
type input "16"
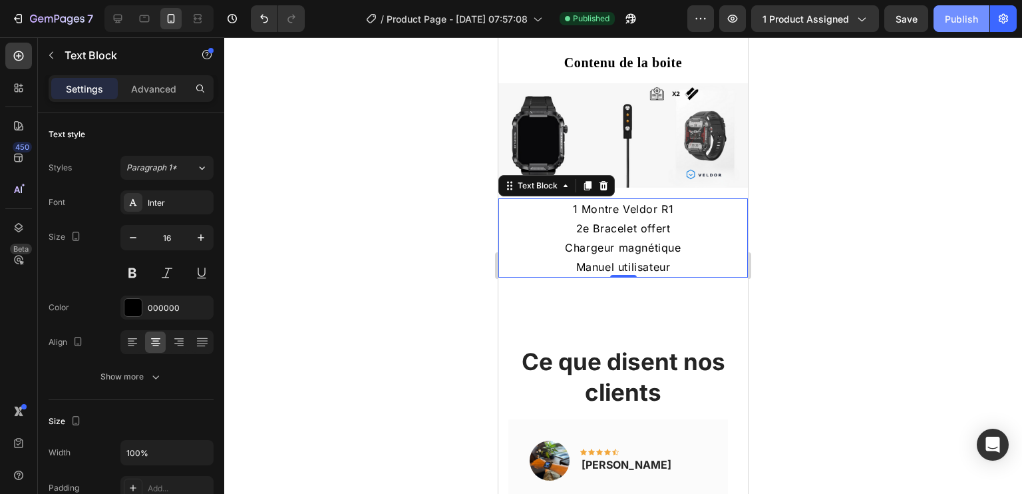
click at [956, 17] on div "Publish" at bounding box center [960, 19] width 33 height 14
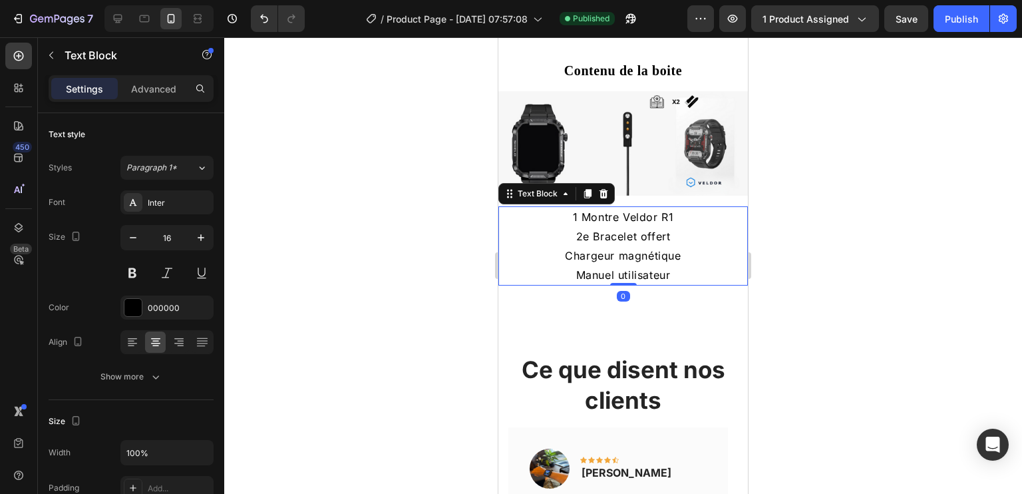
scroll to position [2683, 0]
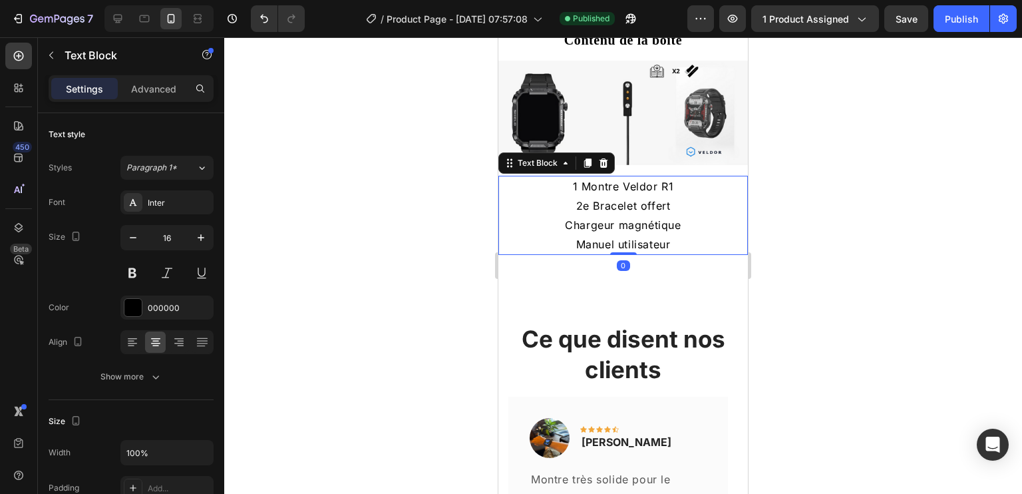
click at [697, 276] on div "Ce que disent nos clients Heading Image Icon Icon Icon Icon Icon Row [PERSON_NA…" at bounding box center [622, 474] width 249 height 396
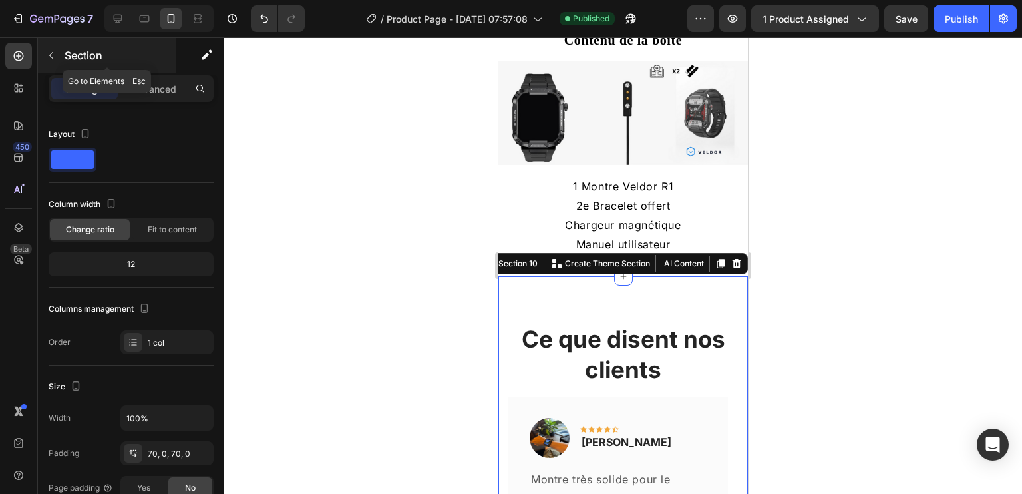
click at [56, 50] on icon "button" at bounding box center [51, 55] width 11 height 11
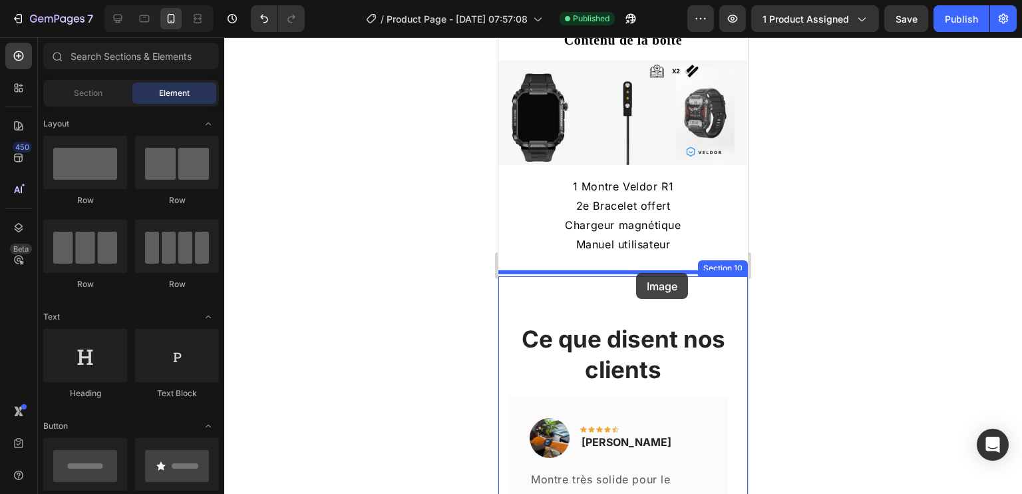
drag, startPoint x: 595, startPoint y: 356, endPoint x: 636, endPoint y: 272, distance: 93.1
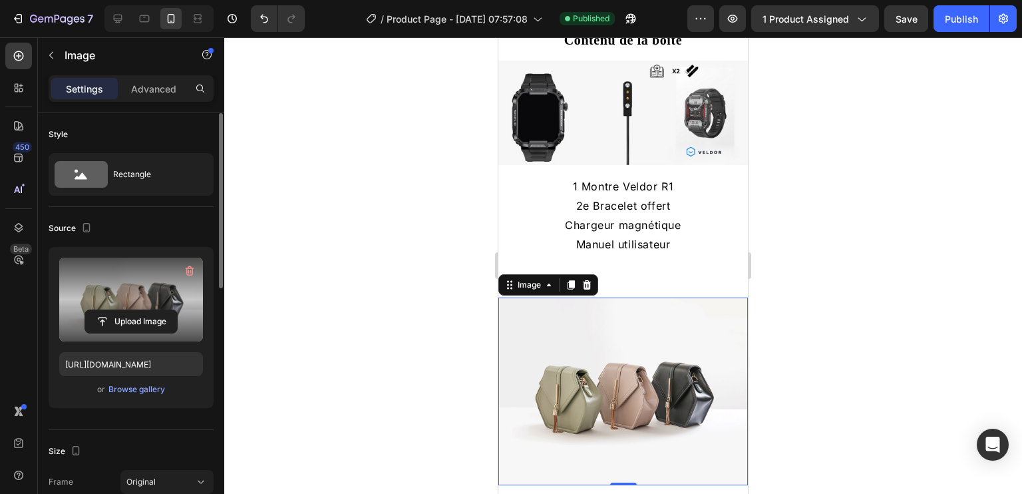
click at [105, 287] on label at bounding box center [131, 299] width 144 height 84
click at [105, 310] on input "file" at bounding box center [131, 321] width 92 height 23
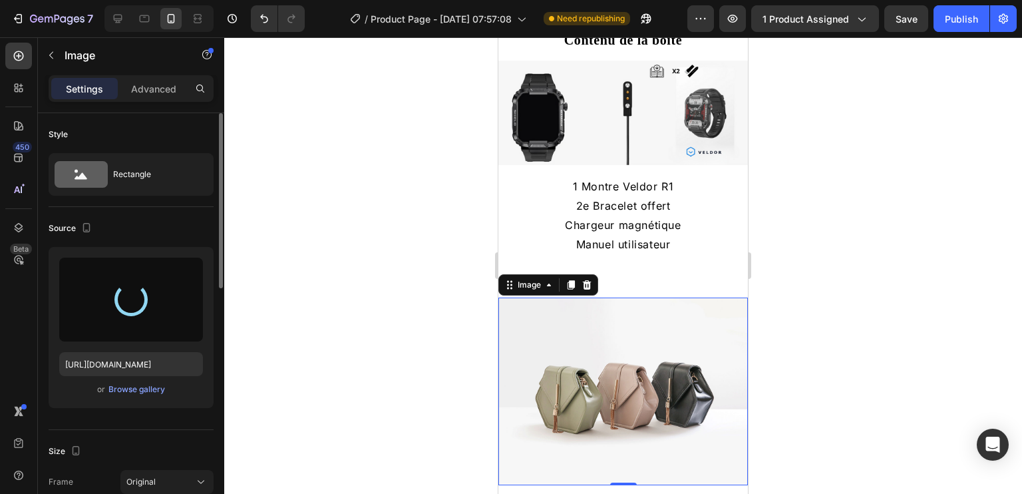
type input "[URL][DOMAIN_NAME]"
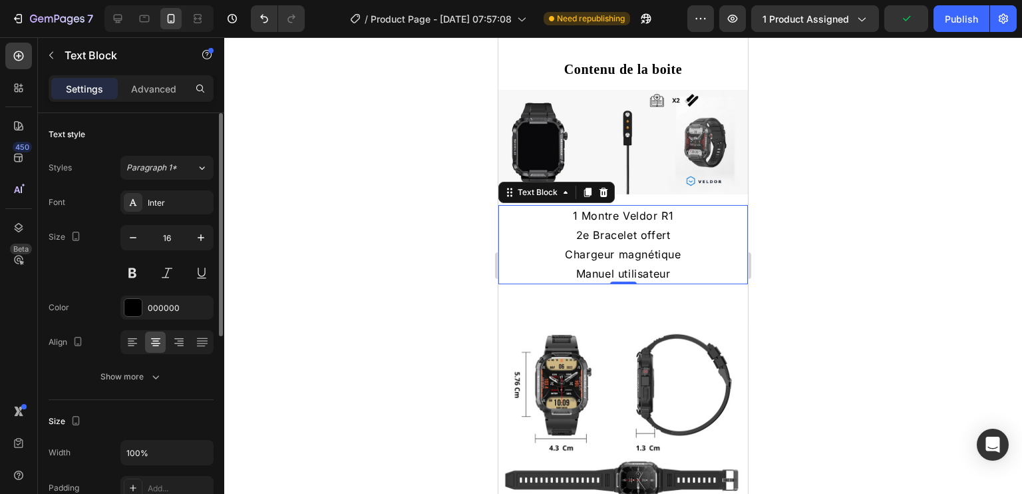
scroll to position [2648, 0]
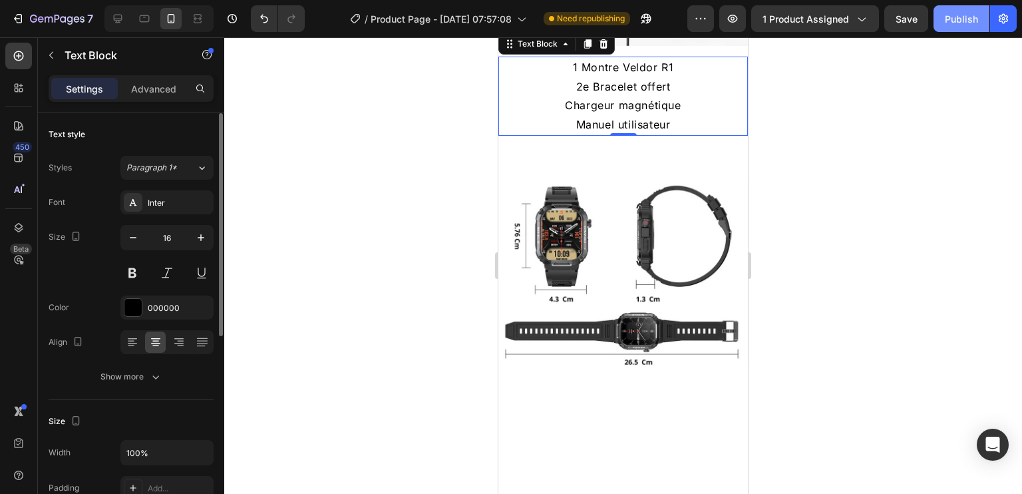
click at [960, 20] on div "Publish" at bounding box center [960, 19] width 33 height 14
